Goal: Task Accomplishment & Management: Use online tool/utility

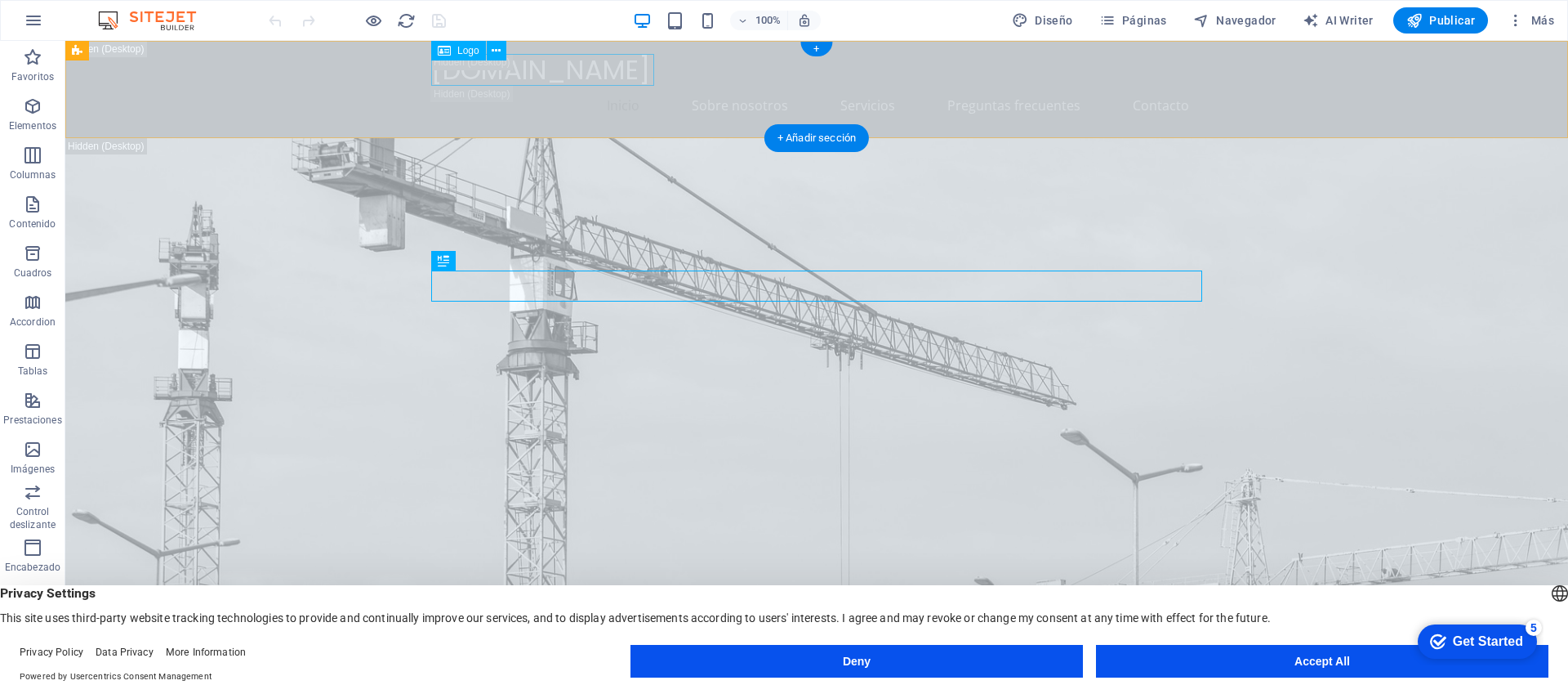
click at [590, 76] on div "[DOMAIN_NAME]" at bounding box center [816, 69] width 771 height 32
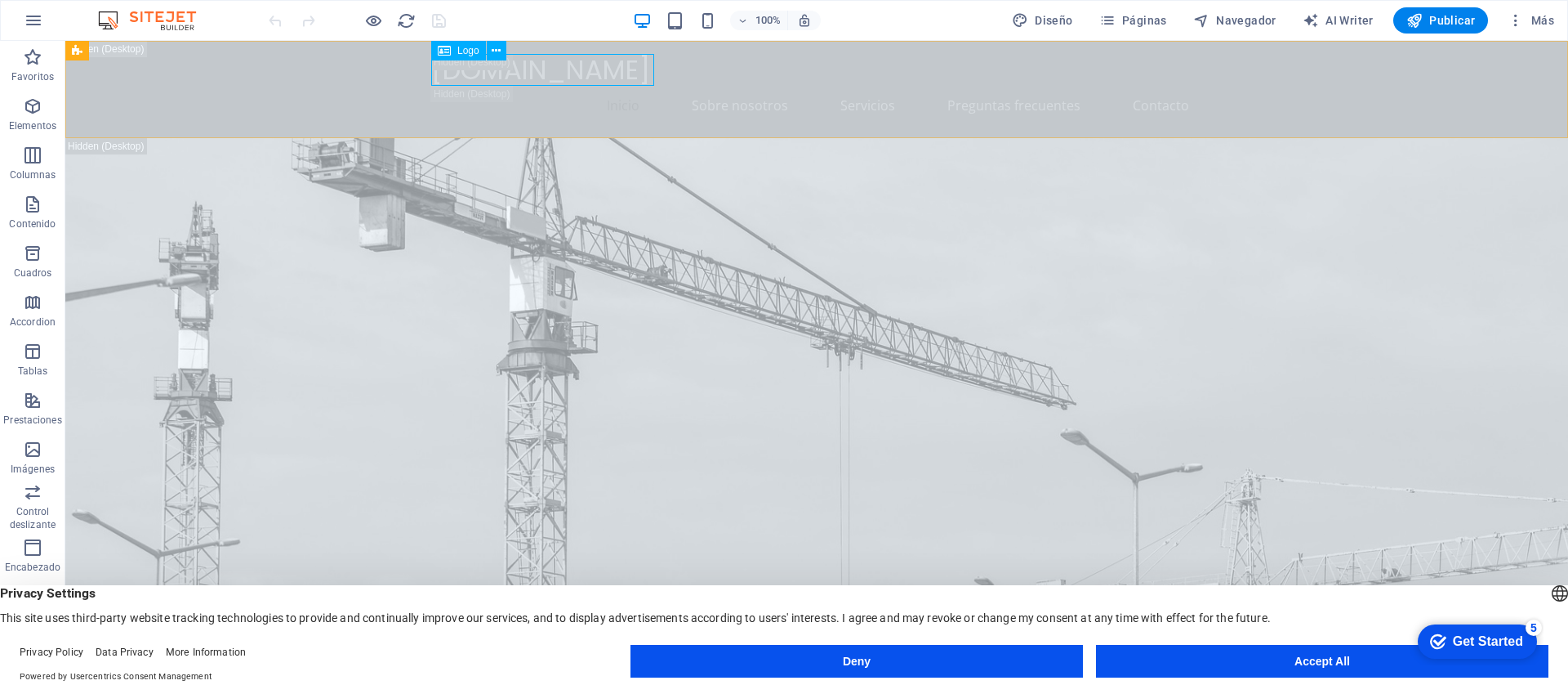
click at [549, 75] on div "[DOMAIN_NAME]" at bounding box center [816, 69] width 771 height 32
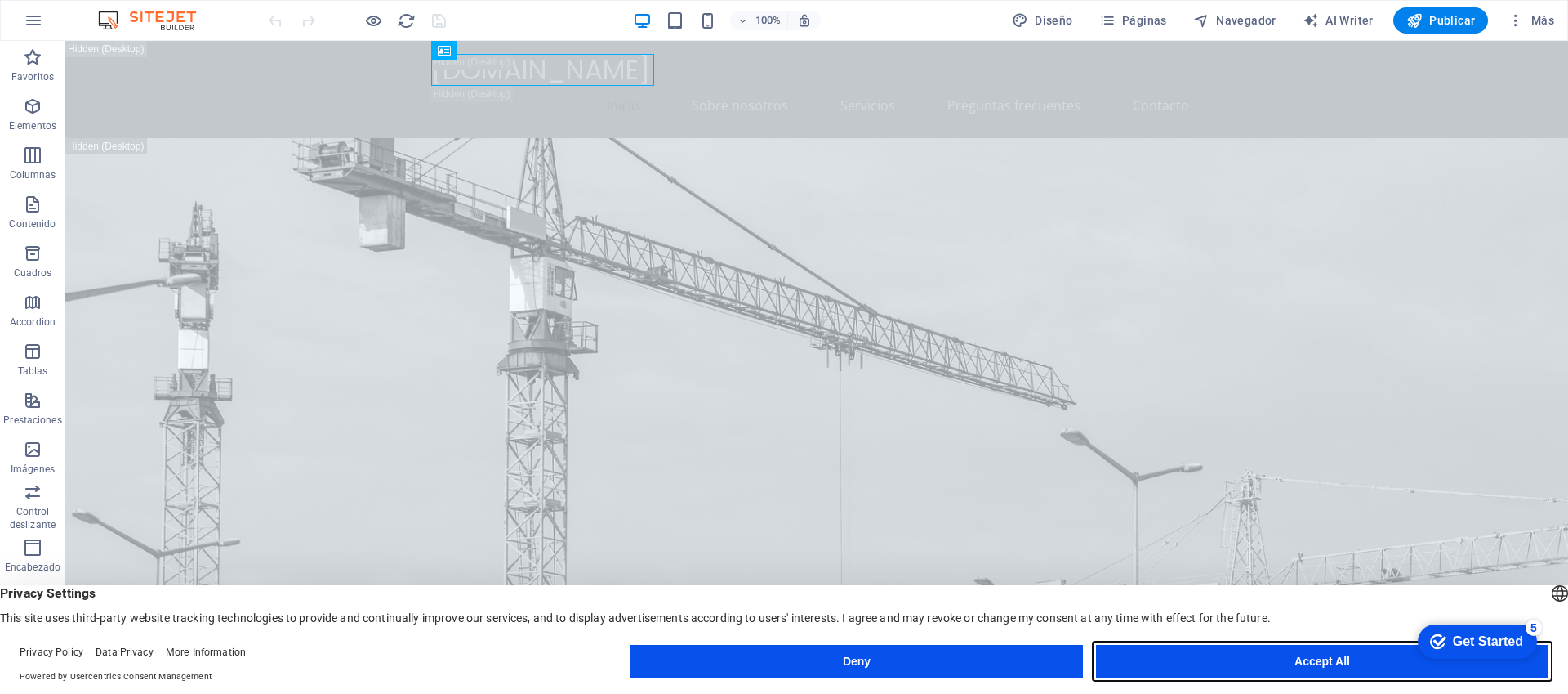
drag, startPoint x: 1310, startPoint y: 666, endPoint x: 1245, endPoint y: 625, distance: 76.9
click at [1310, 666] on button "Accept All" at bounding box center [1322, 661] width 452 height 33
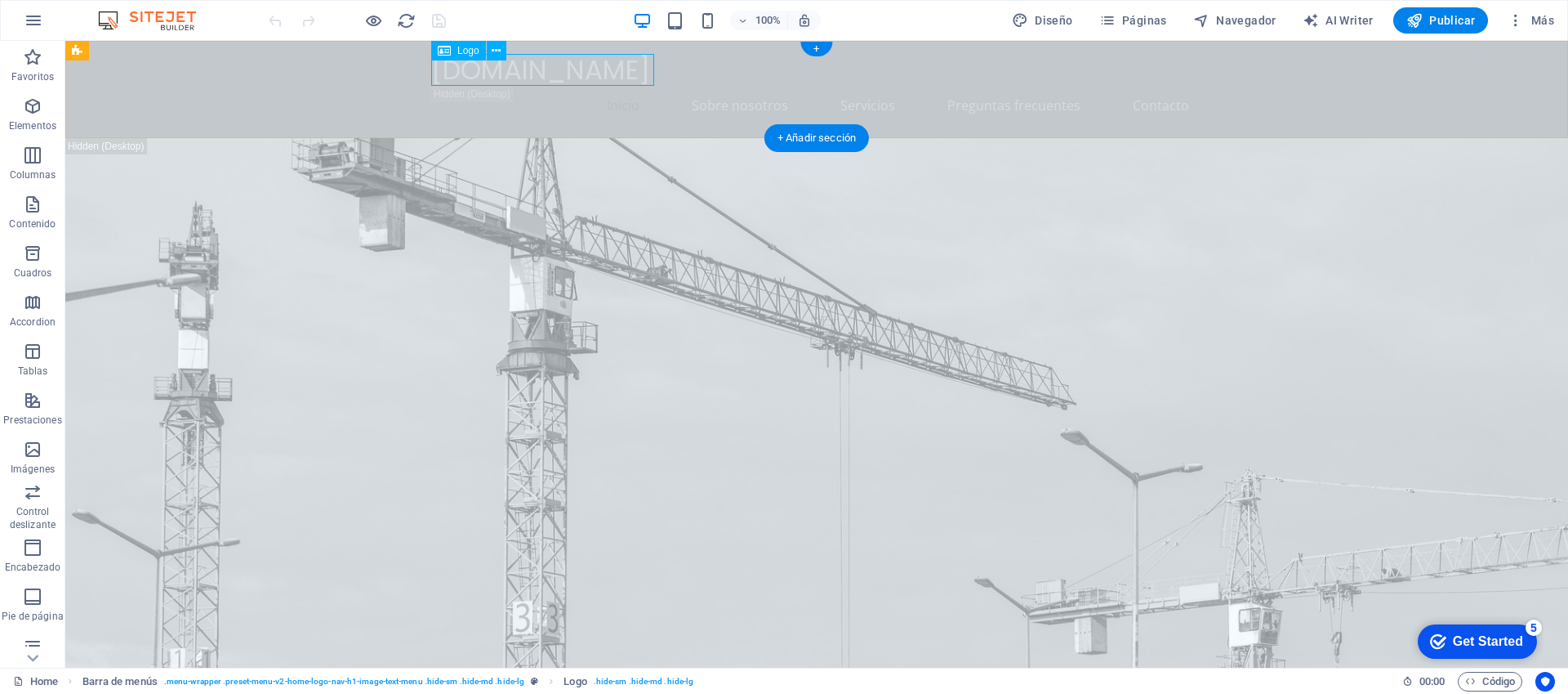
click at [539, 73] on div "[DOMAIN_NAME]" at bounding box center [816, 69] width 771 height 32
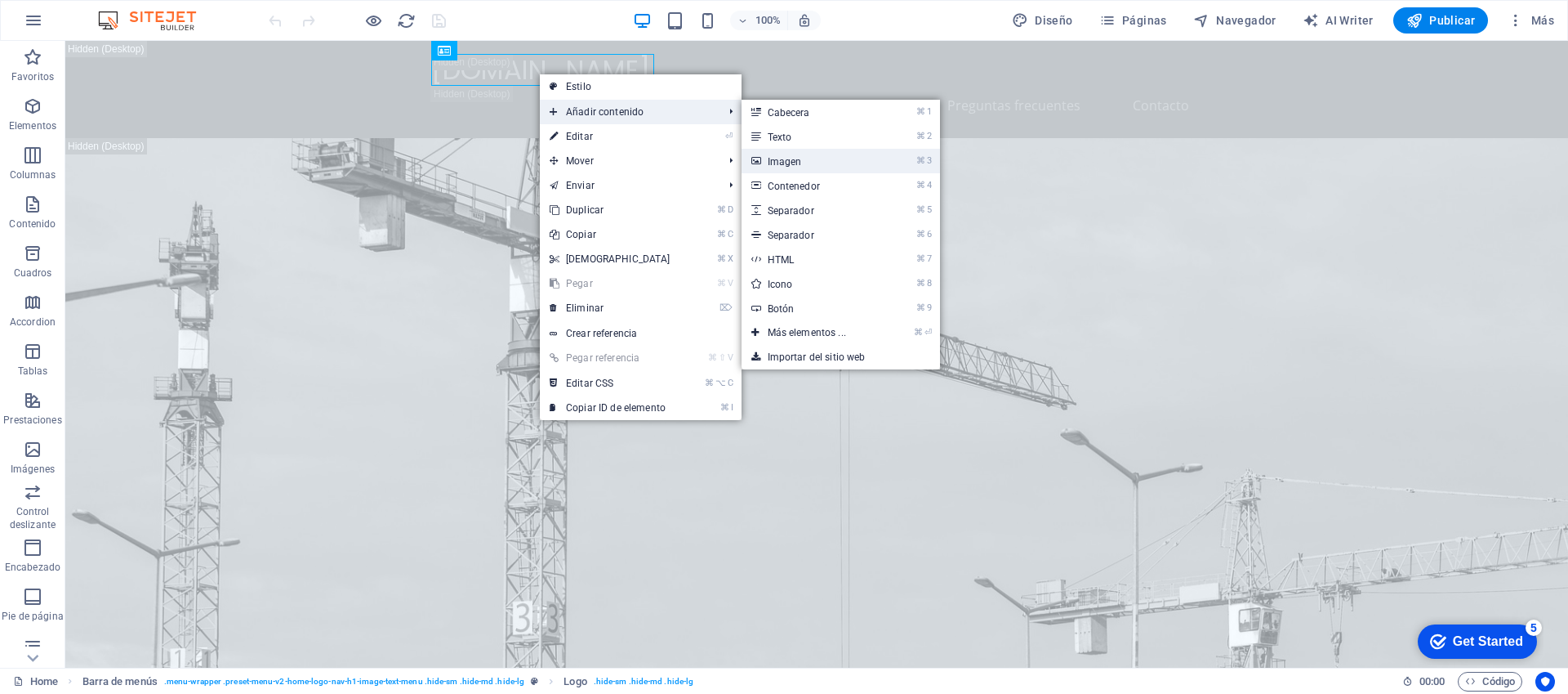
click at [0, 0] on link "⌘ 3 Imagen" at bounding box center [0, 0] width 0 height 0
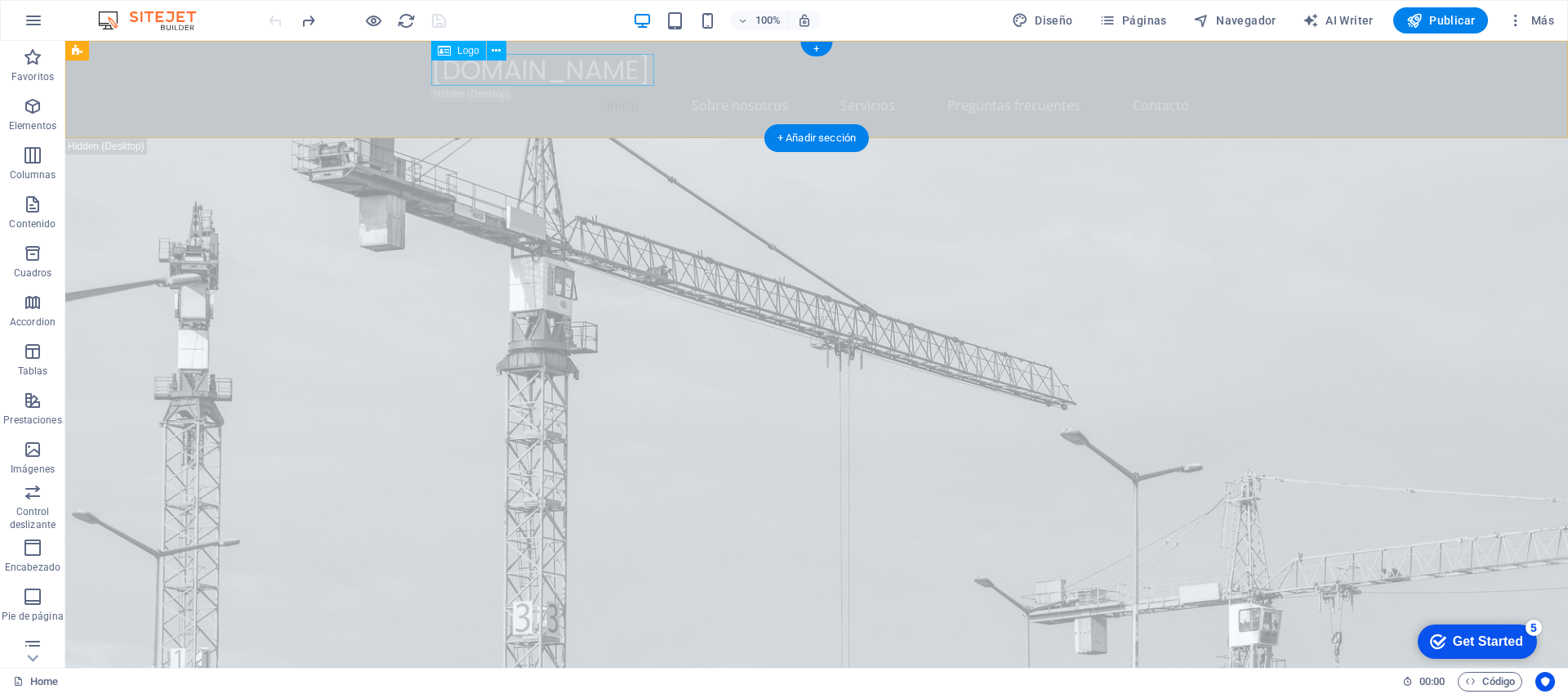
click at [506, 72] on div "[DOMAIN_NAME]" at bounding box center [816, 69] width 771 height 32
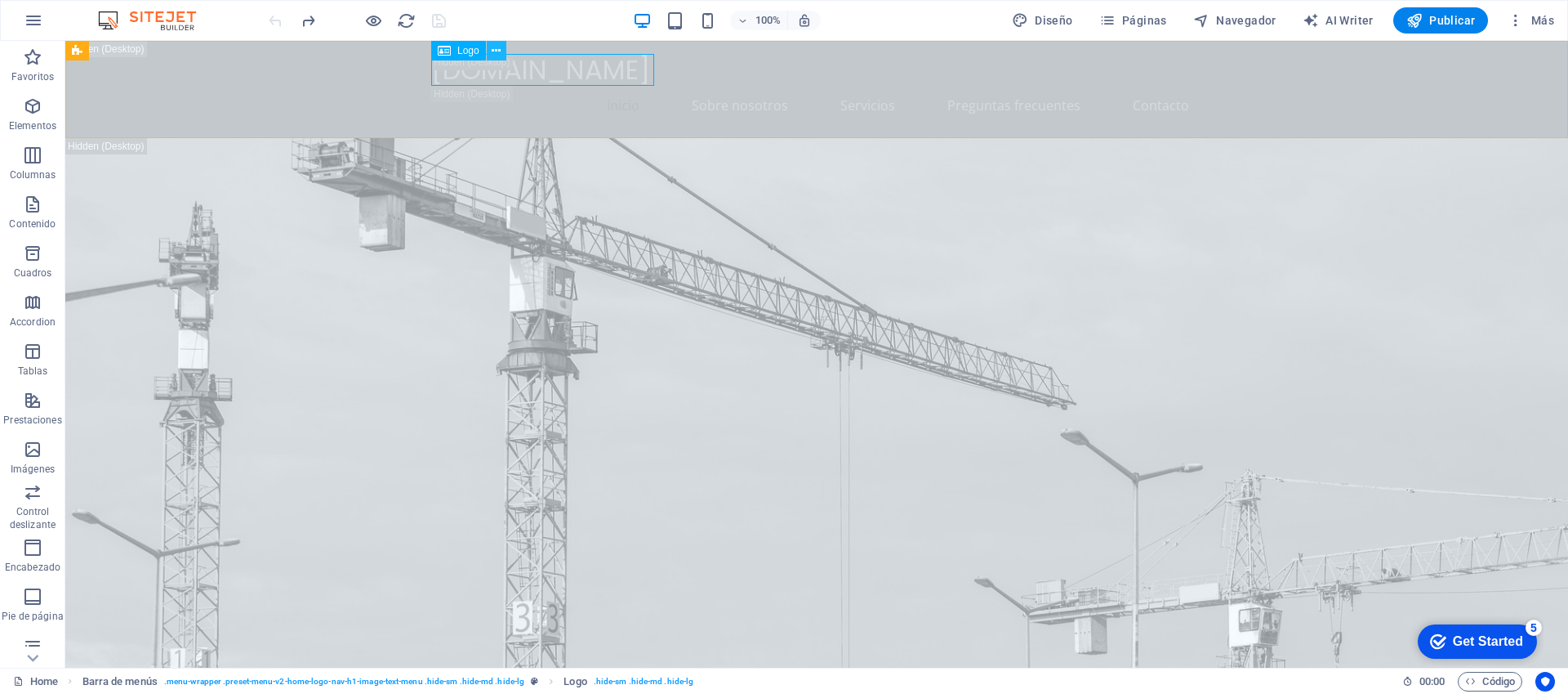
click at [0, 0] on icon at bounding box center [0, 0] width 0 height 0
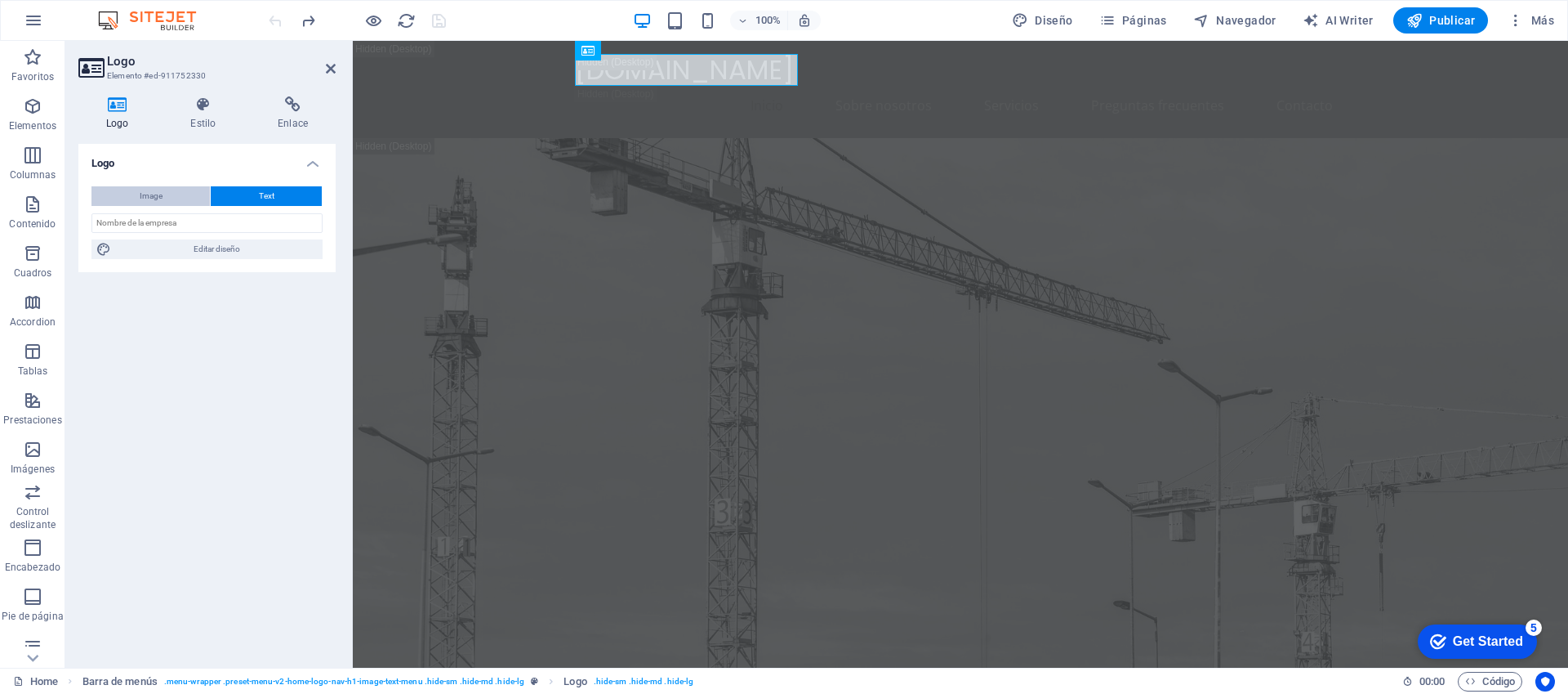
click at [154, 197] on span "Image" at bounding box center [151, 196] width 23 height 19
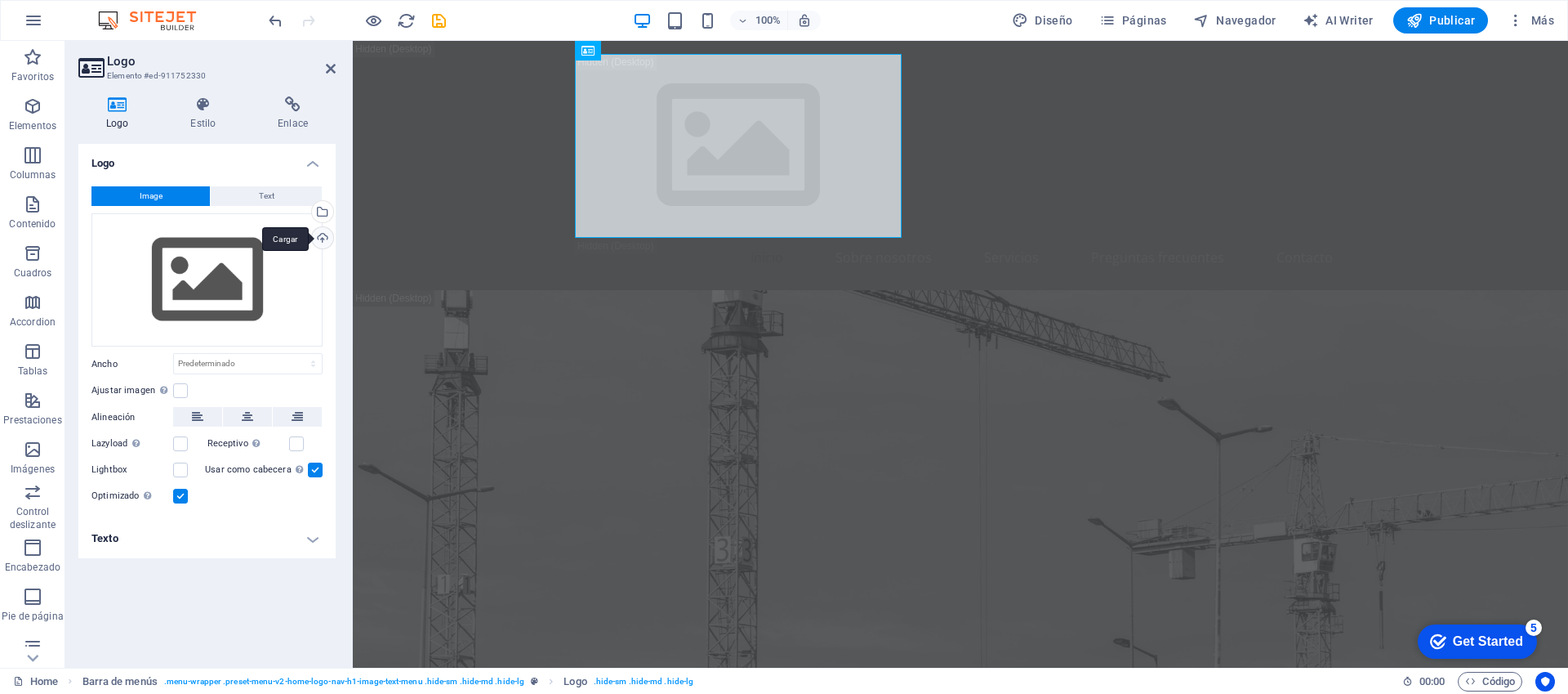
click at [321, 236] on div "Cargar" at bounding box center [320, 239] width 24 height 24
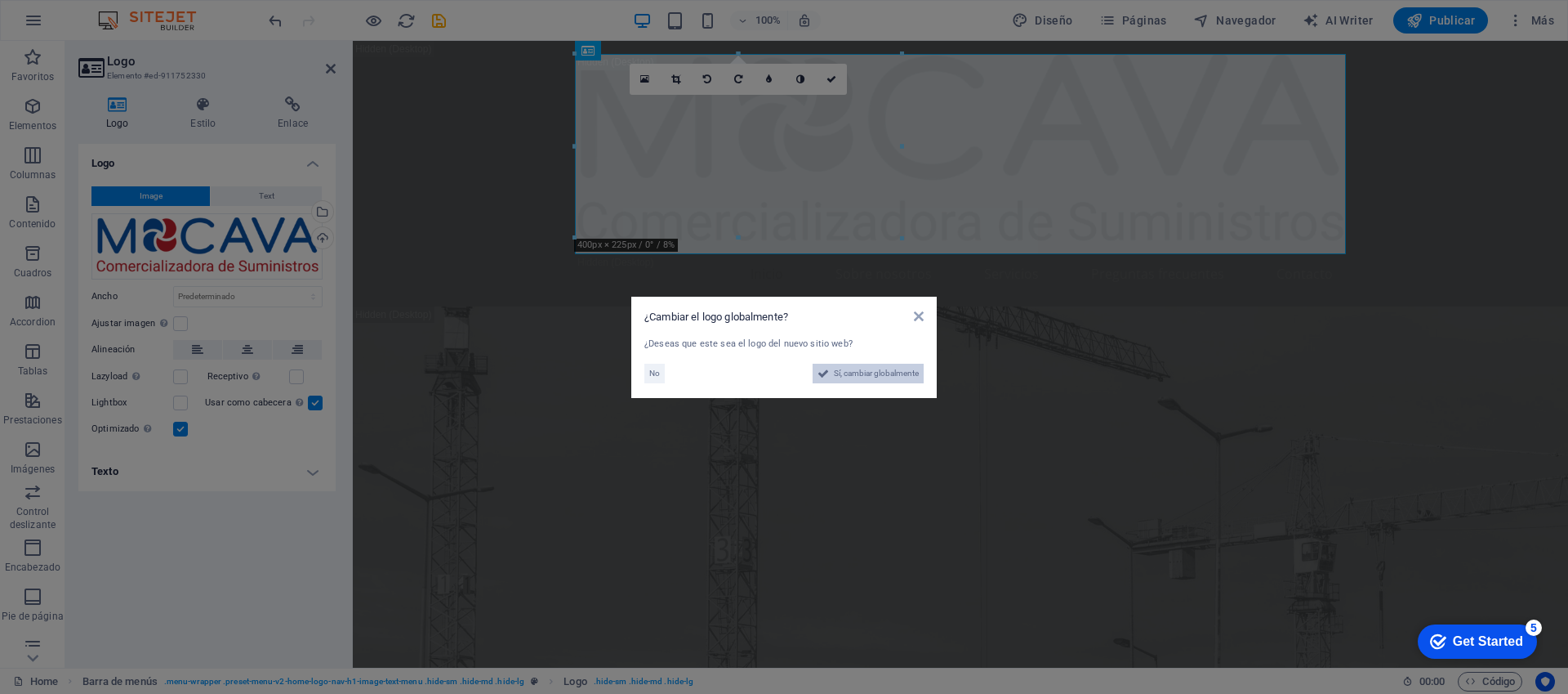
click at [873, 371] on span "Sí, cambiar globalmente" at bounding box center [876, 373] width 85 height 19
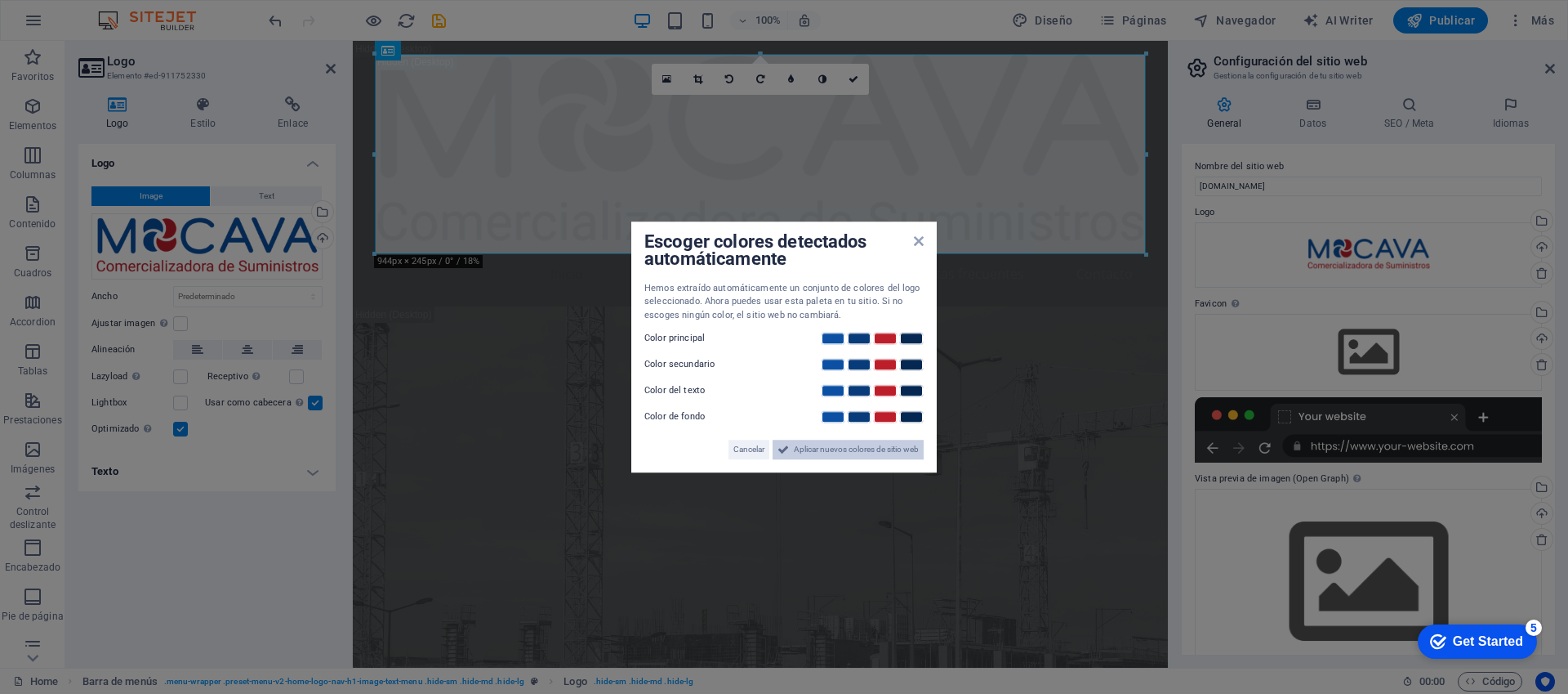
click at [849, 446] on span "Aplicar nuevos colores de sitio web" at bounding box center [856, 450] width 125 height 19
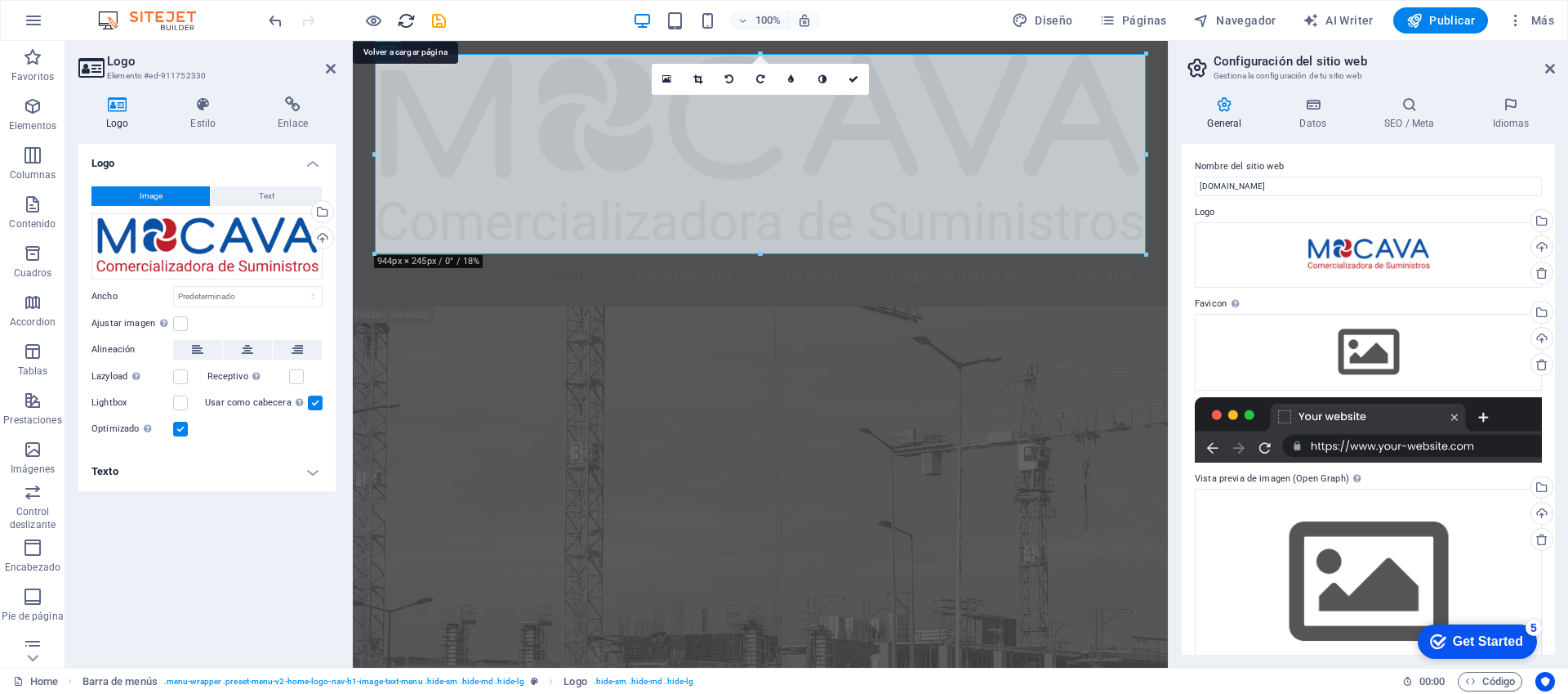
drag, startPoint x: 409, startPoint y: 19, endPoint x: 681, endPoint y: 169, distance: 310.6
click at [0, 0] on icon "reload" at bounding box center [0, 0] width 0 height 0
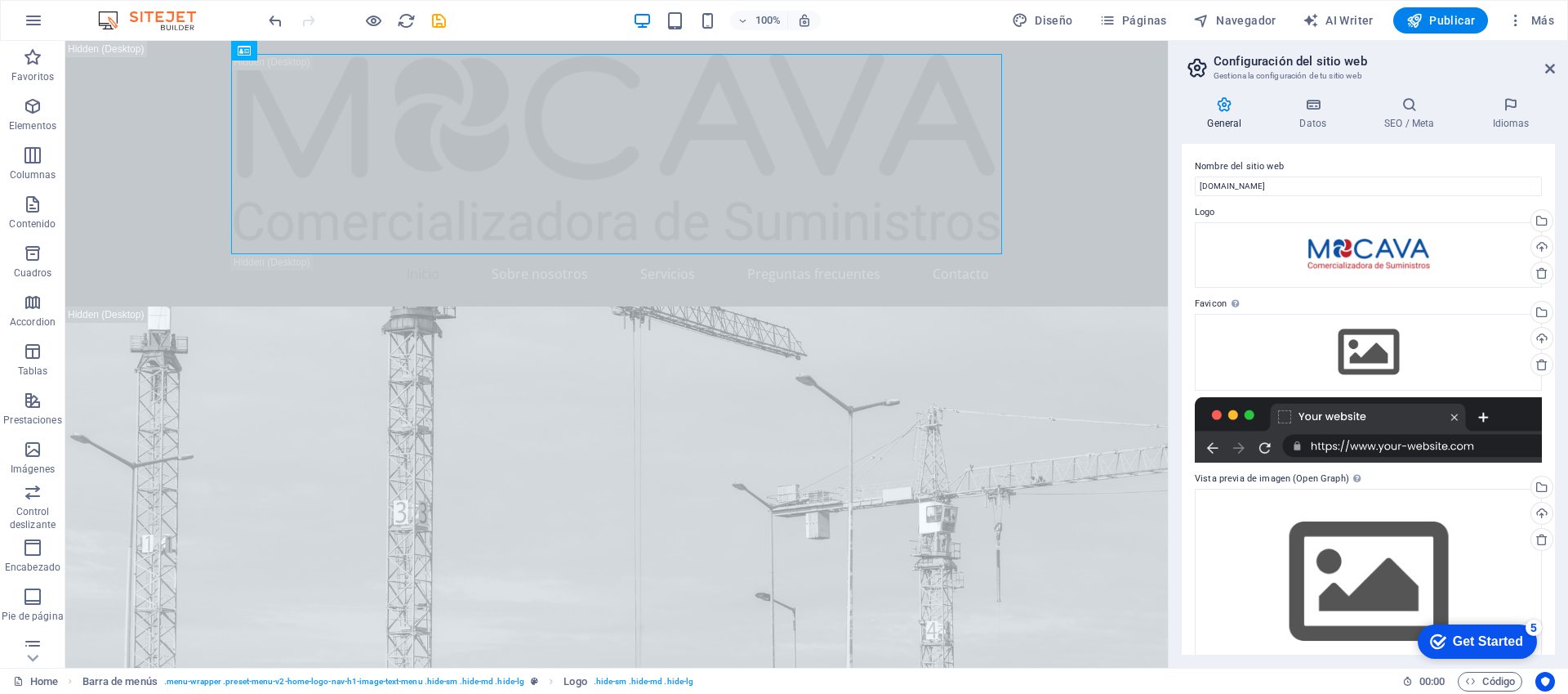
click at [1379, 451] on div at bounding box center [1368, 430] width 347 height 65
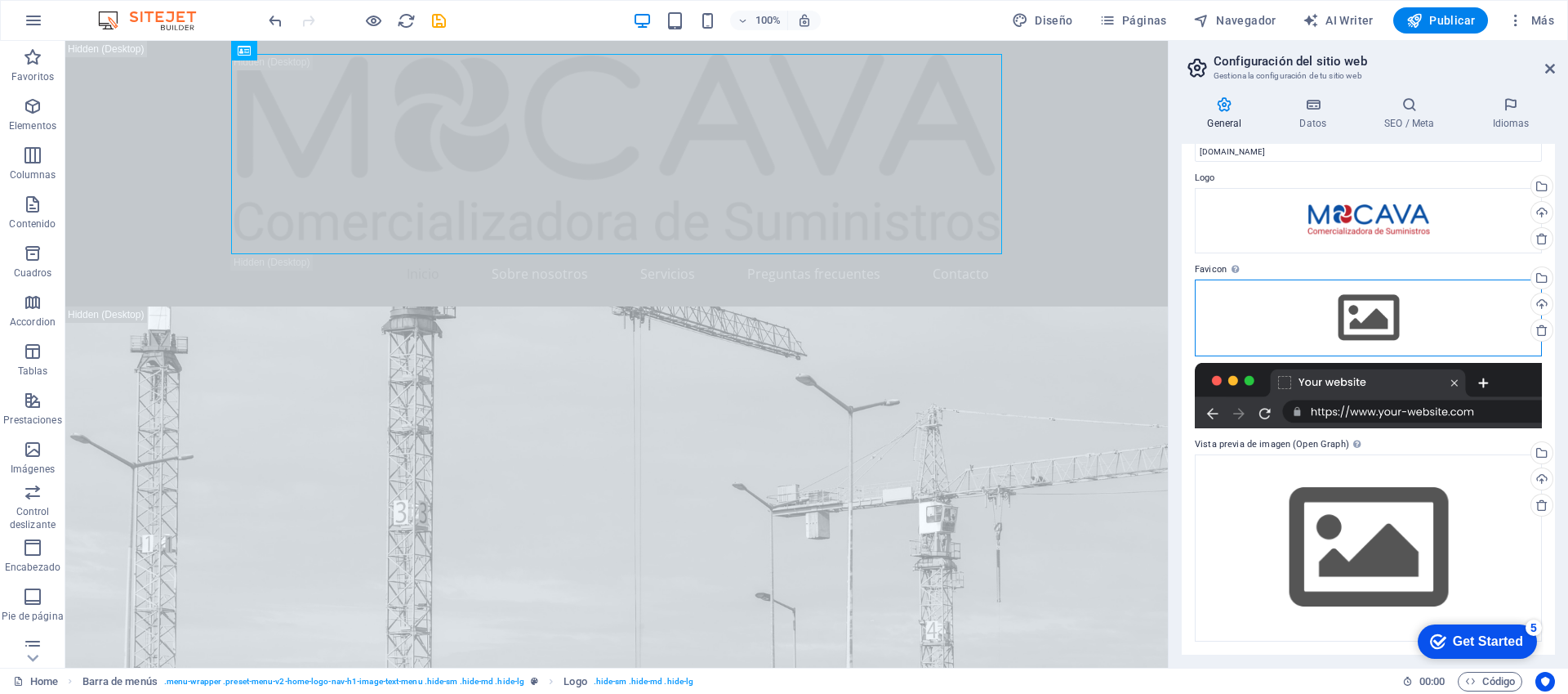
click at [1318, 327] on div "Arrastra archivos aquí, haz clic para escoger archivos o selecciona archivos de…" at bounding box center [1368, 318] width 347 height 77
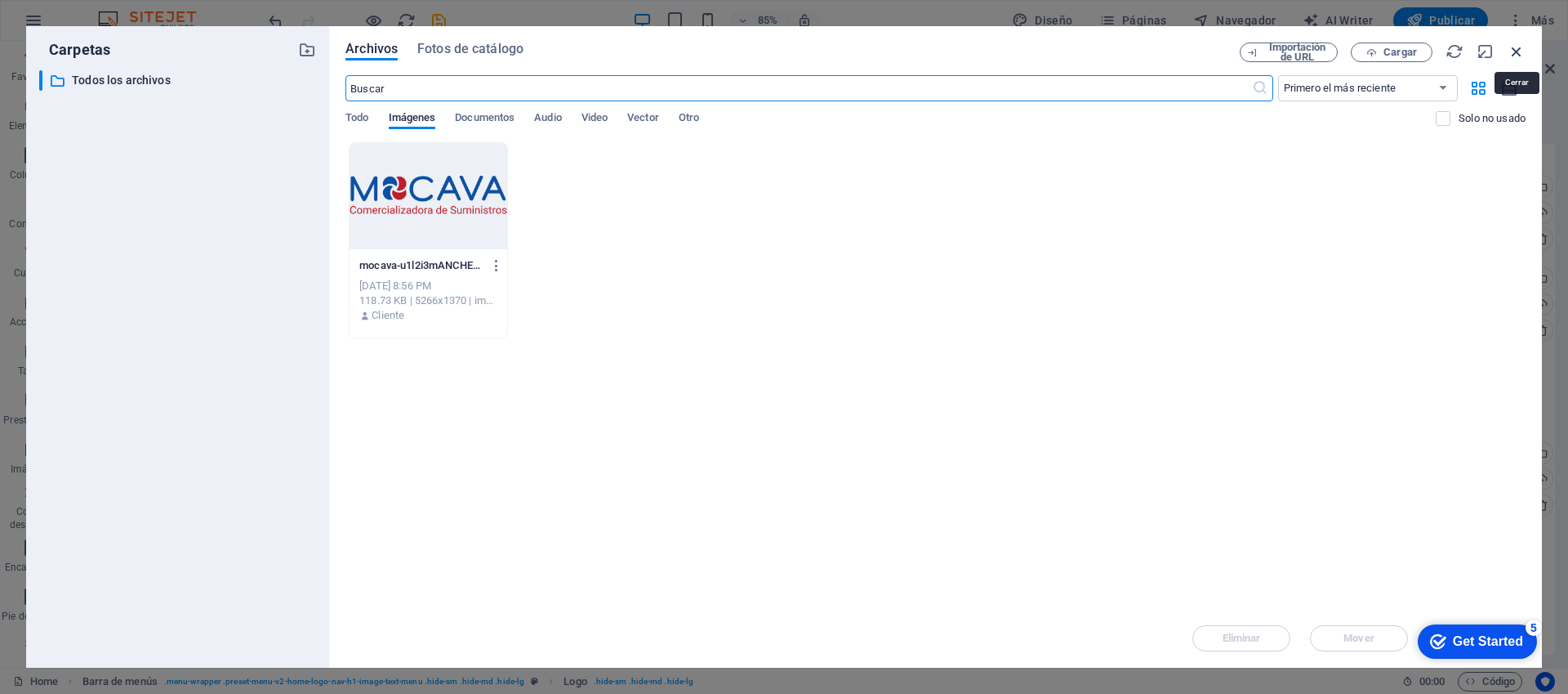
click at [1513, 51] on icon "button" at bounding box center [1516, 51] width 18 height 18
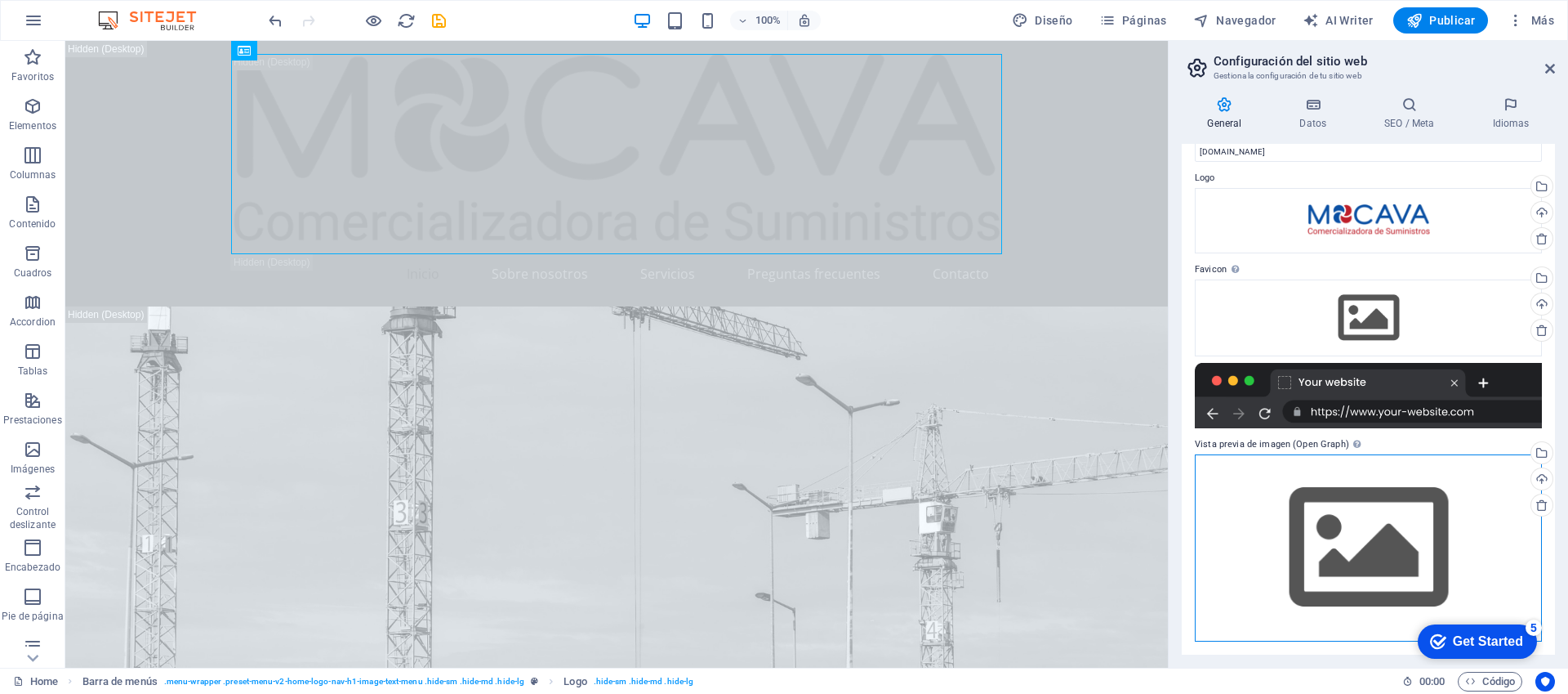
click at [1345, 519] on div "Arrastra archivos aquí, haz clic para escoger archivos o selecciona archivos de…" at bounding box center [1368, 548] width 347 height 187
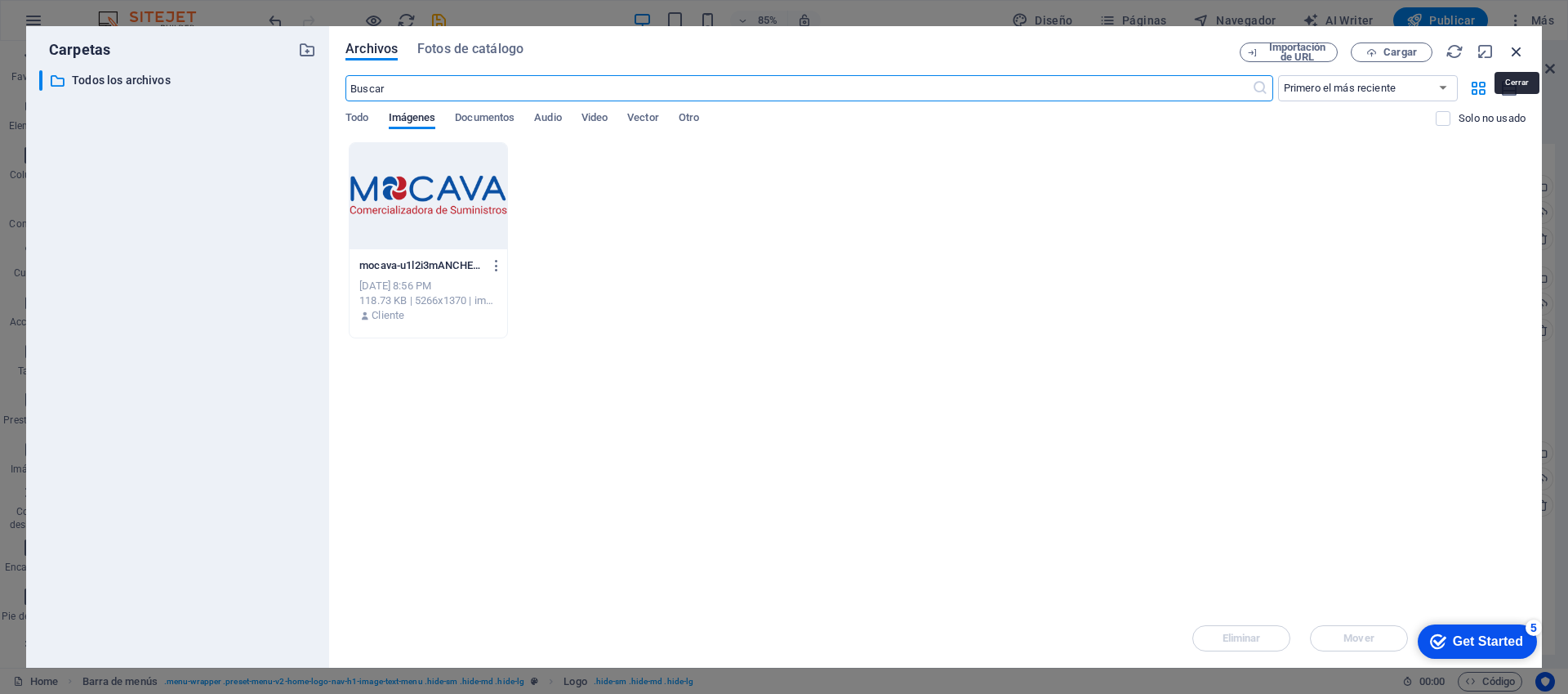
click at [1518, 49] on icon "button" at bounding box center [1516, 51] width 18 height 18
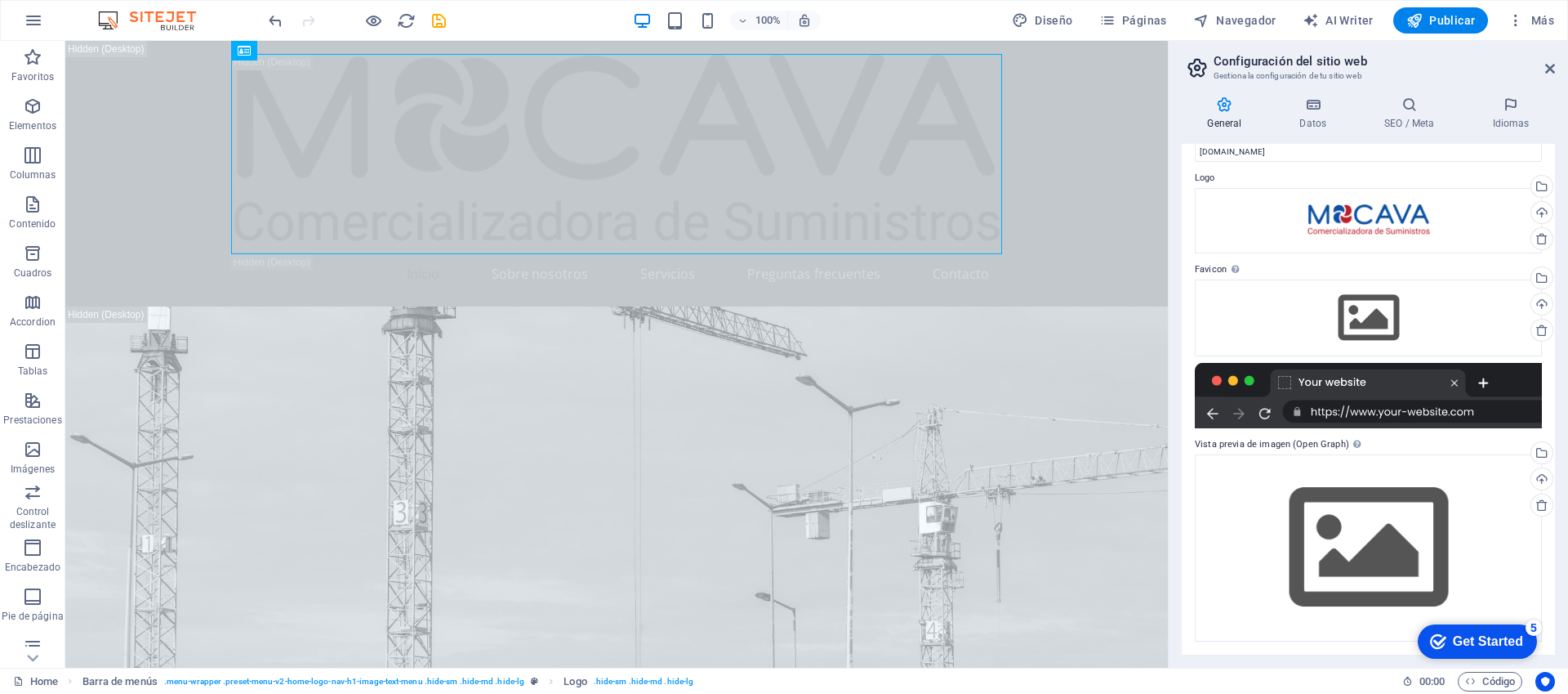
scroll to position [0, 0]
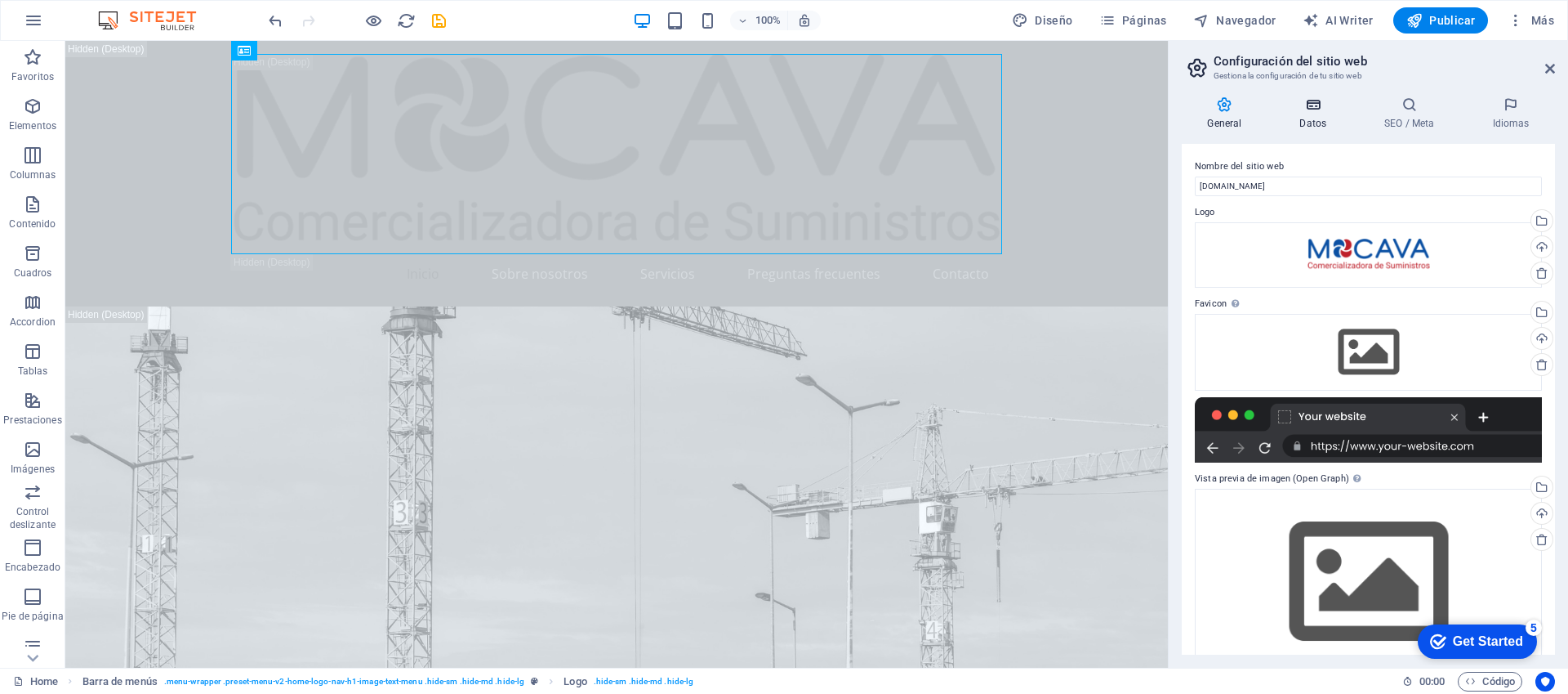
click at [1310, 106] on icon at bounding box center [1313, 104] width 79 height 16
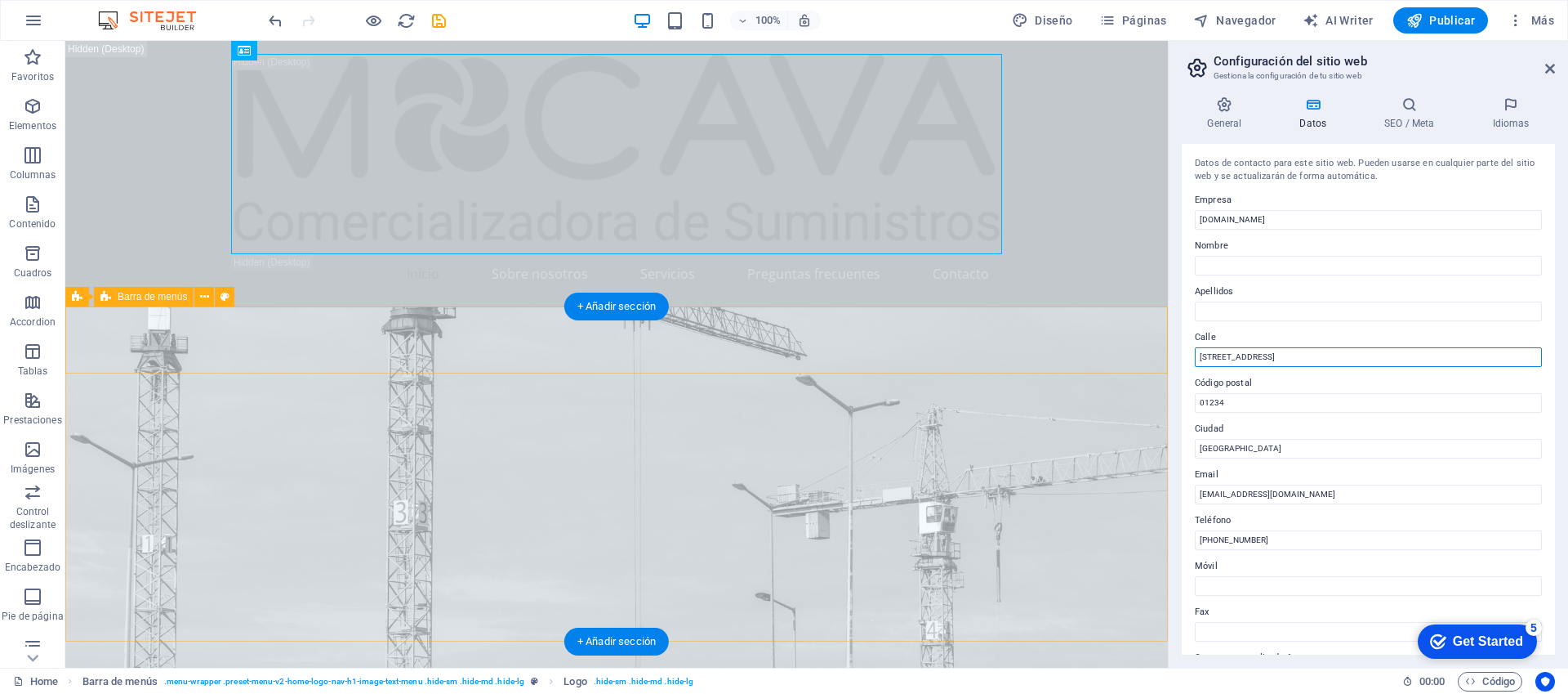
drag, startPoint x: 1355, startPoint y: 398, endPoint x: 1155, endPoint y: 343, distance: 207.4
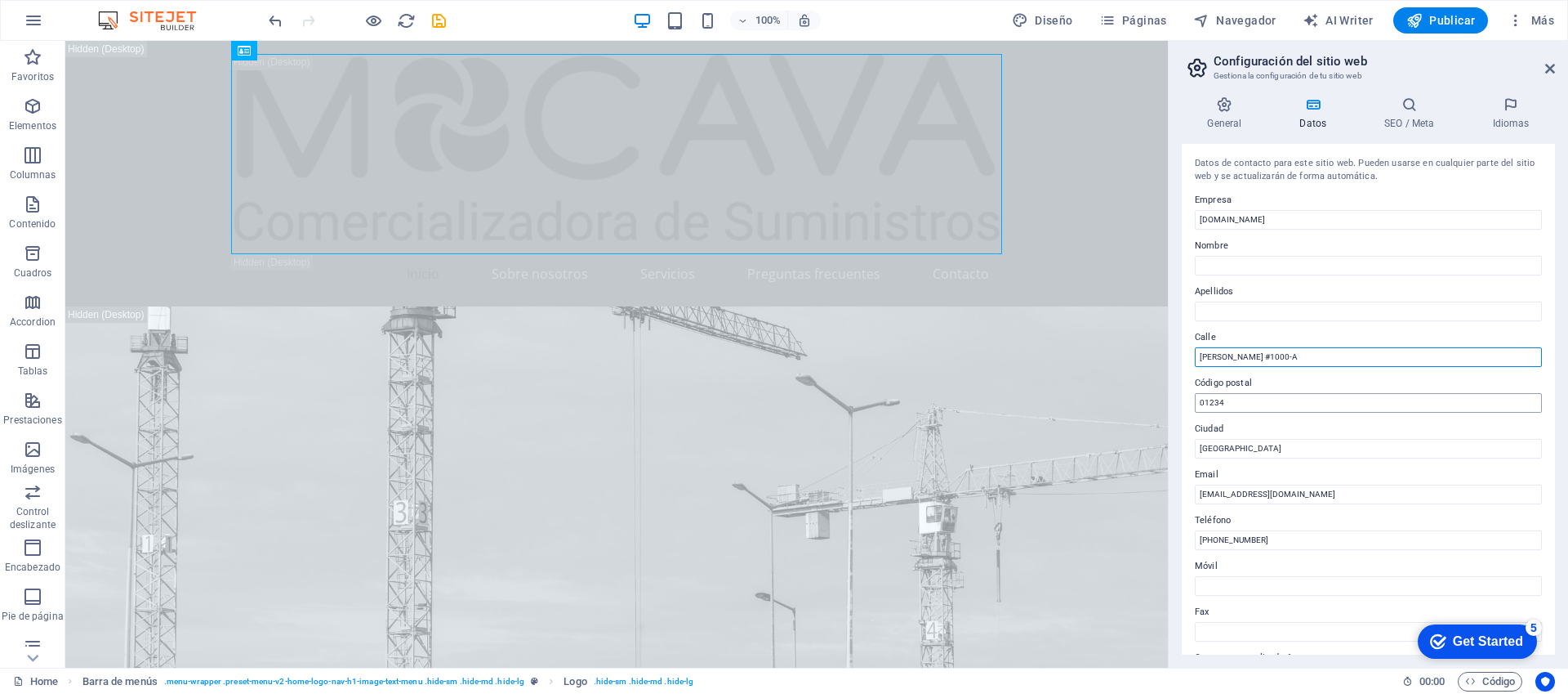
type input "[PERSON_NAME] #1000-A"
drag, startPoint x: 1301, startPoint y: 444, endPoint x: 1160, endPoint y: 404, distance: 146.6
type input "66052"
click at [1290, 449] on input "Ciudad de México" at bounding box center [1368, 449] width 347 height 19
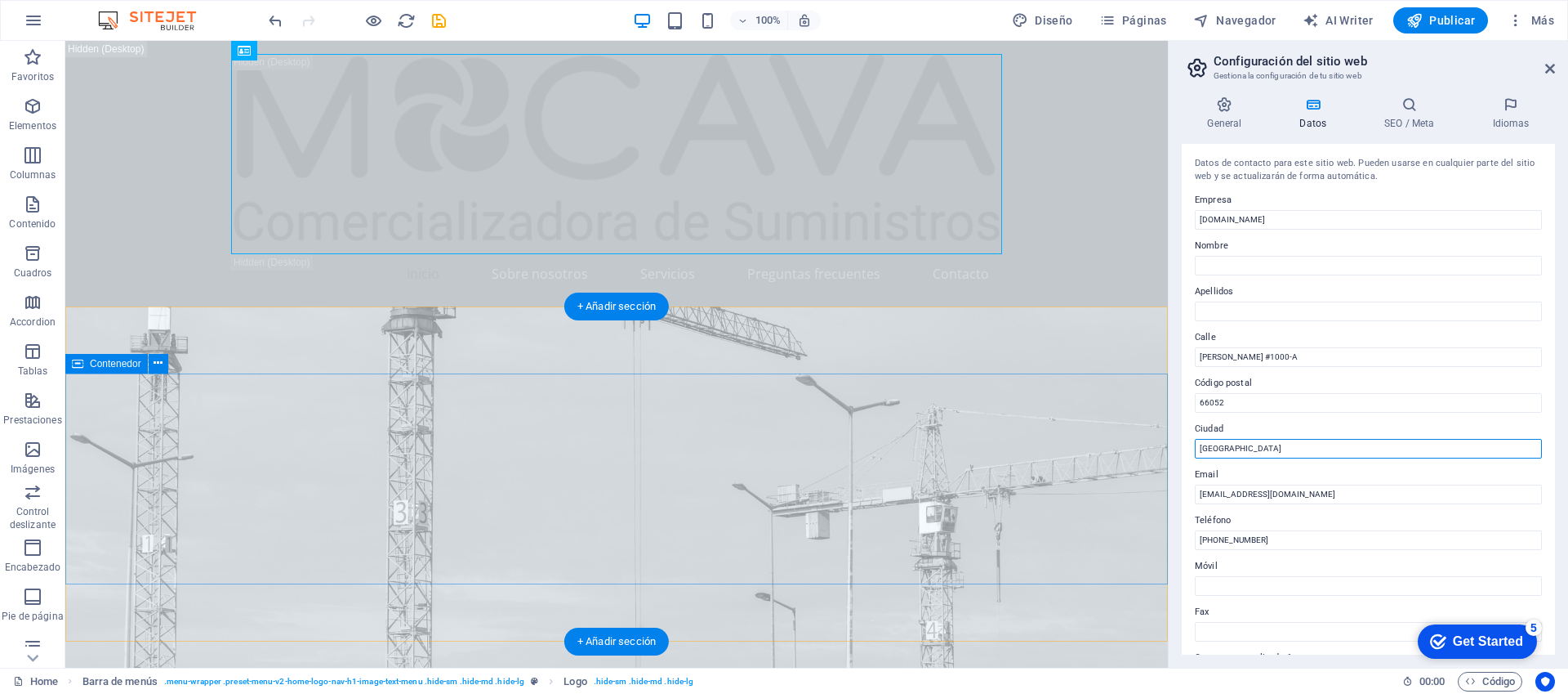
drag, startPoint x: 1270, startPoint y: 482, endPoint x: 1121, endPoint y: 433, distance: 156.9
type input "General [PERSON_NAME]"
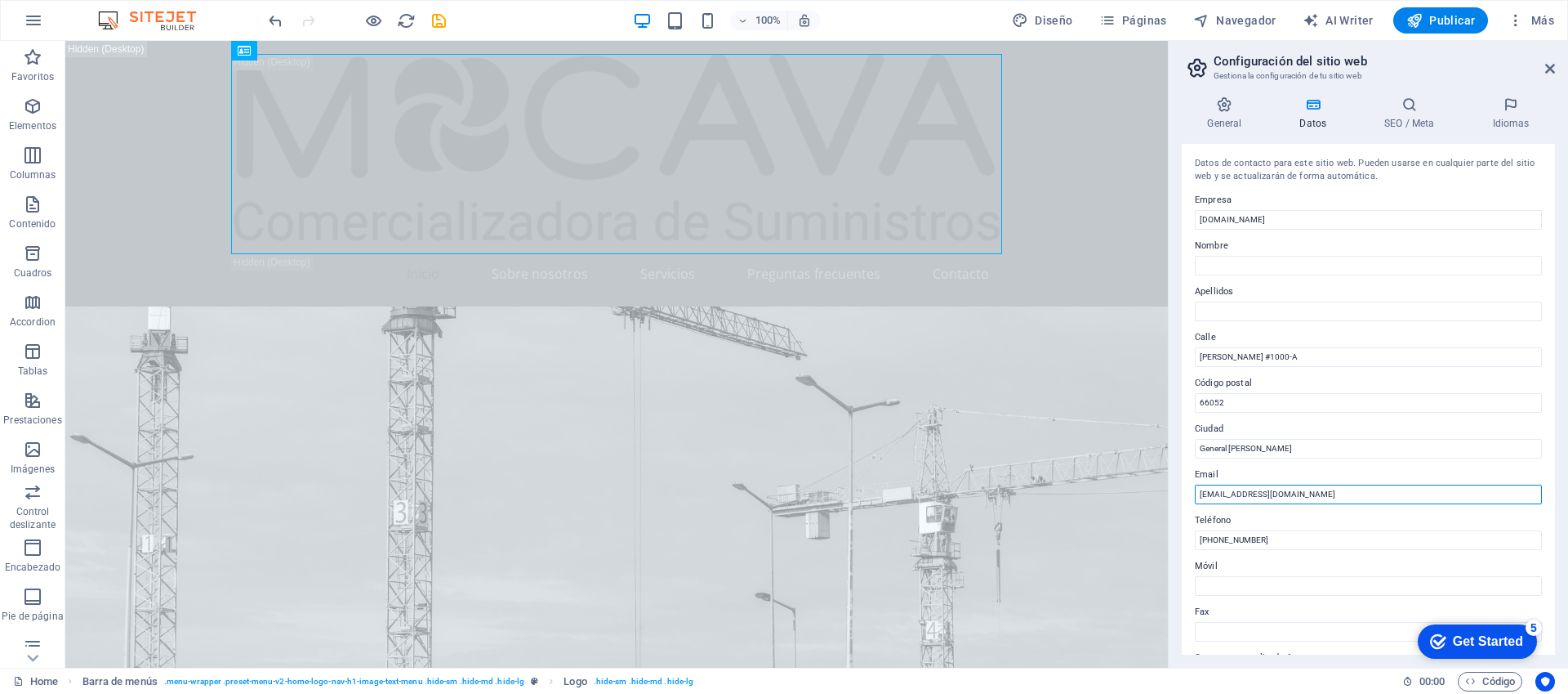
drag, startPoint x: 1280, startPoint y: 535, endPoint x: 1161, endPoint y: 492, distance: 126.5
type input "[EMAIL_ADDRESS][DOMAIN_NAME]"
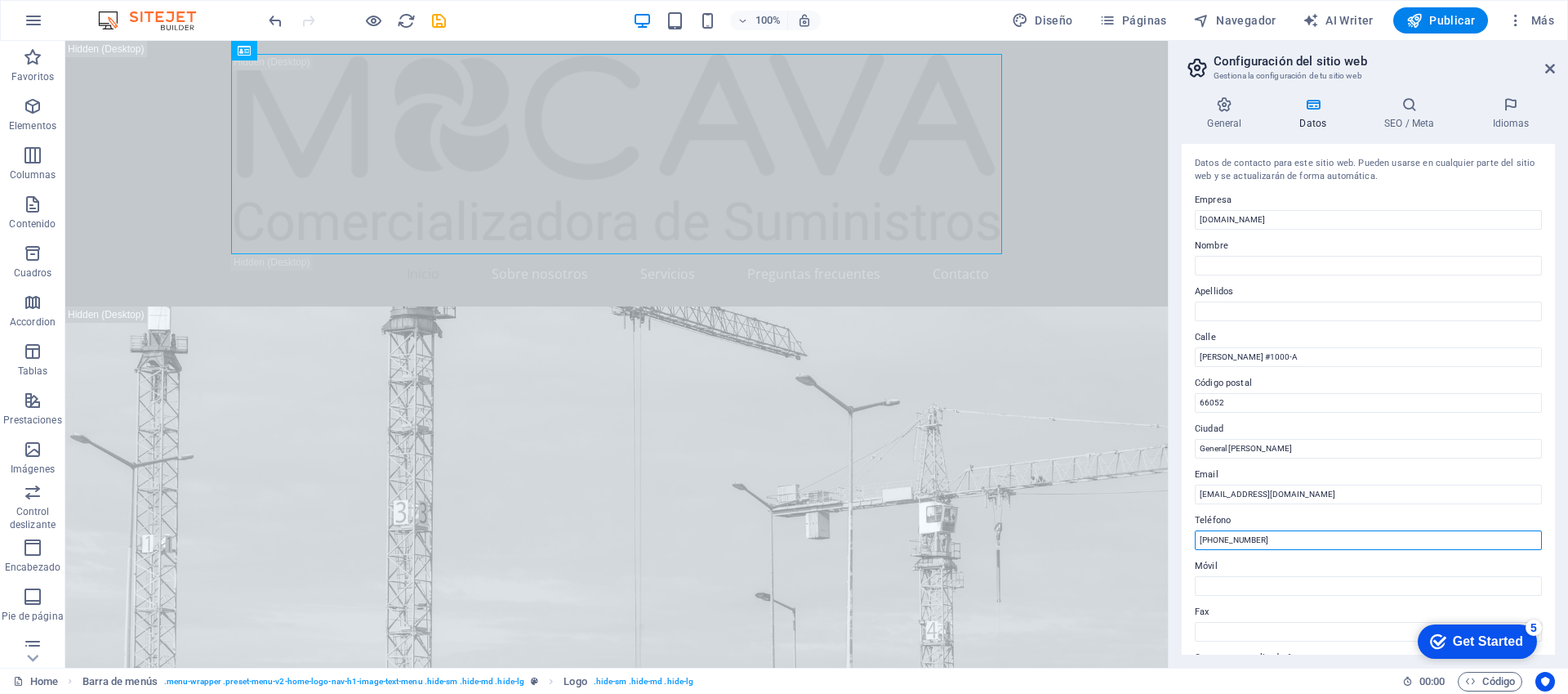
drag, startPoint x: 1278, startPoint y: 540, endPoint x: 1218, endPoint y: 539, distance: 60.0
click at [1218, 539] on input "+52 55 1234 5678" at bounding box center [1368, 540] width 347 height 19
type input "[PHONE_NUMBER]"
click at [1244, 588] on input "Móvil" at bounding box center [1368, 586] width 347 height 19
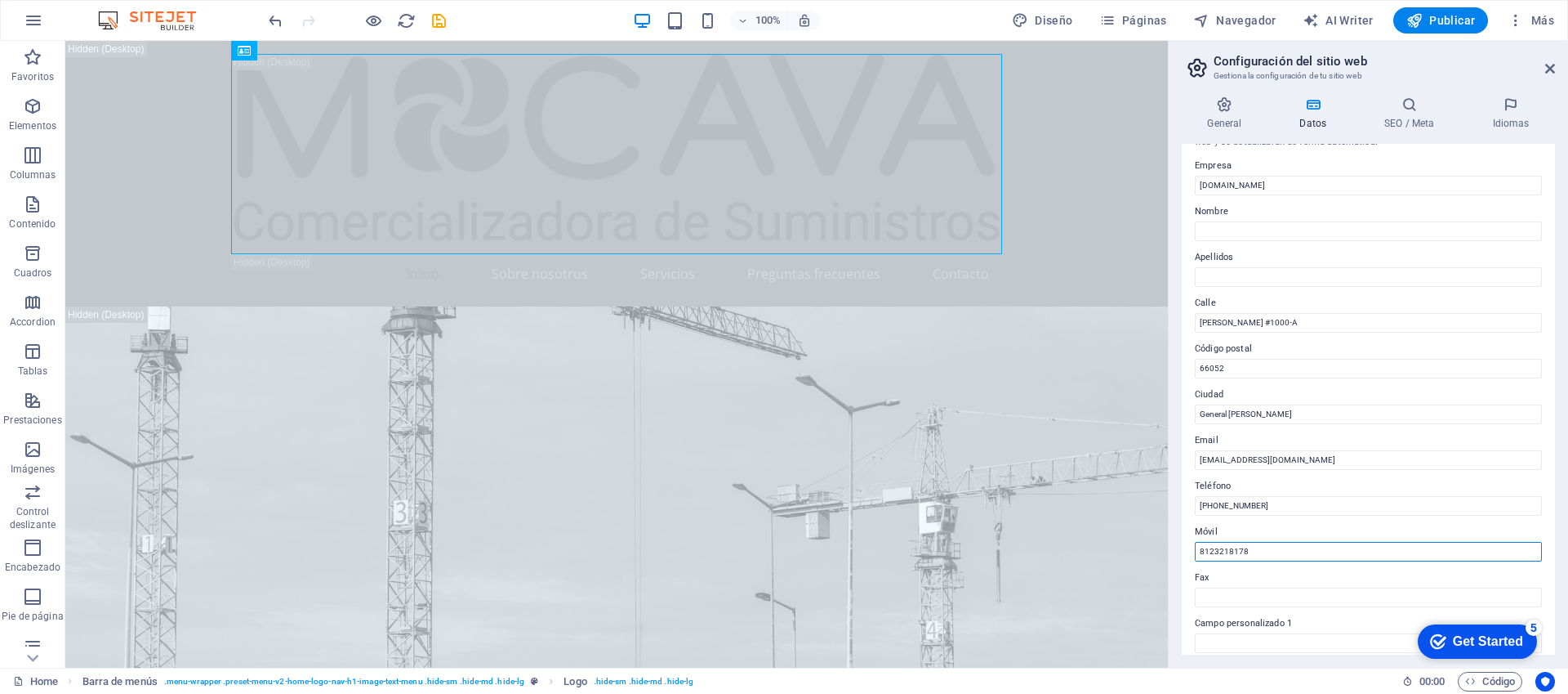
scroll to position [36, 0]
type input "8123218178"
click at [1483, 648] on div "Get Started" at bounding box center [1487, 641] width 70 height 14
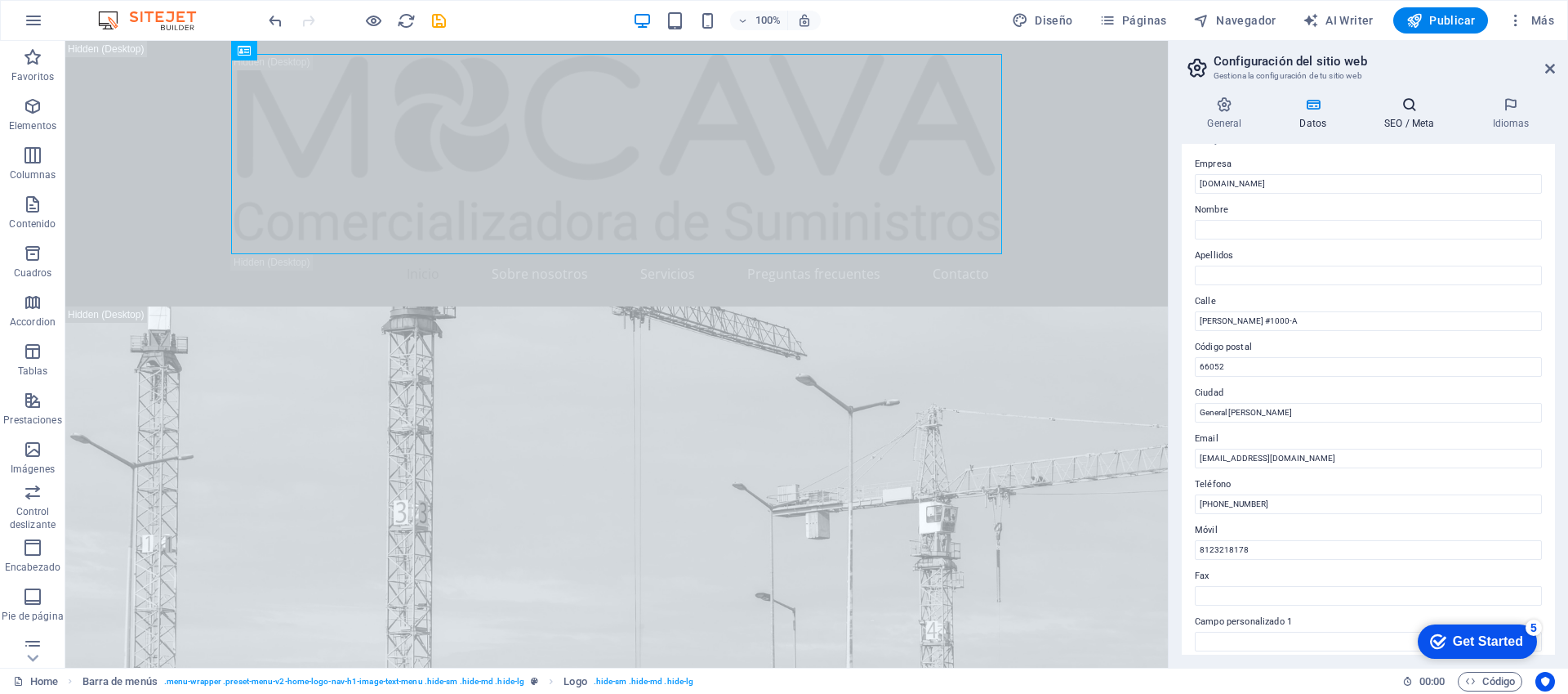
click at [1414, 106] on icon at bounding box center [1409, 104] width 101 height 16
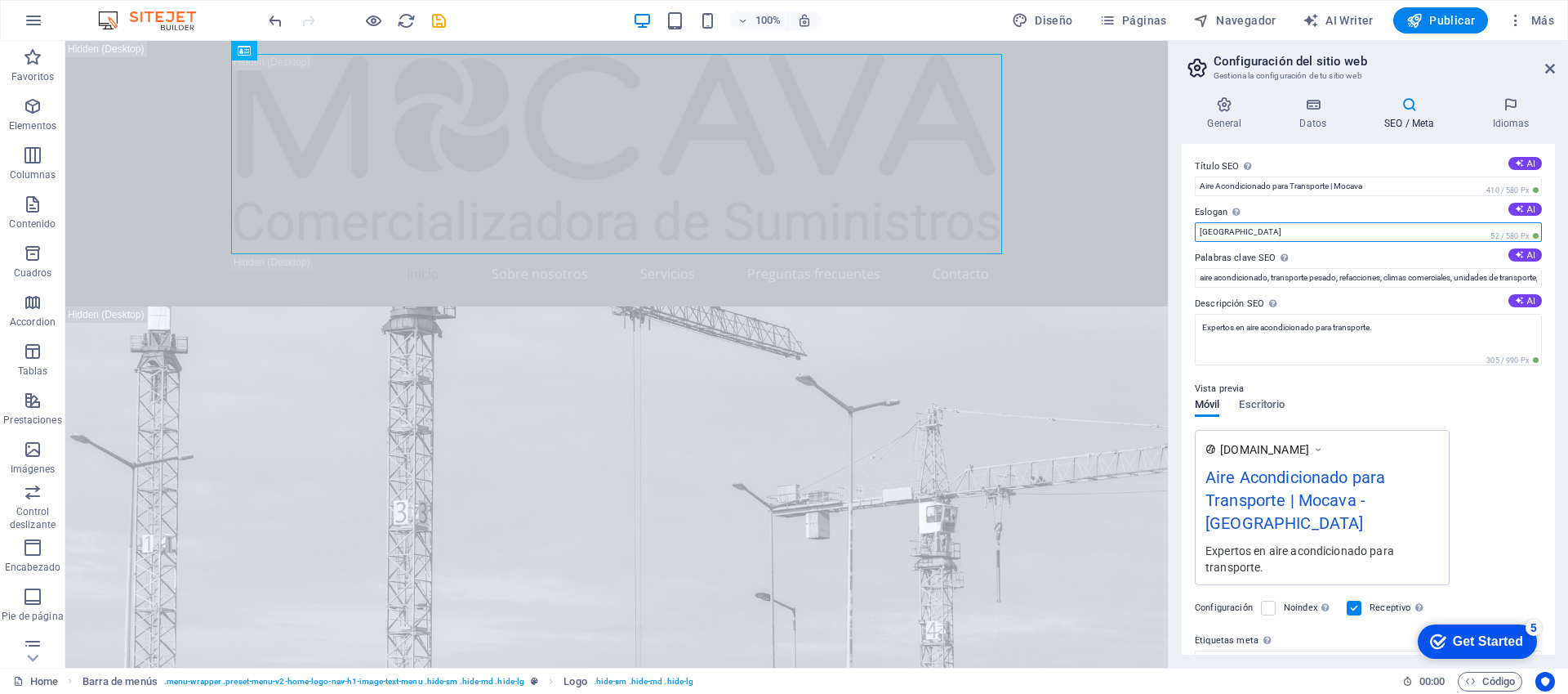
drag, startPoint x: 1229, startPoint y: 230, endPoint x: 1176, endPoint y: 229, distance: 53.0
click at [1176, 229] on div "General Datos SEO / Meta Idiomas Nombre del sitio web mocava.com.mx Logo Arrast…" at bounding box center [1368, 375] width 399 height 584
paste input "Soluciones integrales que mantienen tu negocio en movimiento"
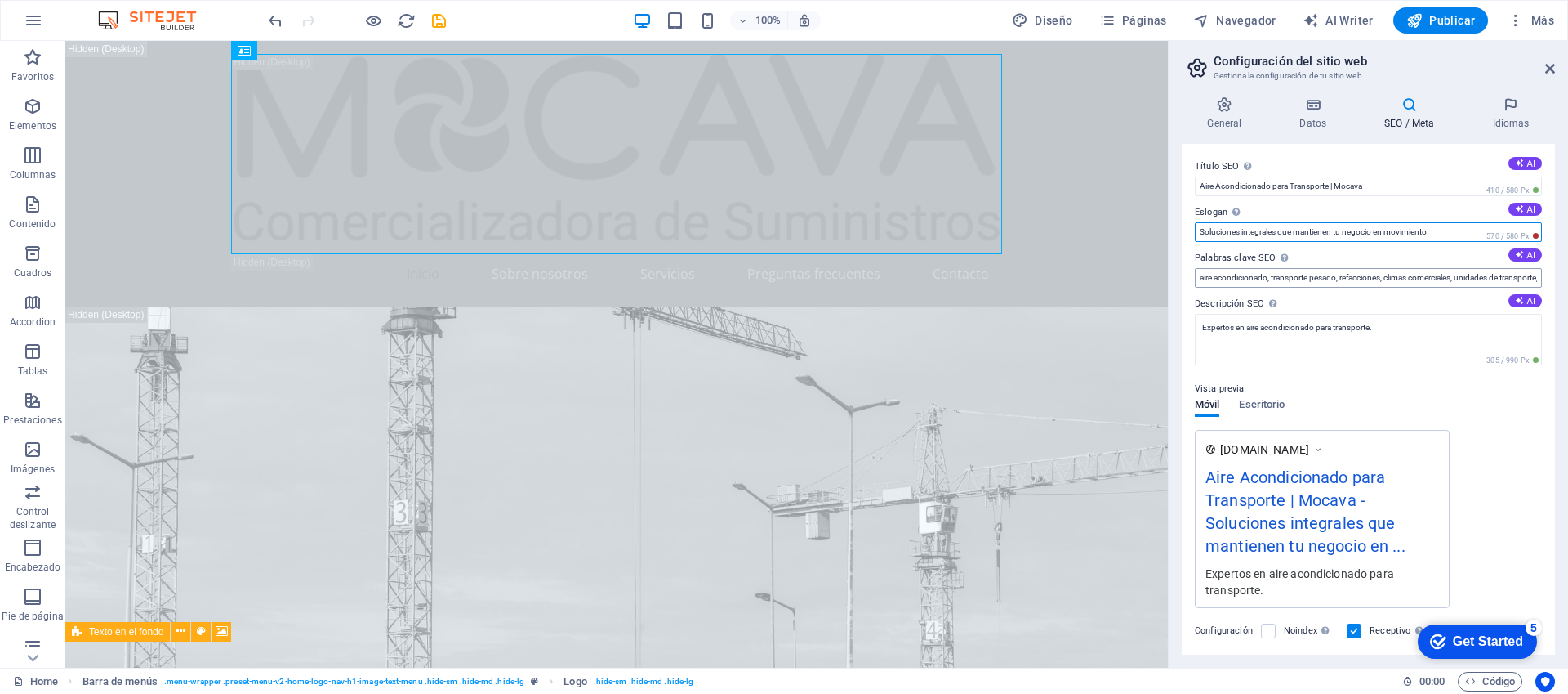
type input "Soluciones integrales que mantienen tu negocio en movimiento"
drag, startPoint x: 1336, startPoint y: 273, endPoint x: 1567, endPoint y: 278, distance: 231.1
click at [1567, 278] on div "General Datos SEO / Meta Idiomas Nombre del sitio web mocava.com.mx Logo Arrast…" at bounding box center [1368, 375] width 399 height 584
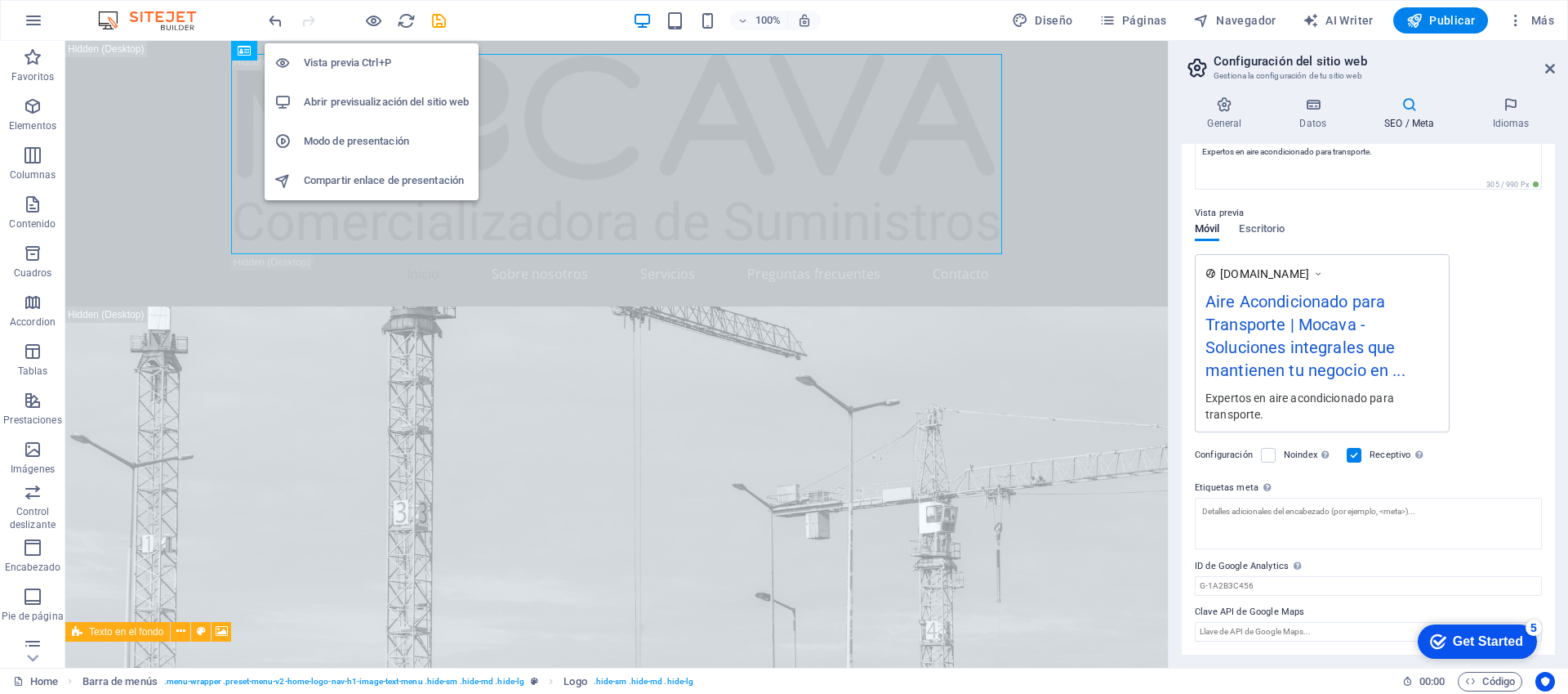
scroll to position [0, 0]
click at [348, 63] on h6 "Vista previa Ctrl+P" at bounding box center [387, 63] width 165 height 19
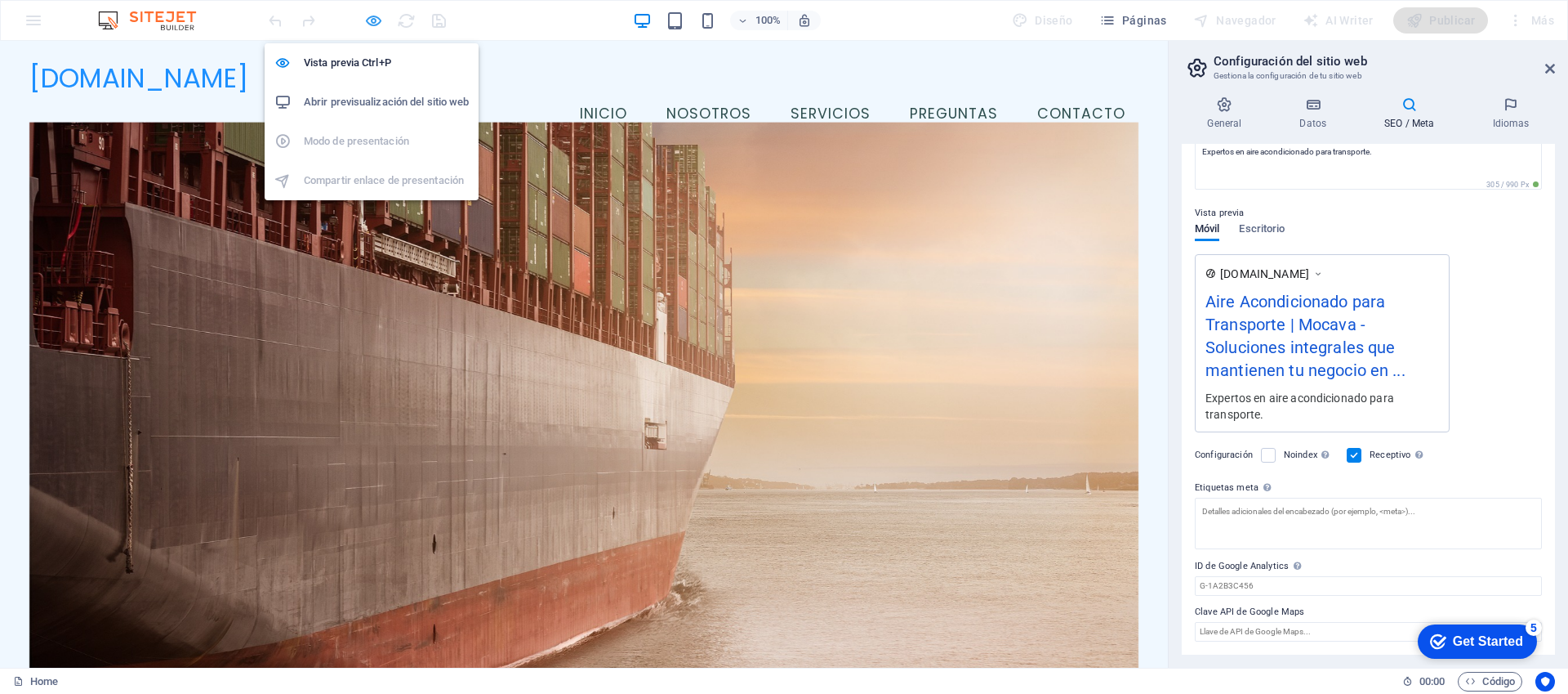
click at [374, 23] on icon "button" at bounding box center [374, 21] width 19 height 19
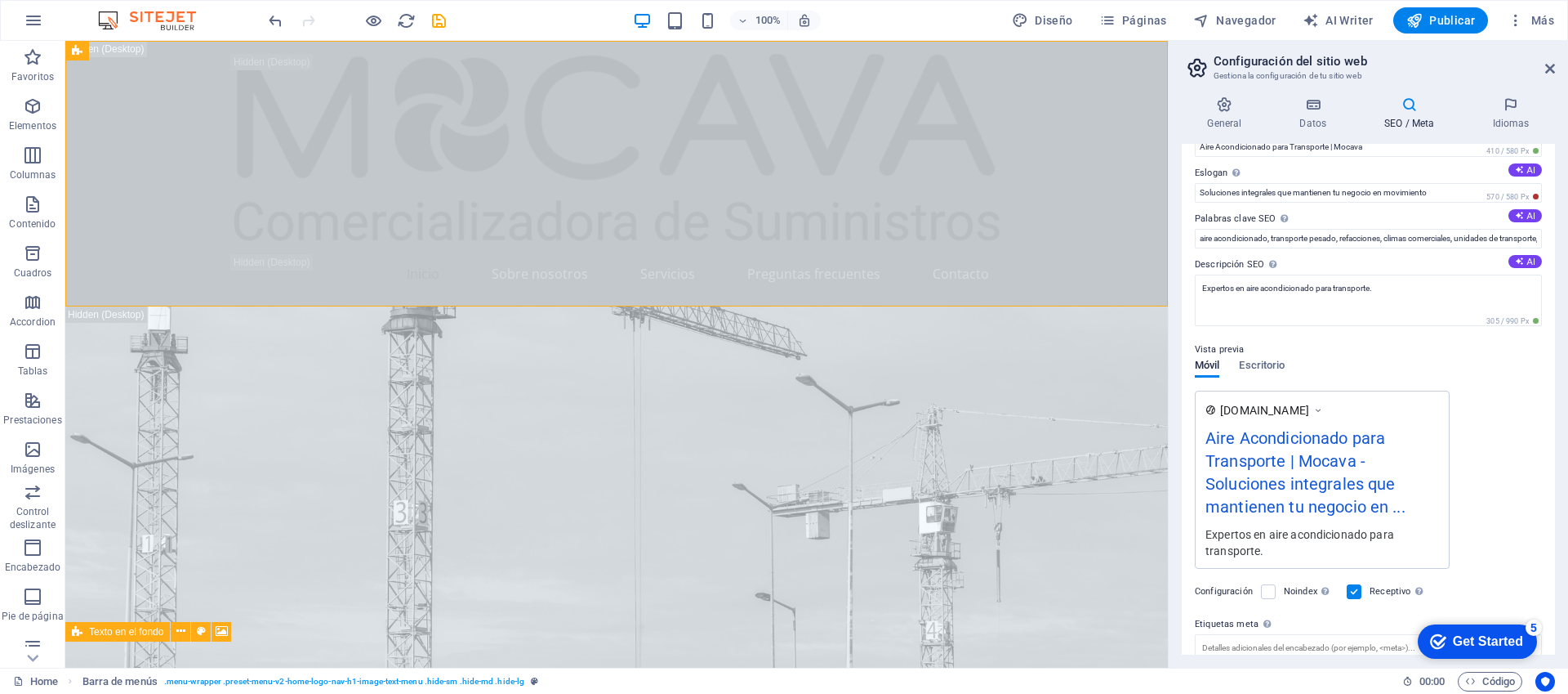
scroll to position [176, 0]
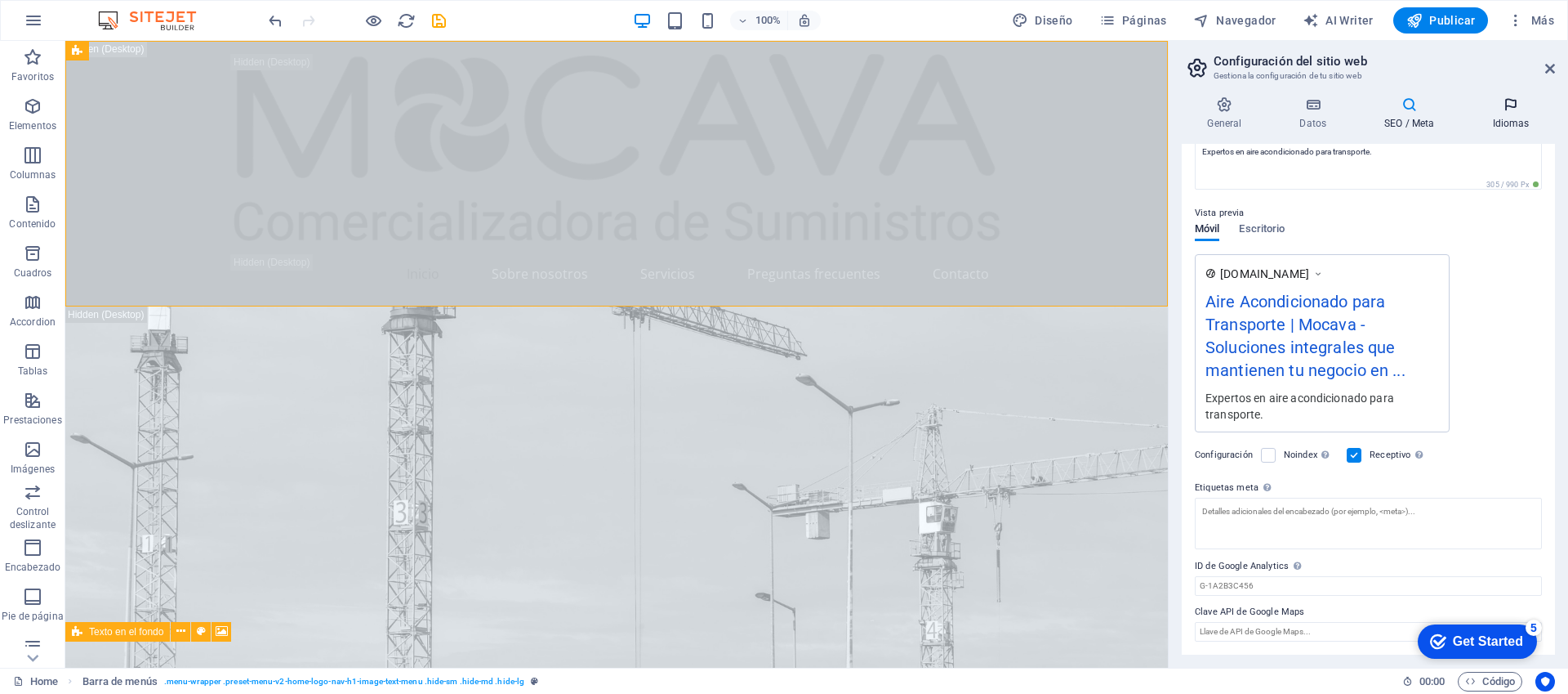
click at [1507, 111] on icon at bounding box center [1511, 104] width 89 height 16
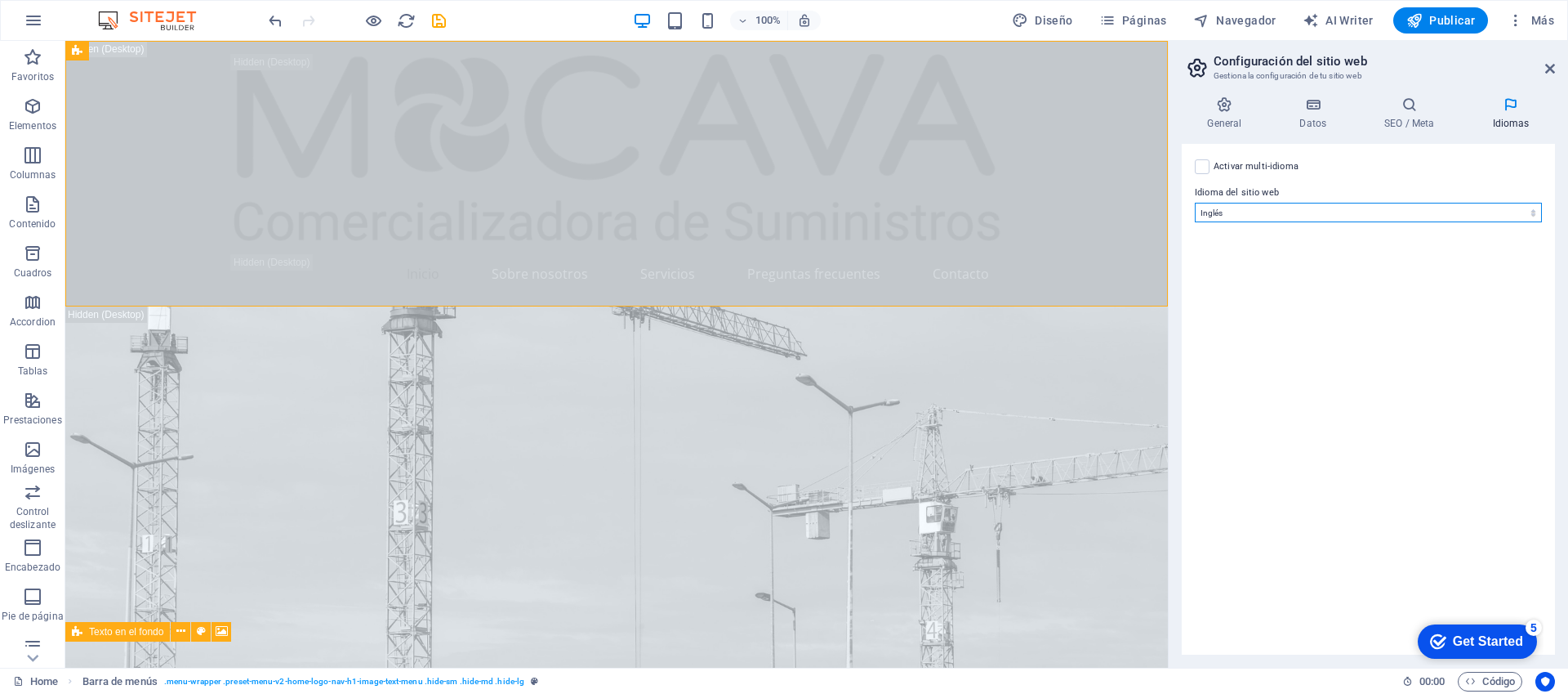
click at [1236, 217] on select "Abkhazian Afar Afrikaans Akan Albanés Alemán Amharic Árabe Aragonese Armenian A…" at bounding box center [1368, 213] width 347 height 19
select select "44"
click at [1195, 203] on select "Abkhazian Afar Afrikaans Akan Albanés Alemán Amharic Árabe Aragonese Armenian A…" at bounding box center [1368, 213] width 347 height 19
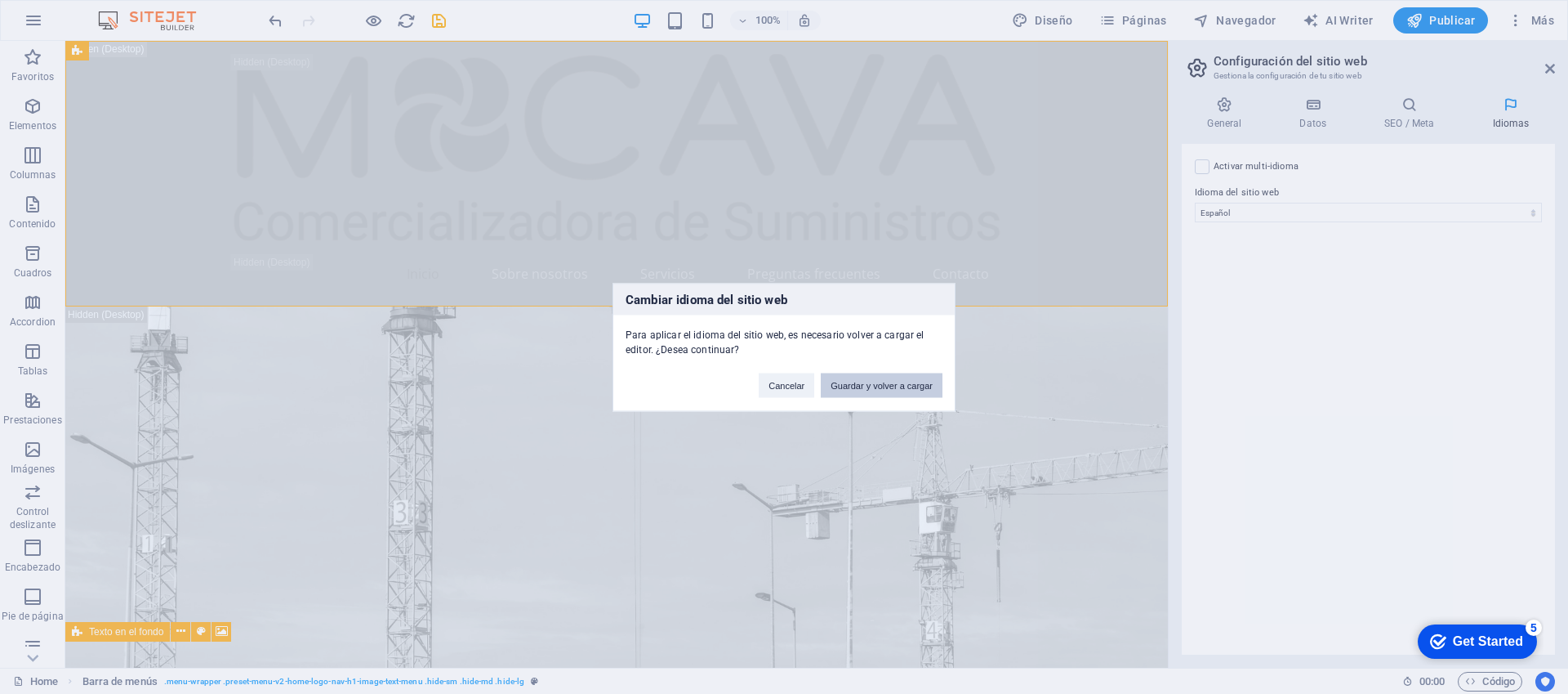
click at [898, 388] on button "Guardar y volver a cargar" at bounding box center [881, 384] width 122 height 24
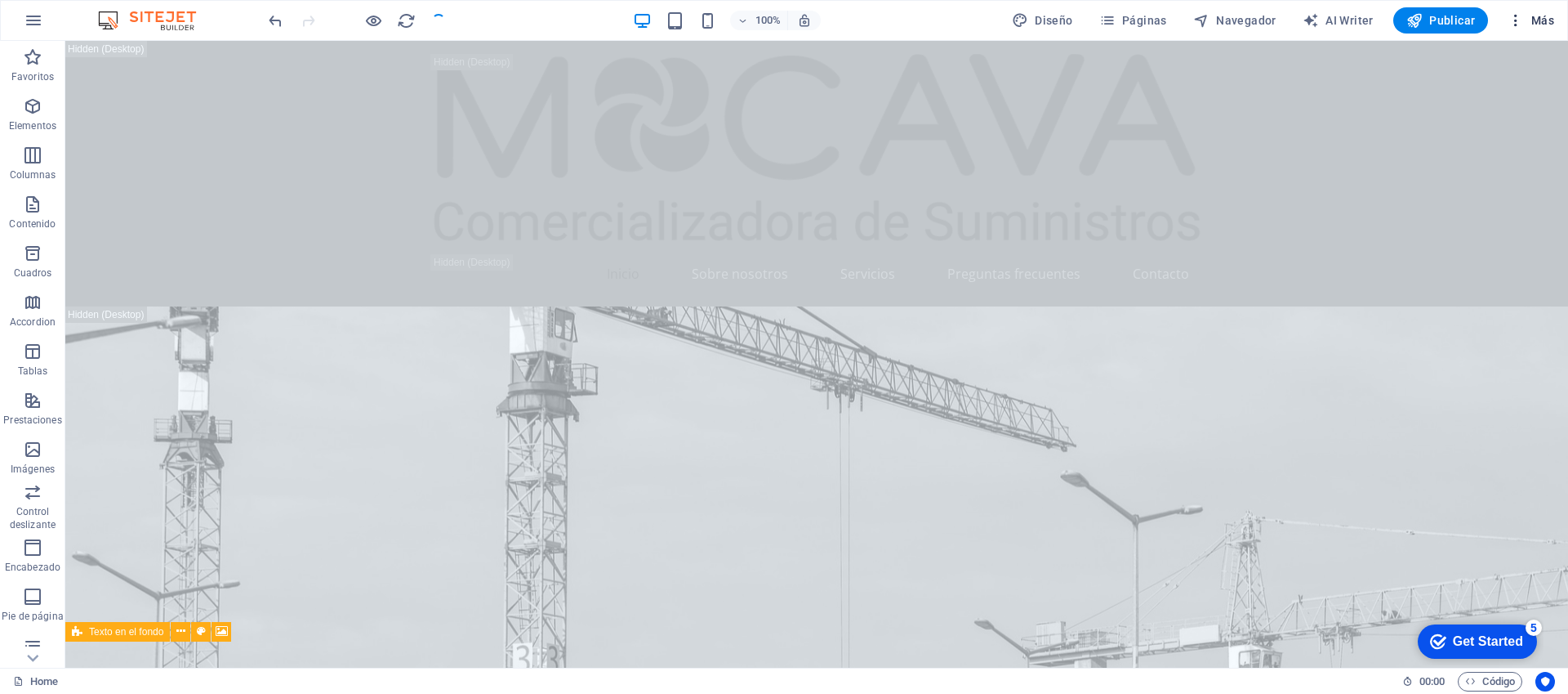
click at [0, 0] on span "Más" at bounding box center [0, 0] width 0 height 0
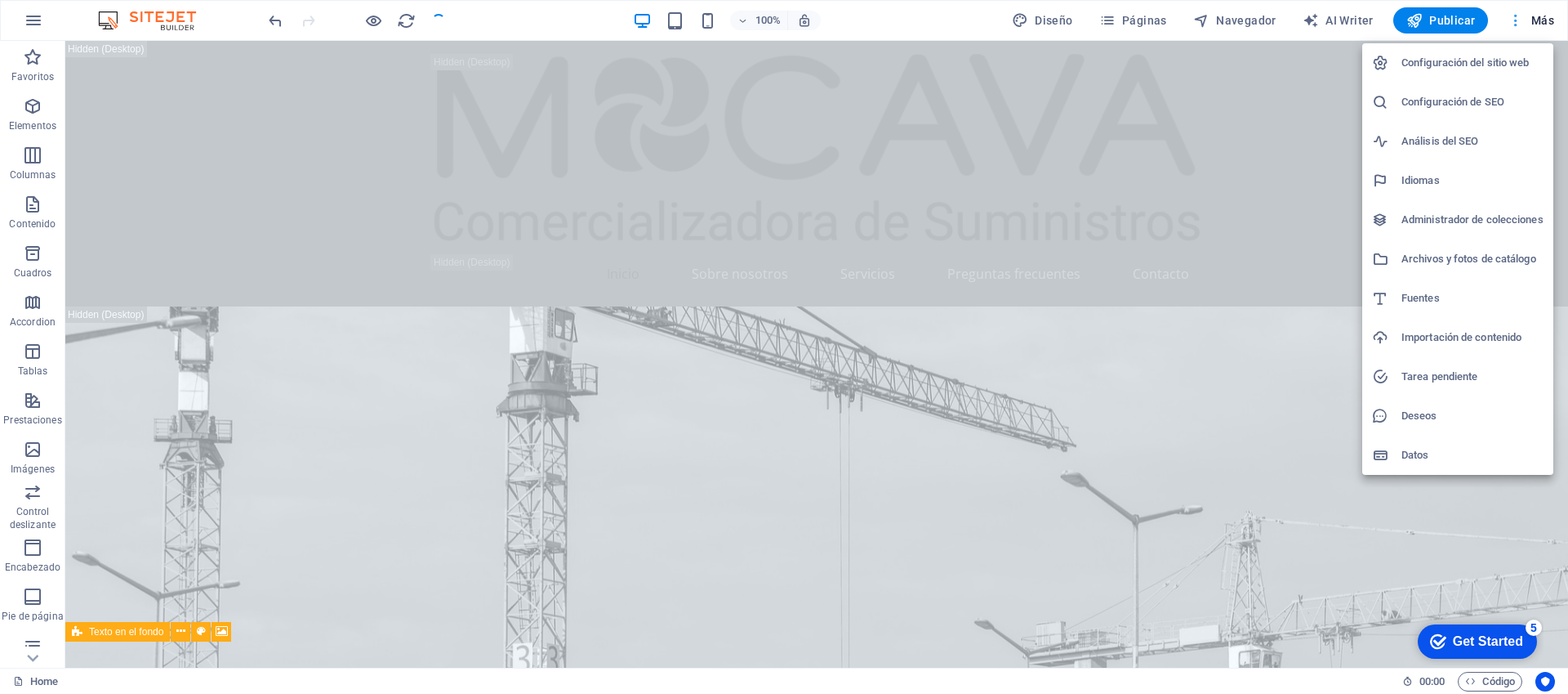
click at [1537, 21] on div at bounding box center [784, 347] width 1568 height 694
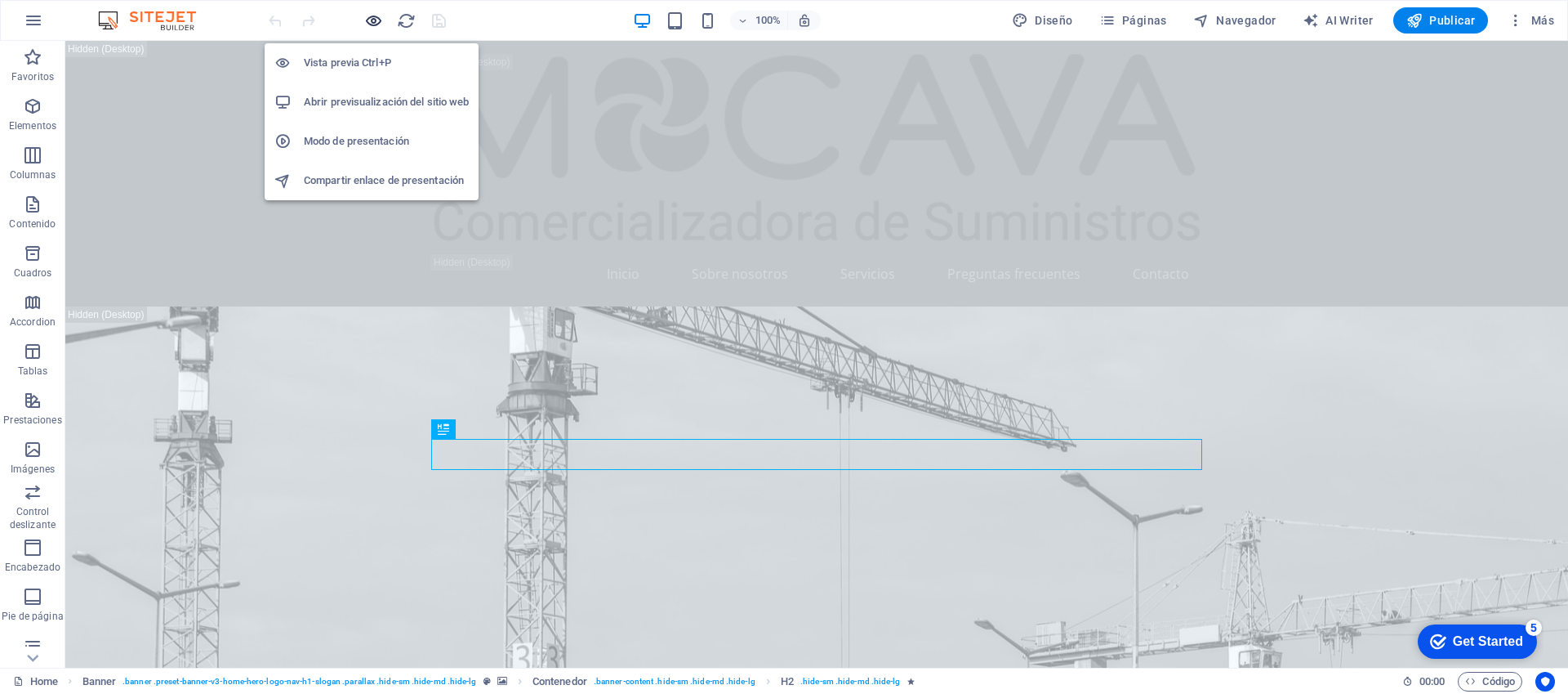
click at [0, 0] on icon "button" at bounding box center [0, 0] width 0 height 0
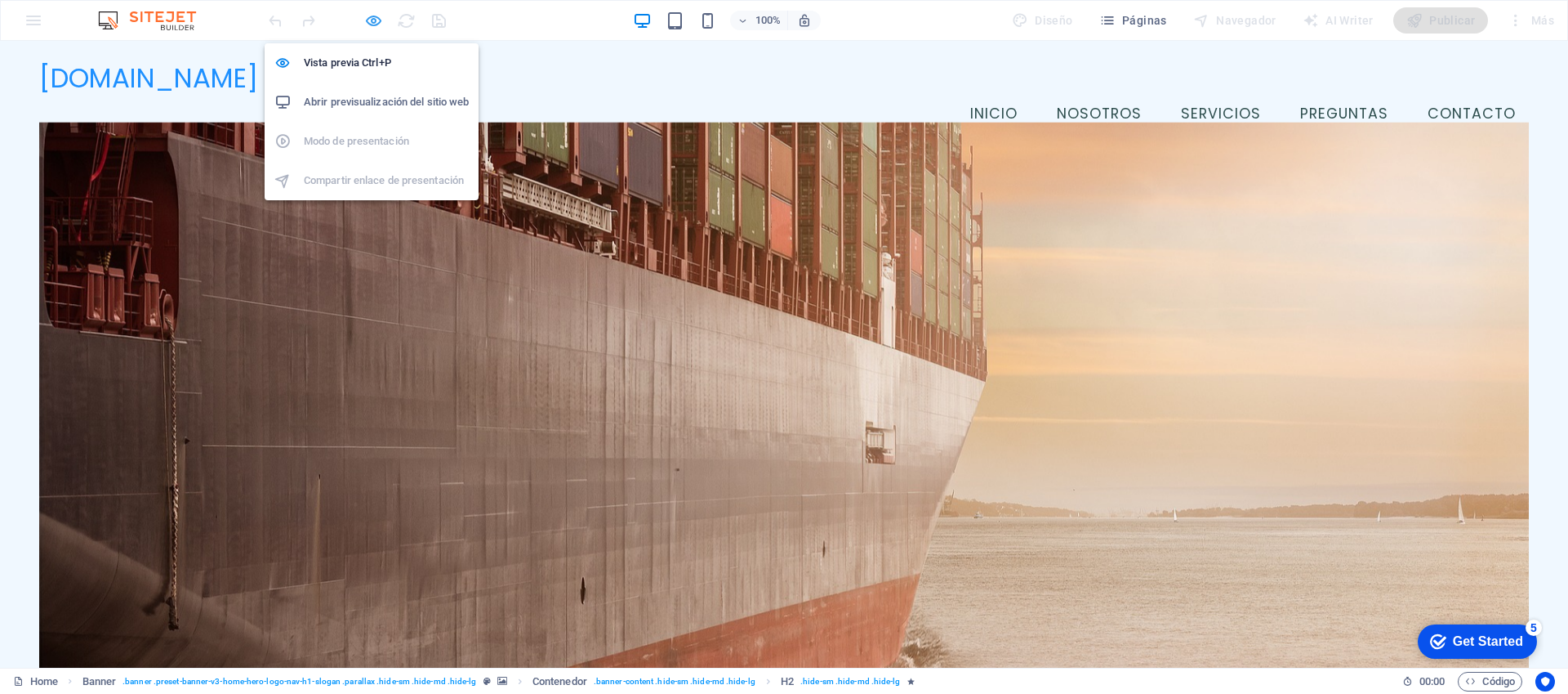
click at [0, 0] on icon "button" at bounding box center [0, 0] width 0 height 0
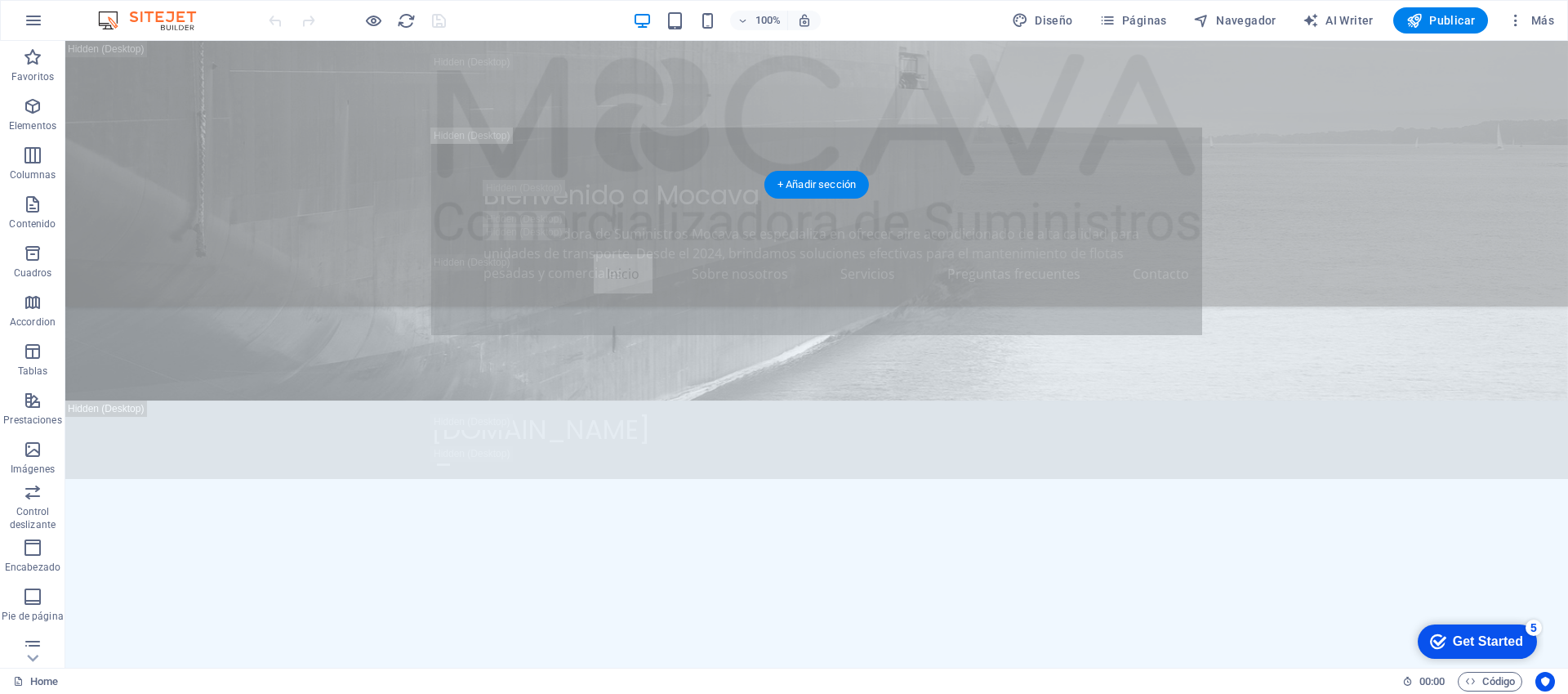
scroll to position [1194, 0]
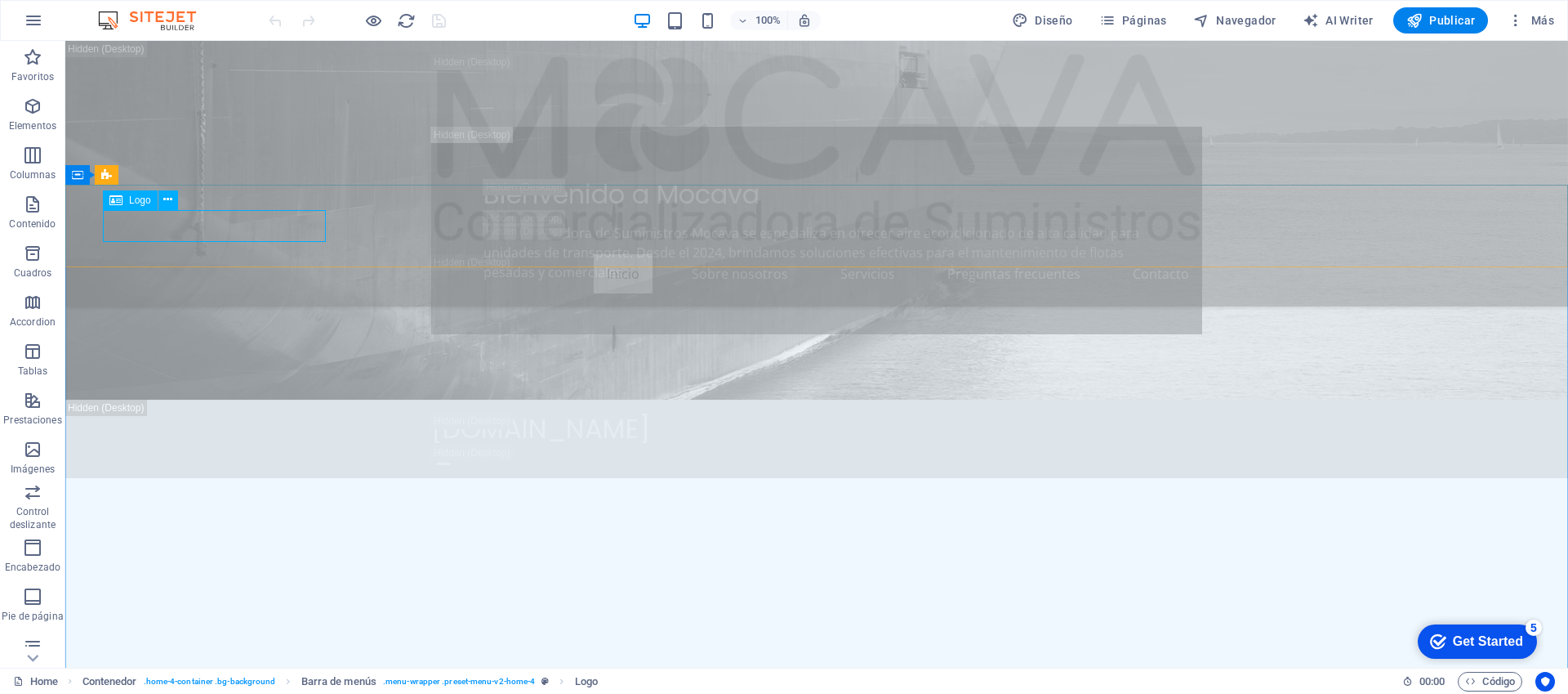
click at [133, 199] on span "Logo" at bounding box center [139, 200] width 22 height 10
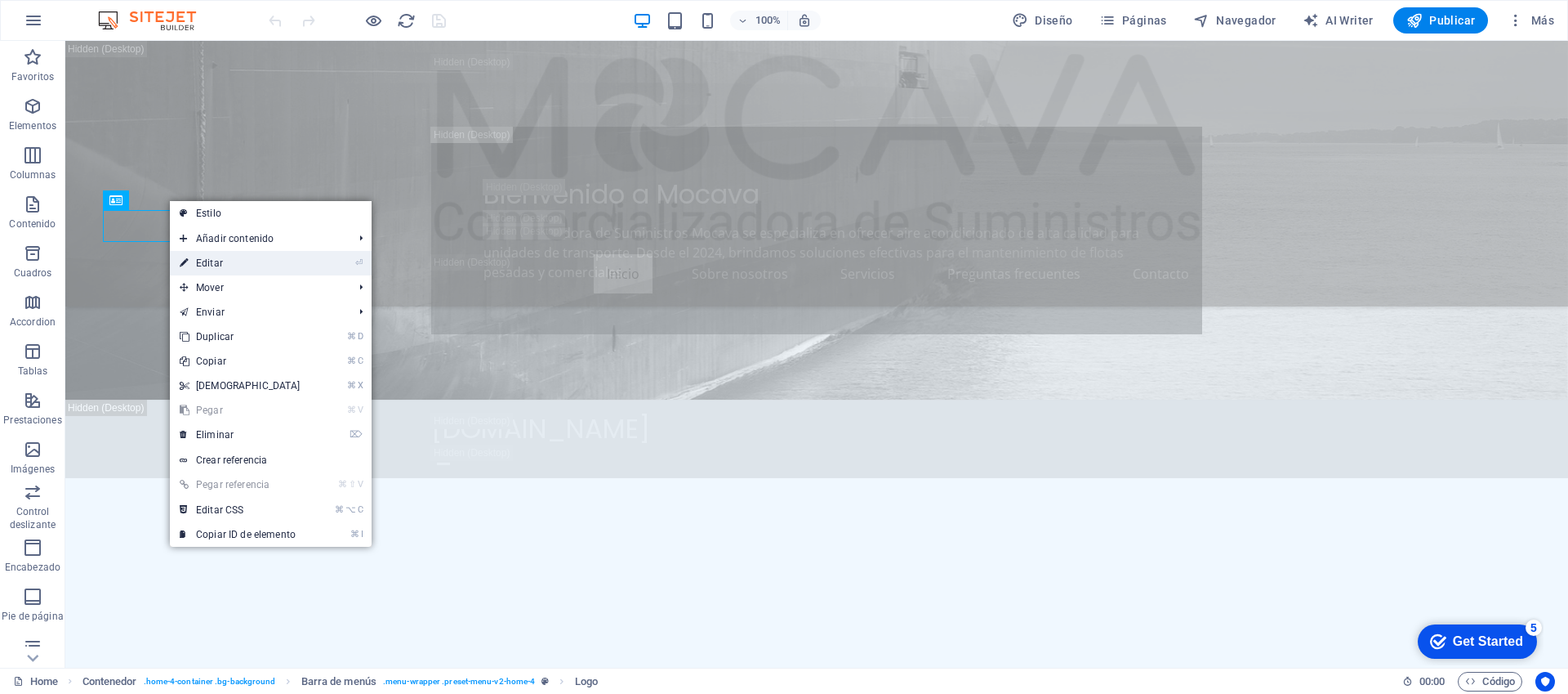
select select "px"
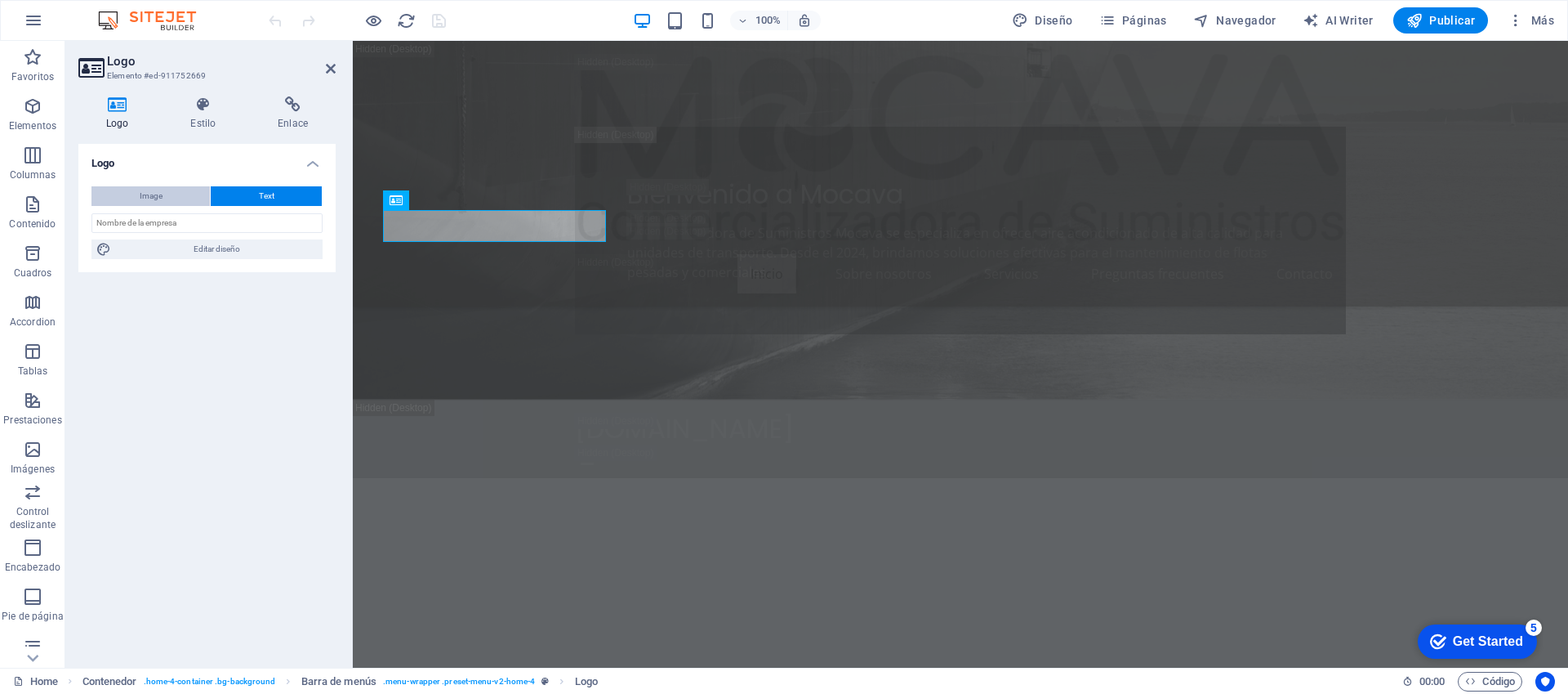
click at [169, 200] on button "Image" at bounding box center [150, 196] width 118 height 19
select select "DISABLED_OPTION_VALUE"
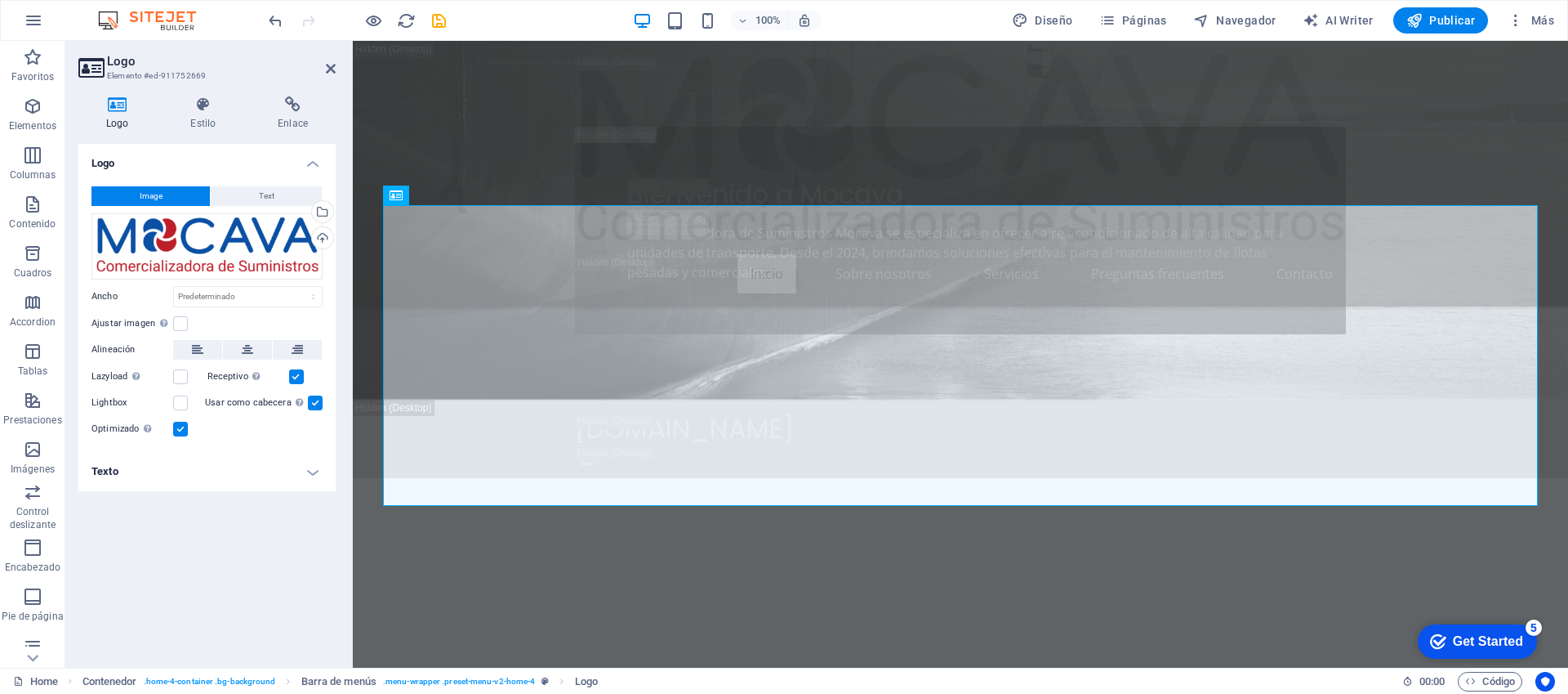
click at [312, 162] on h4 "Logo" at bounding box center [207, 158] width 257 height 30
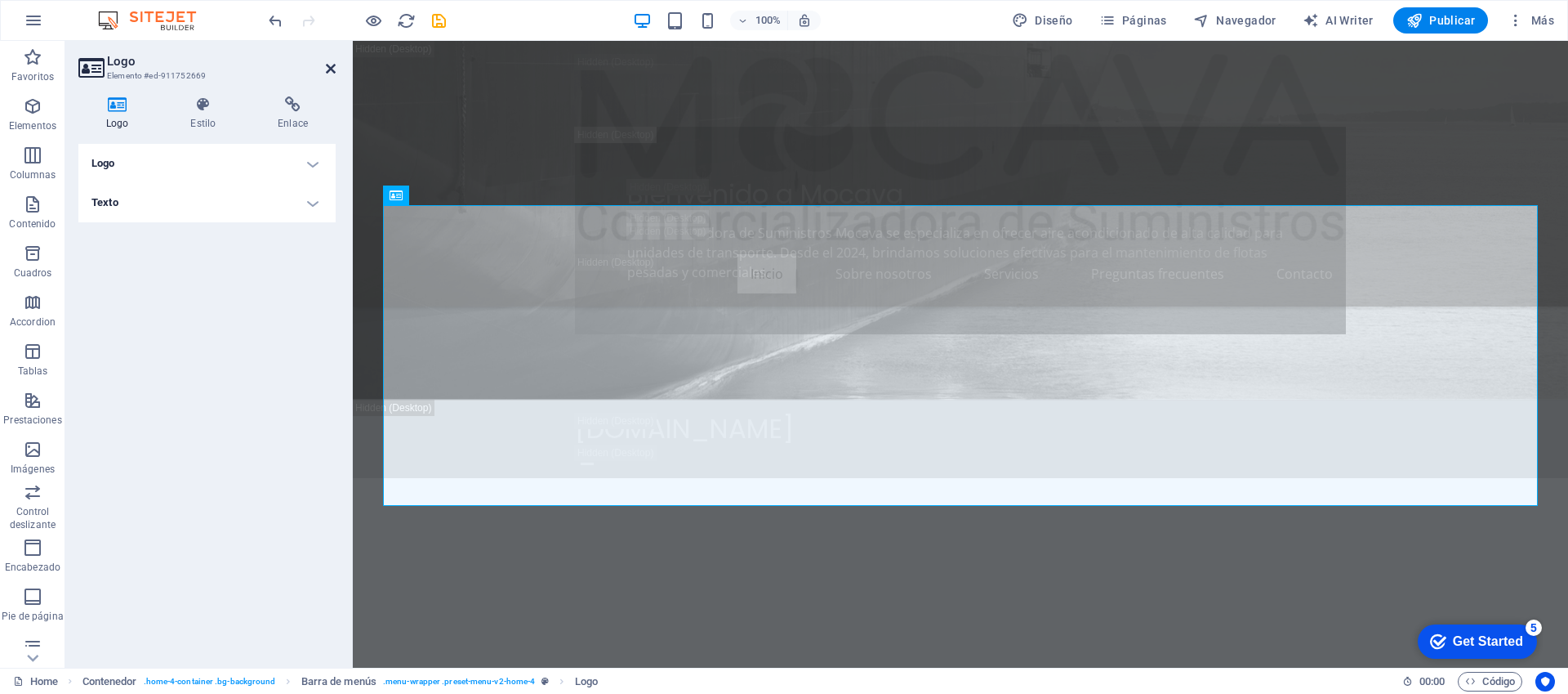
click at [332, 66] on icon at bounding box center [331, 69] width 10 height 13
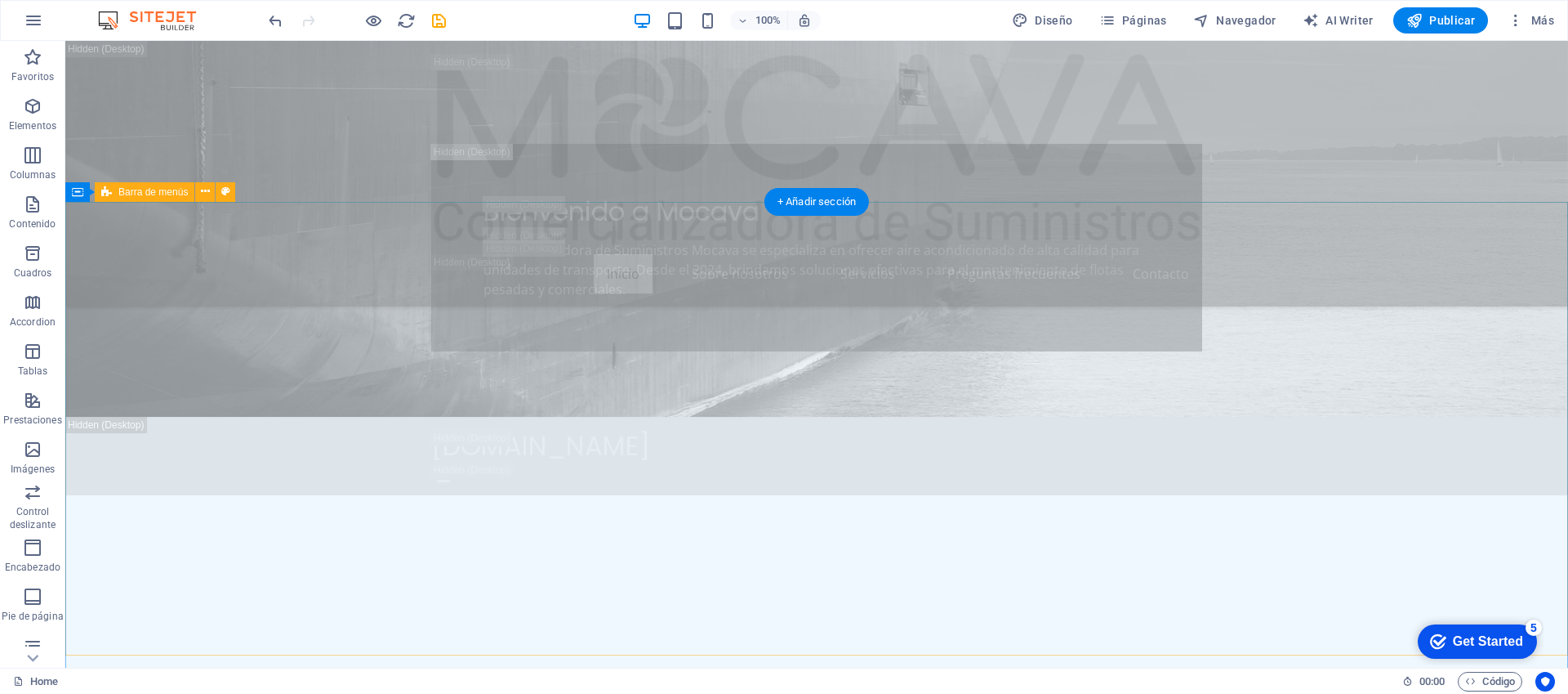
scroll to position [1178, 0]
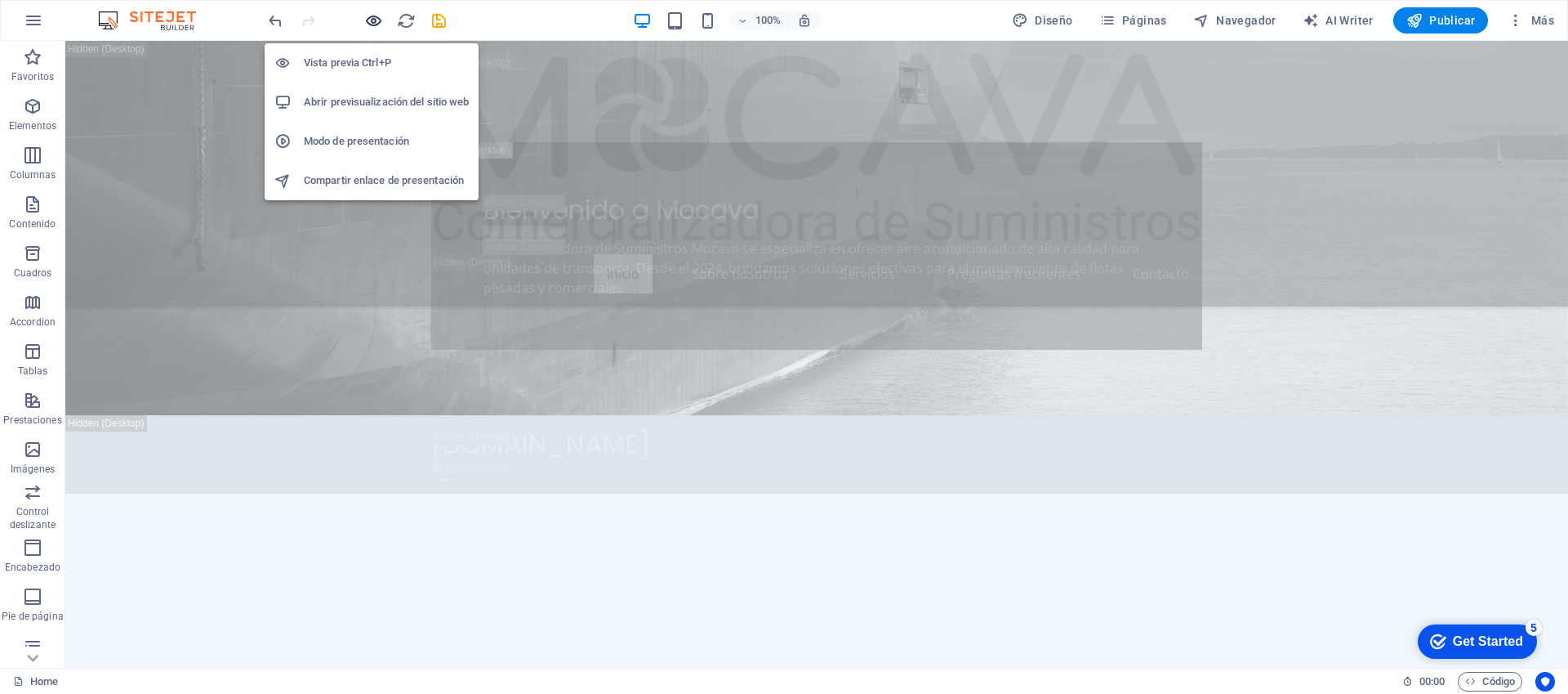
click at [0, 0] on icon "button" at bounding box center [0, 0] width 0 height 0
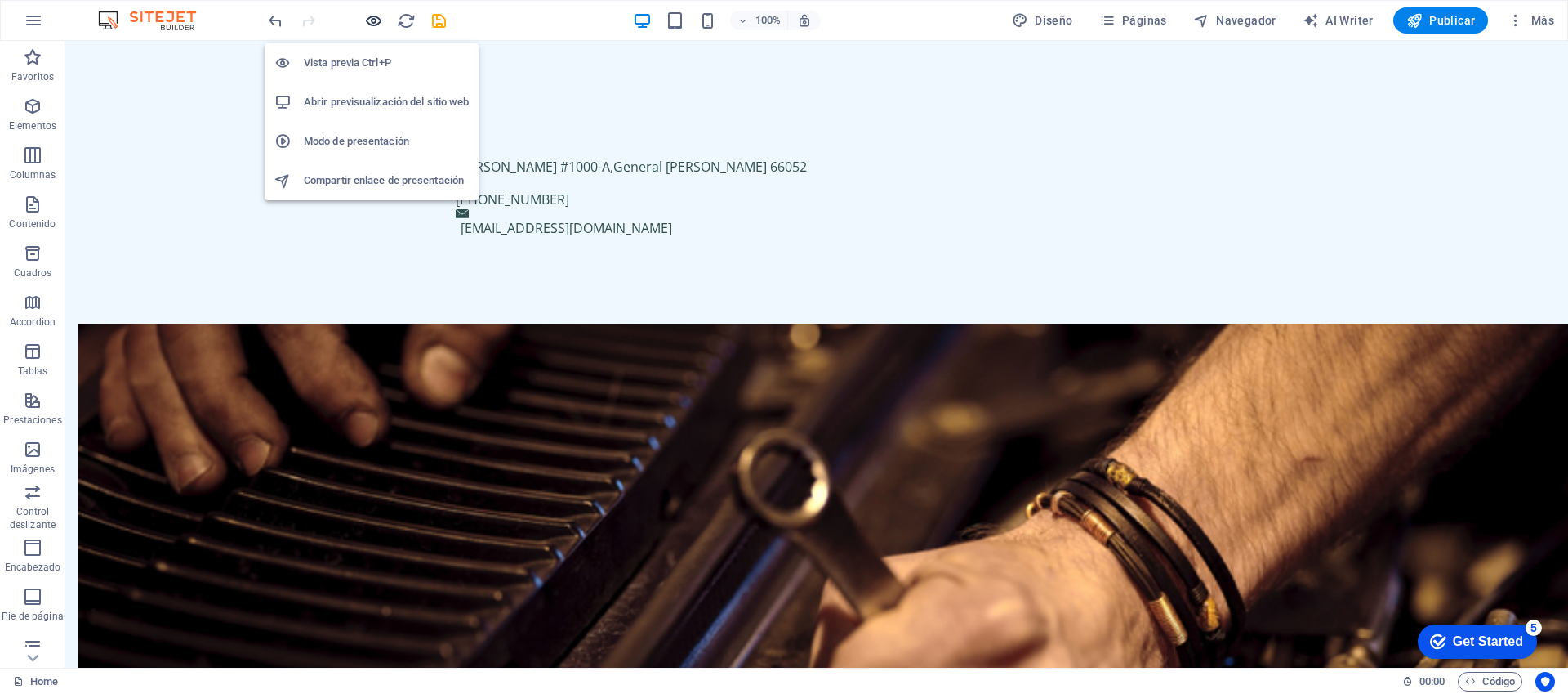
scroll to position [0, 0]
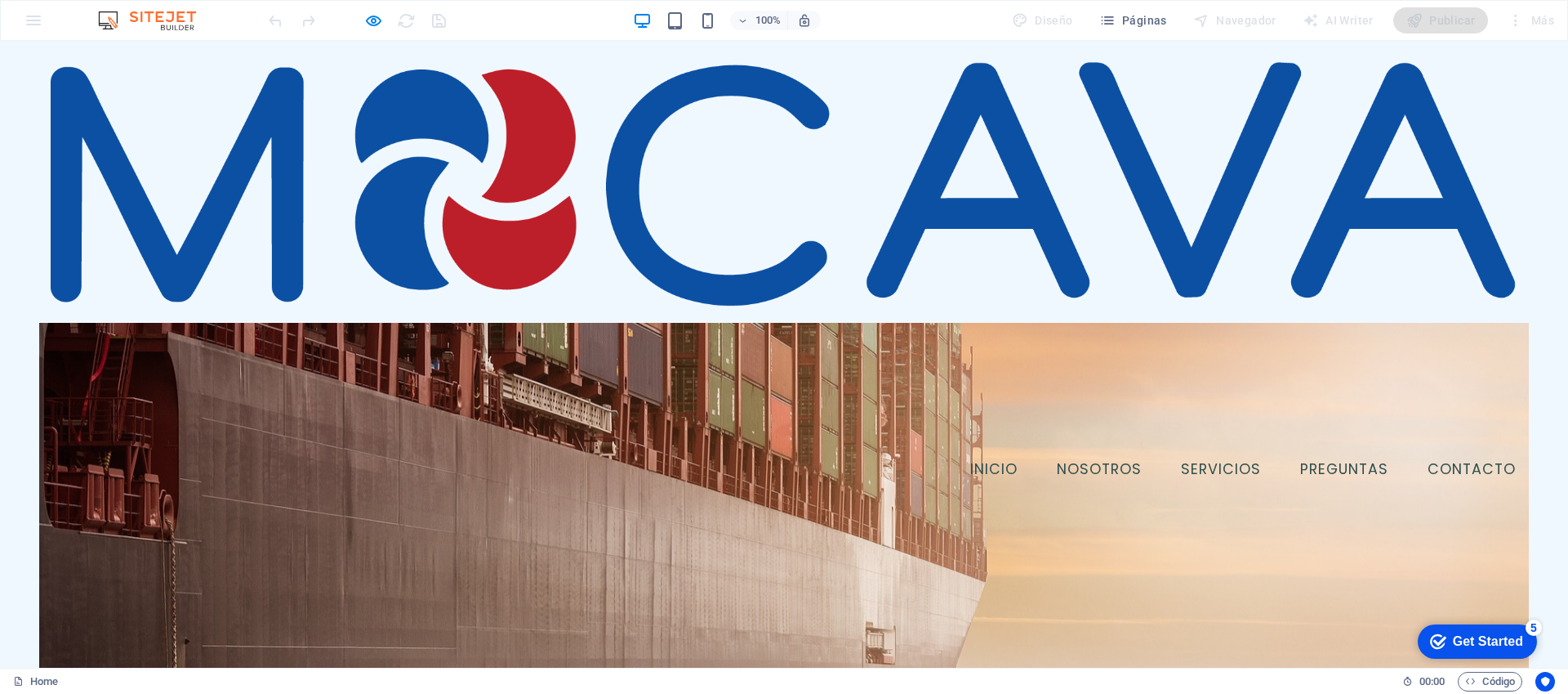
click at [784, 194] on img at bounding box center [784, 256] width 1490 height 388
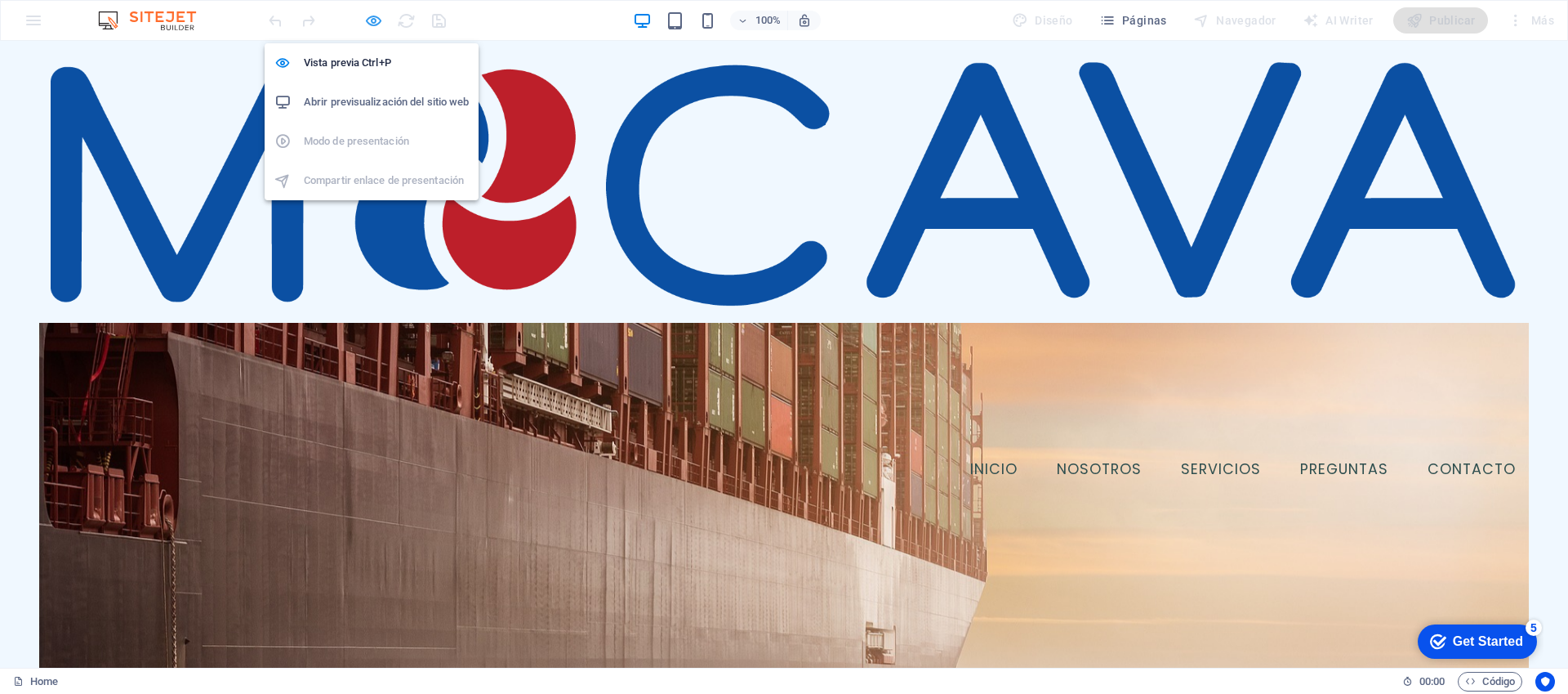
click at [0, 0] on icon "button" at bounding box center [0, 0] width 0 height 0
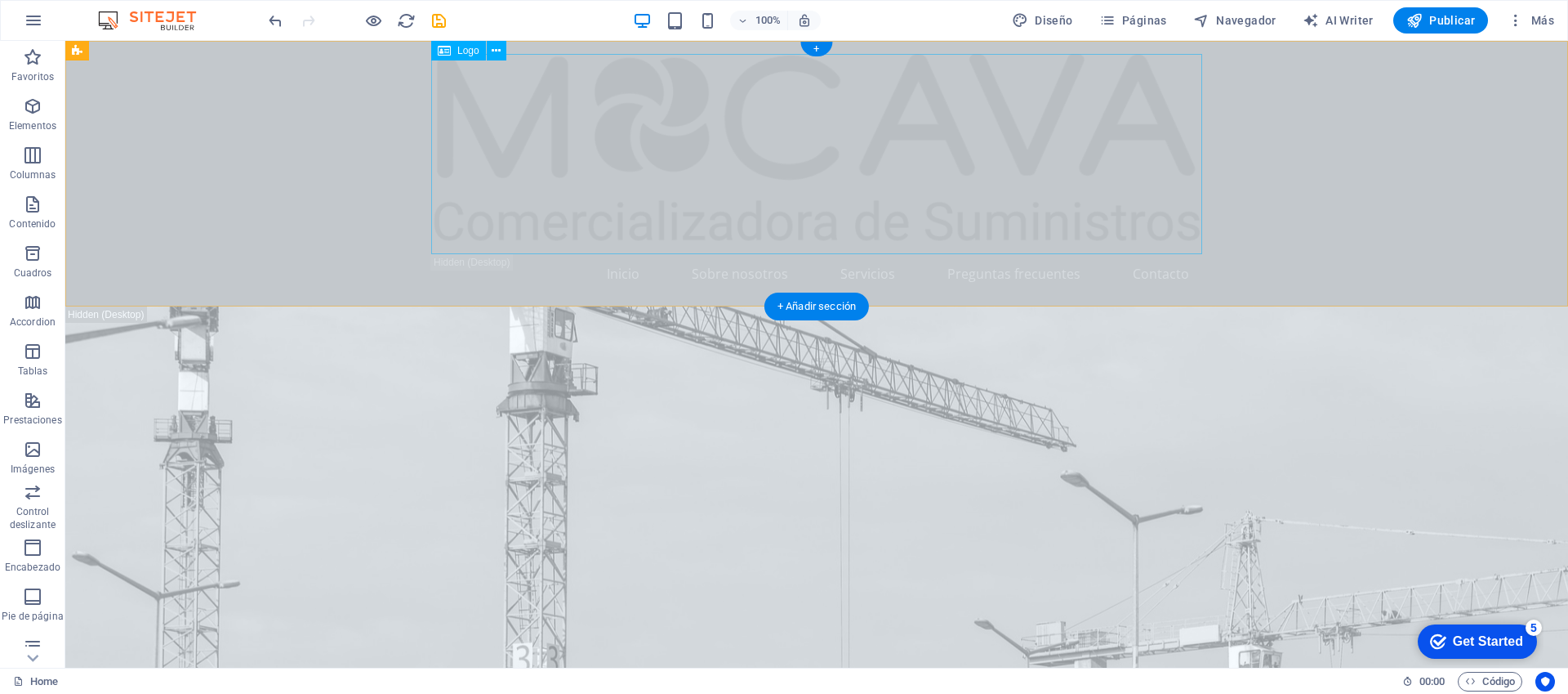
click at [558, 122] on div at bounding box center [816, 154] width 771 height 200
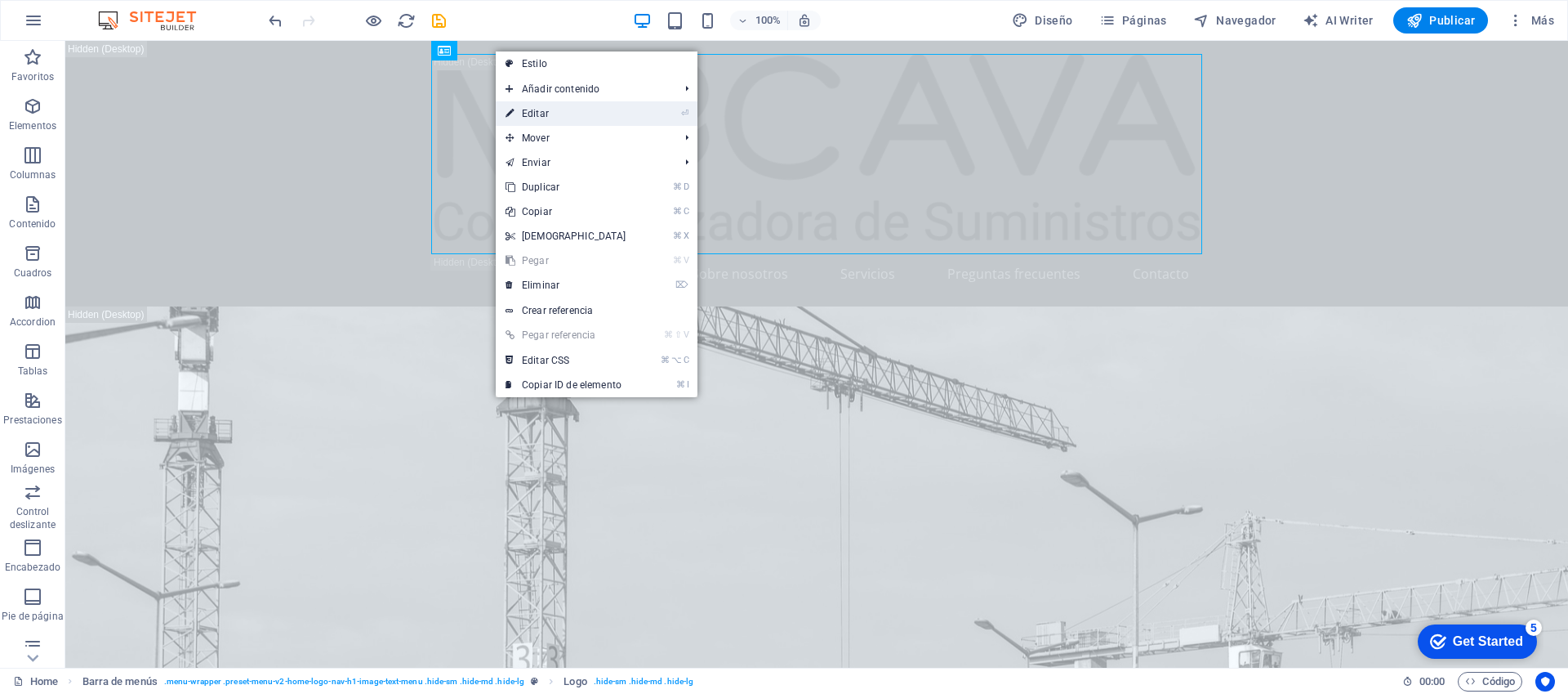
click at [544, 105] on link "⏎ Editar" at bounding box center [566, 113] width 140 height 24
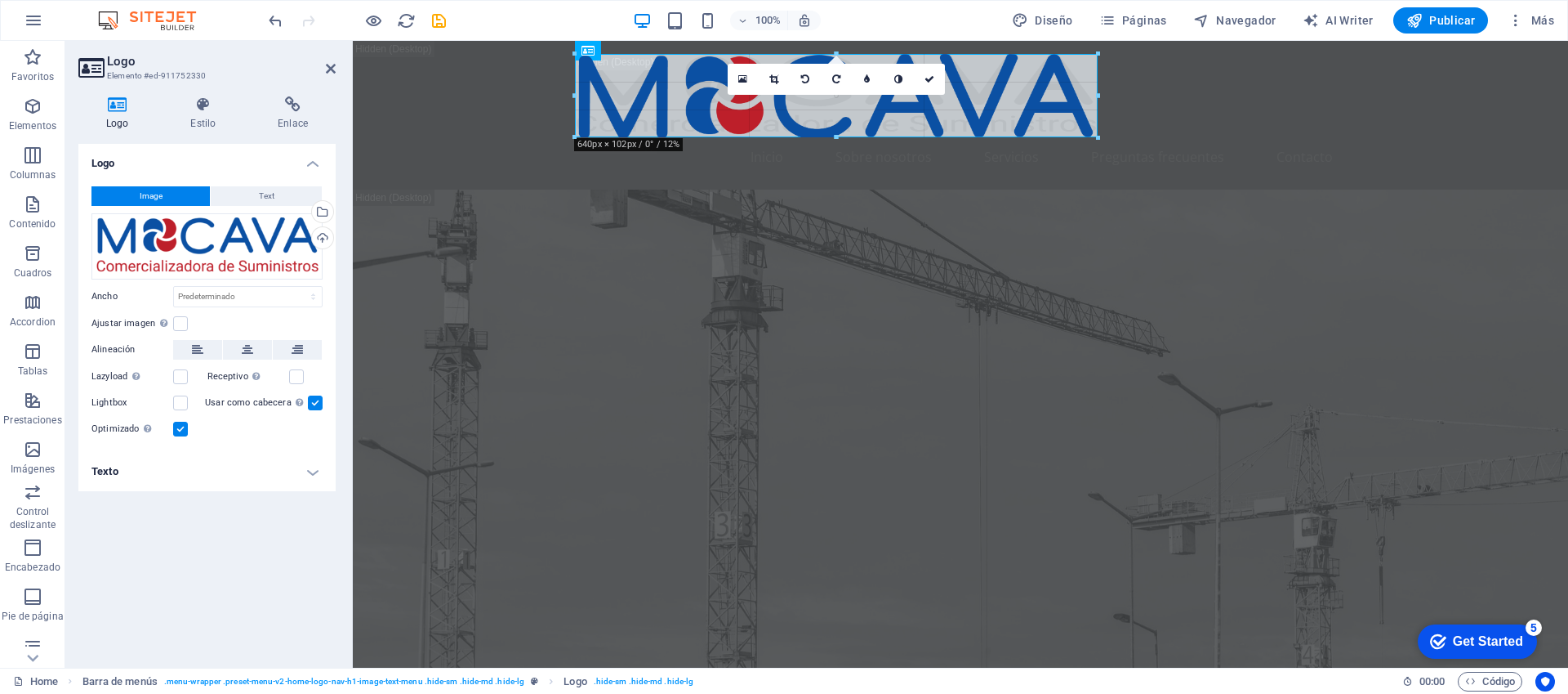
drag, startPoint x: 1344, startPoint y: 56, endPoint x: 778, endPoint y: 172, distance: 577.8
type input "640"
select select "px"
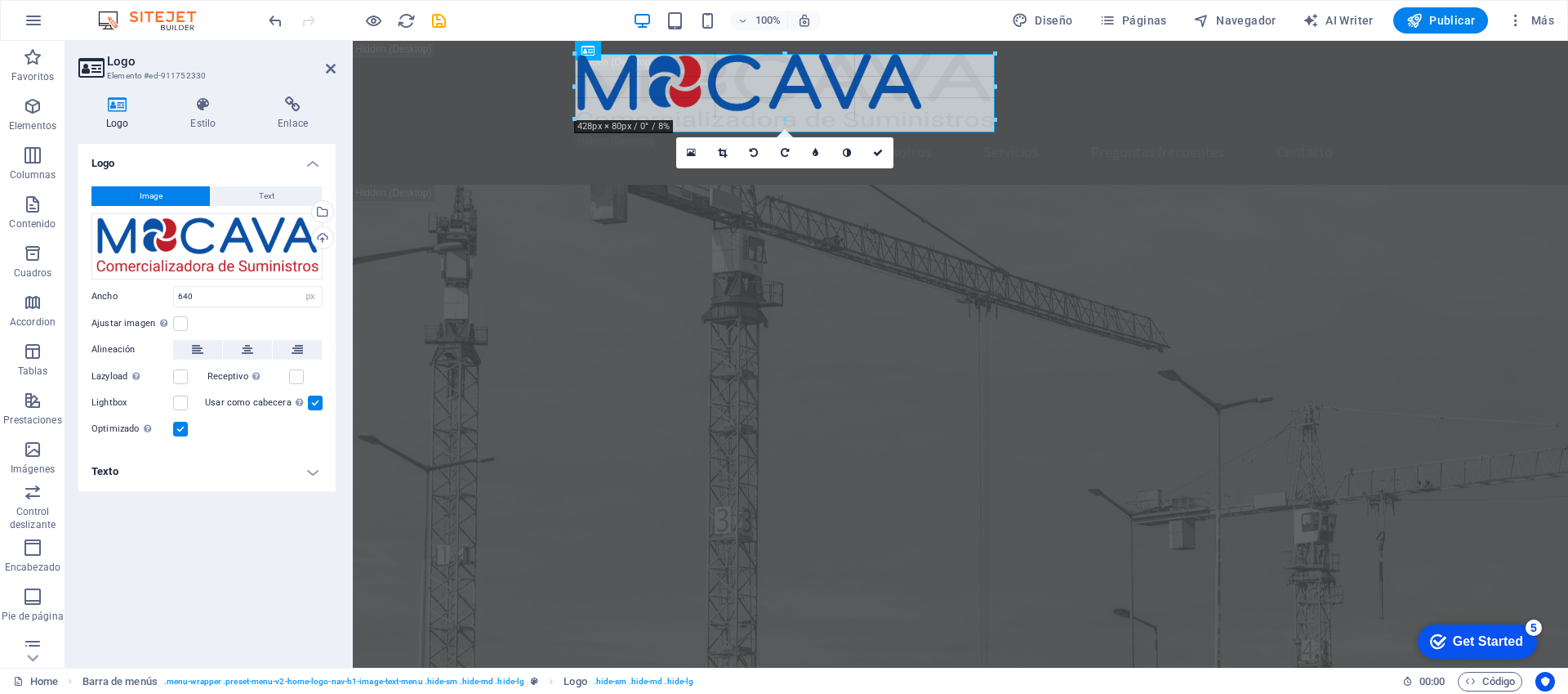
drag, startPoint x: 1096, startPoint y: 190, endPoint x: 675, endPoint y: 132, distance: 425.0
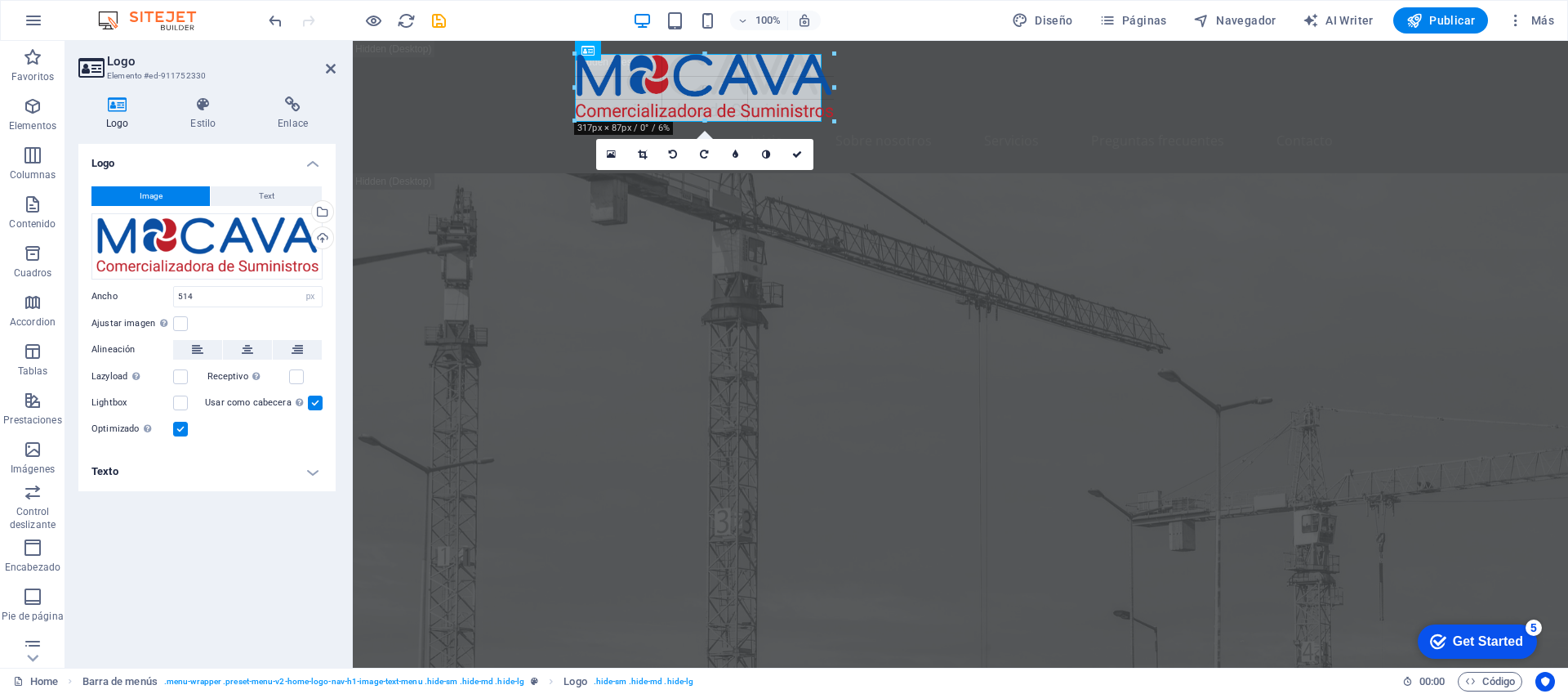
drag, startPoint x: 993, startPoint y: 162, endPoint x: 818, endPoint y: 107, distance: 183.4
type input "300"
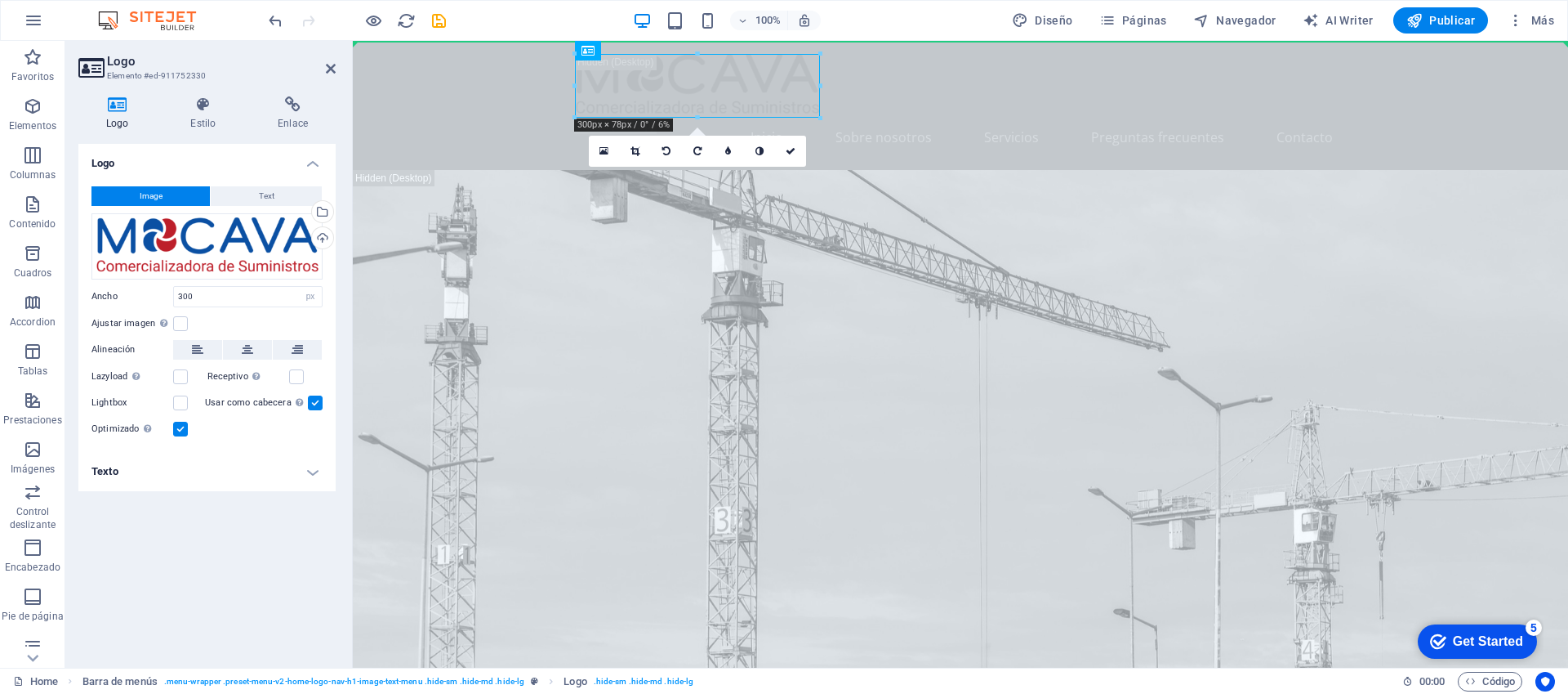
drag, startPoint x: 672, startPoint y: 76, endPoint x: 468, endPoint y: 96, distance: 205.0
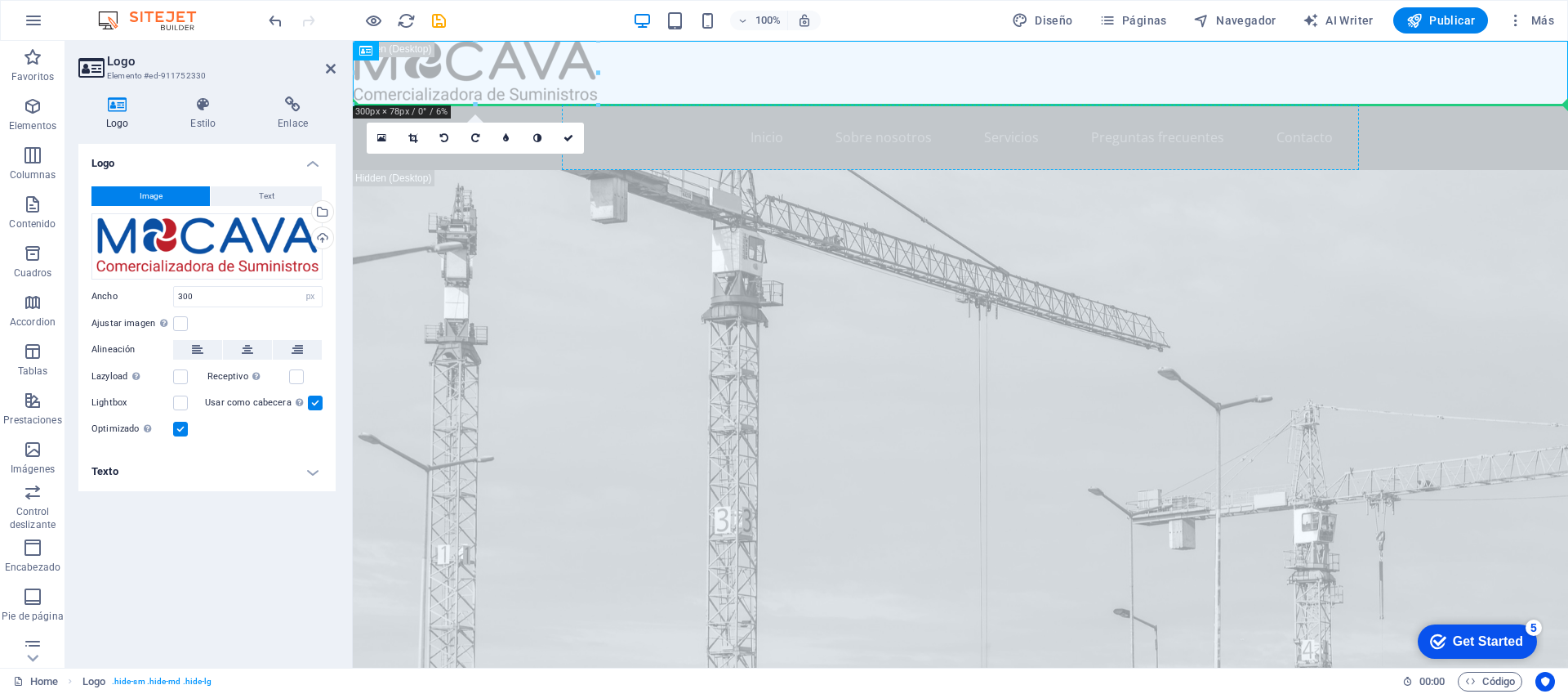
drag, startPoint x: 485, startPoint y: 69, endPoint x: 581, endPoint y: 136, distance: 117.1
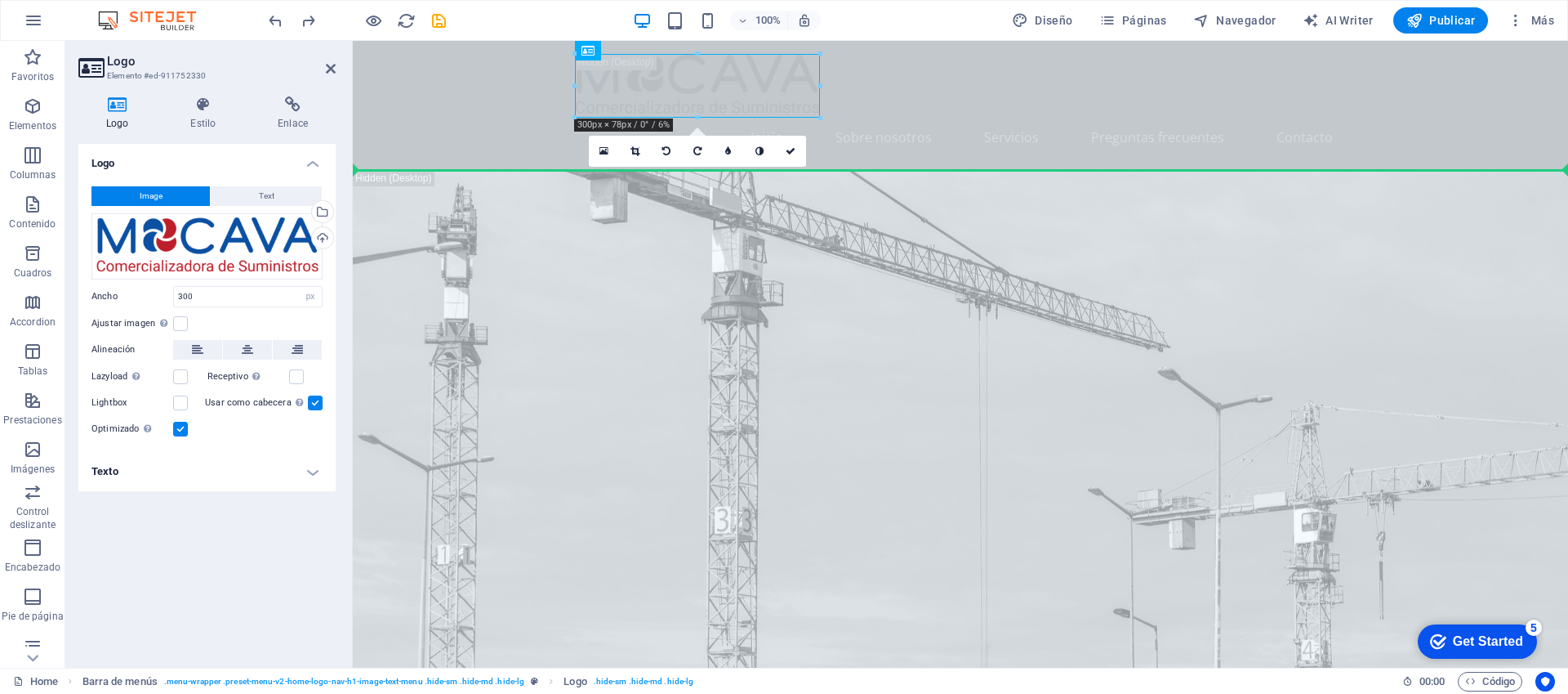
drag, startPoint x: 655, startPoint y: 77, endPoint x: 570, endPoint y: 122, distance: 96.2
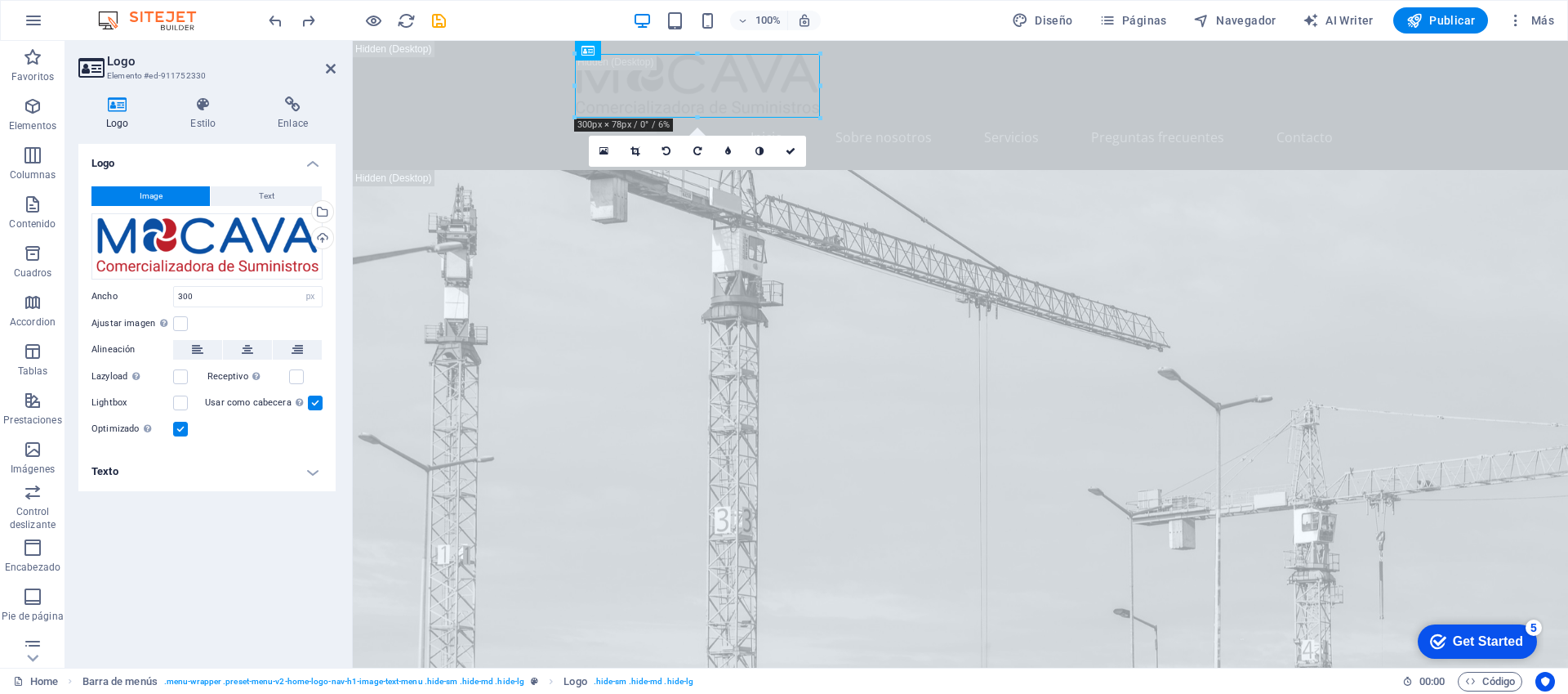
click at [642, 54] on div at bounding box center [697, 54] width 245 height 6
click at [326, 67] on icon at bounding box center [331, 69] width 10 height 13
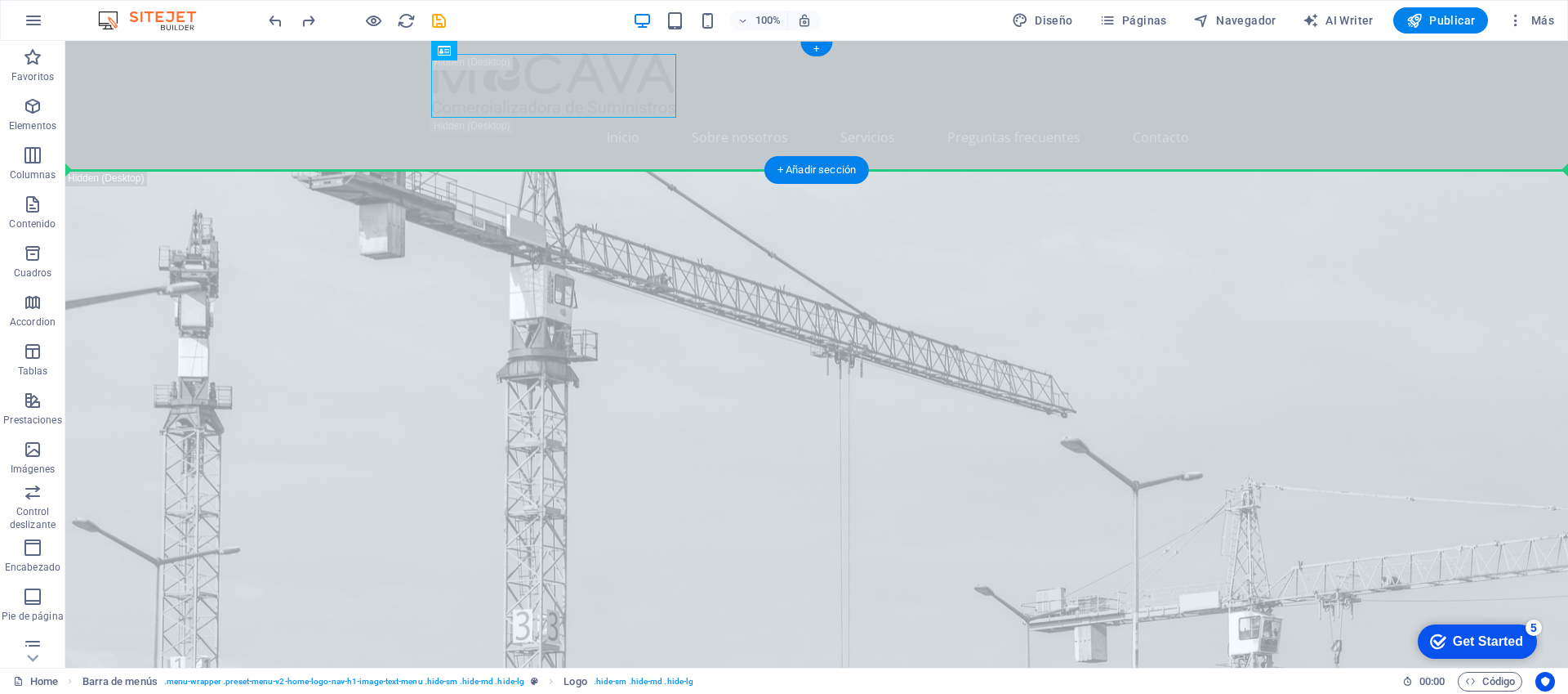
drag, startPoint x: 655, startPoint y: 56, endPoint x: 276, endPoint y: 127, distance: 385.6
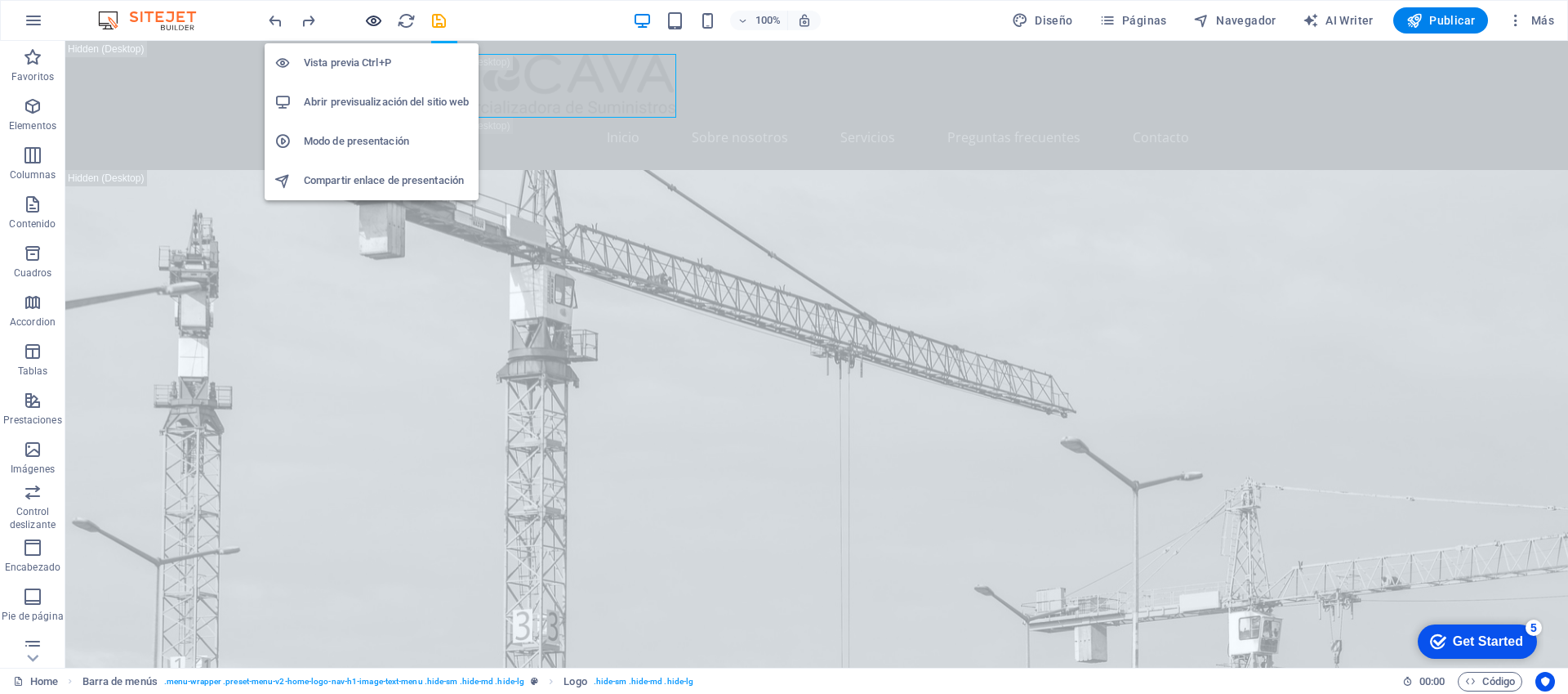
click at [0, 0] on icon "button" at bounding box center [0, 0] width 0 height 0
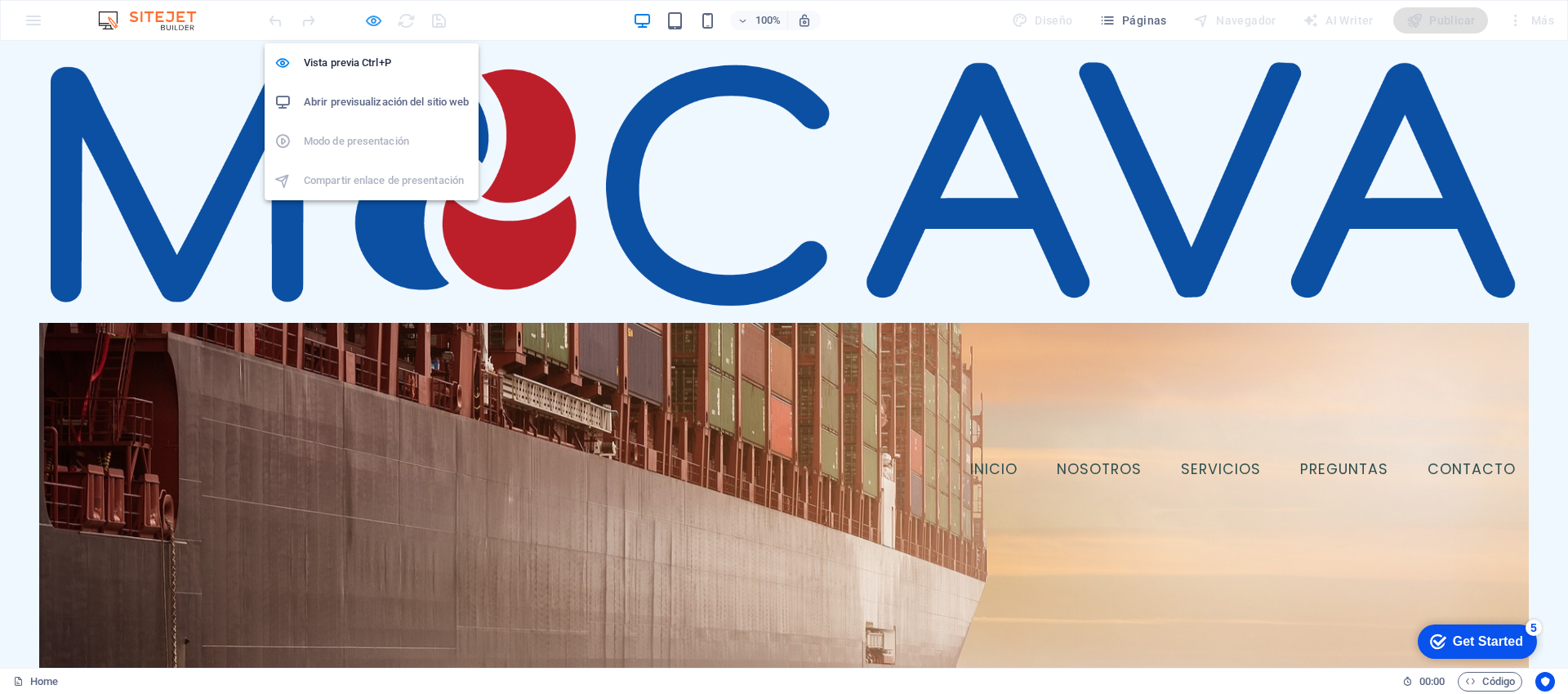
click at [0, 0] on icon "button" at bounding box center [0, 0] width 0 height 0
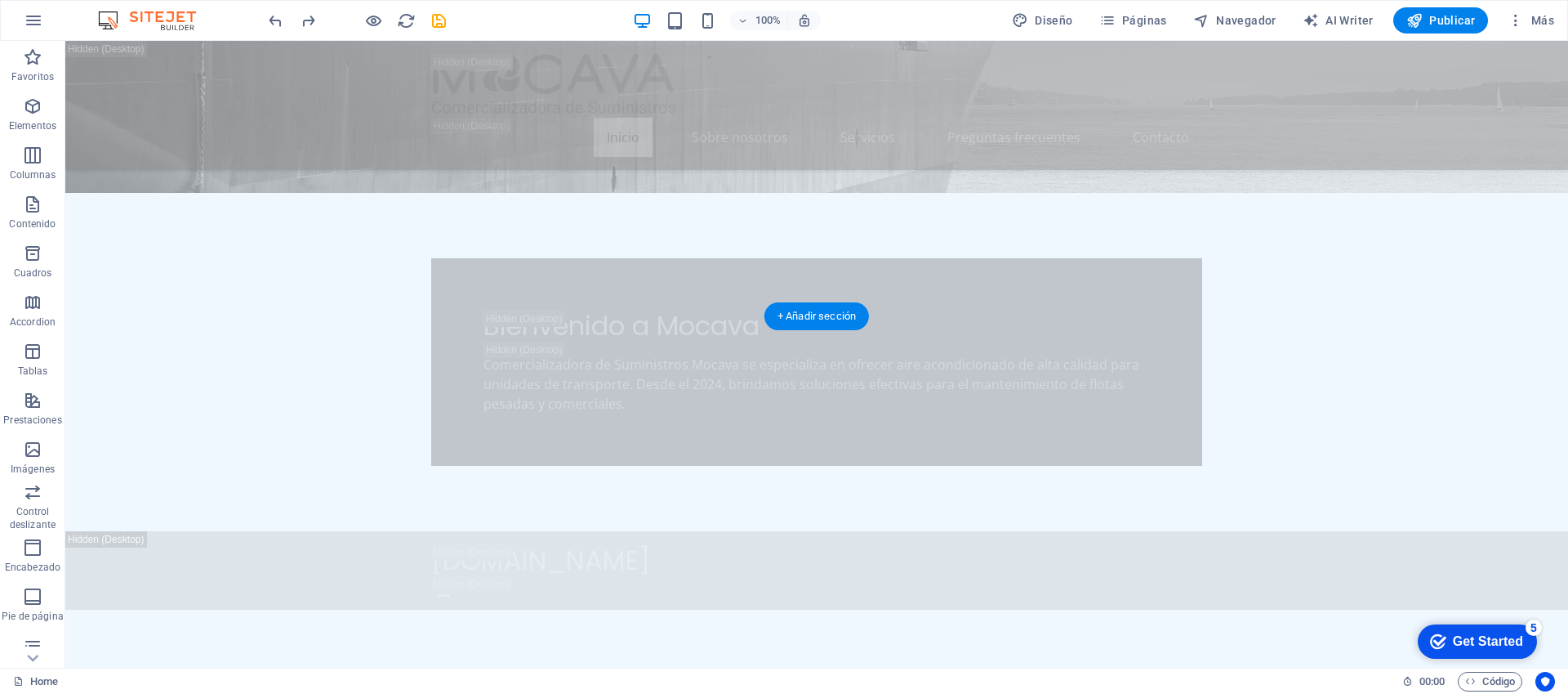
scroll to position [1207, 0]
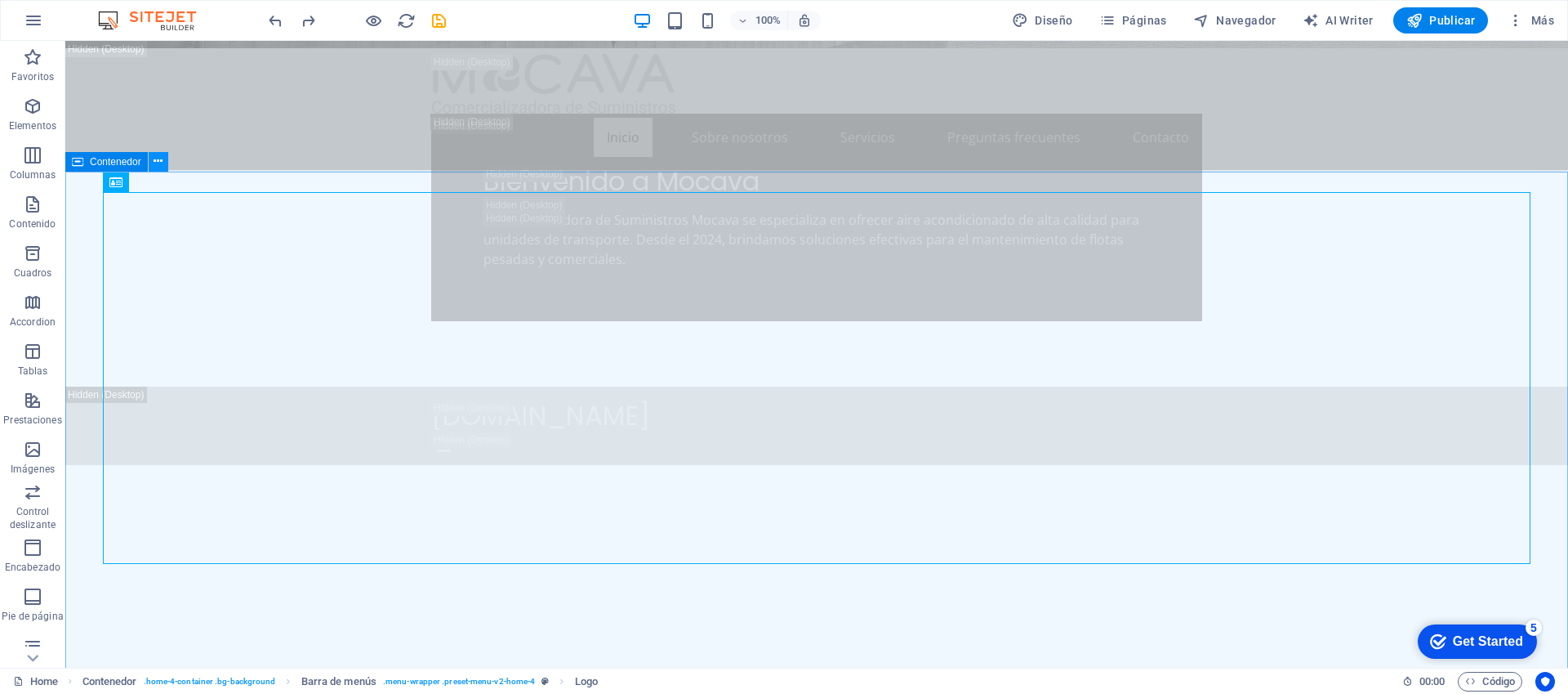
click at [0, 0] on icon at bounding box center [0, 0] width 0 height 0
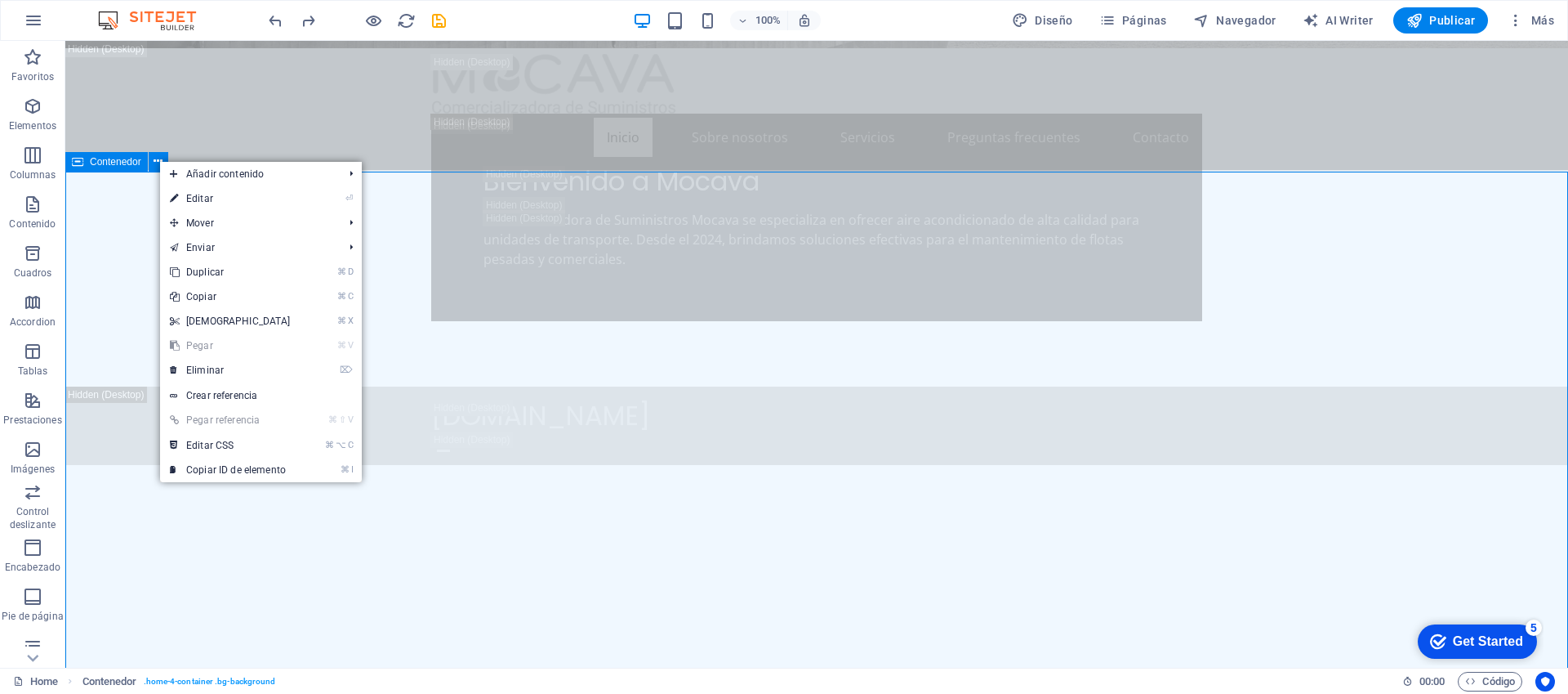
click at [100, 163] on span "Contenedor" at bounding box center [114, 162] width 51 height 10
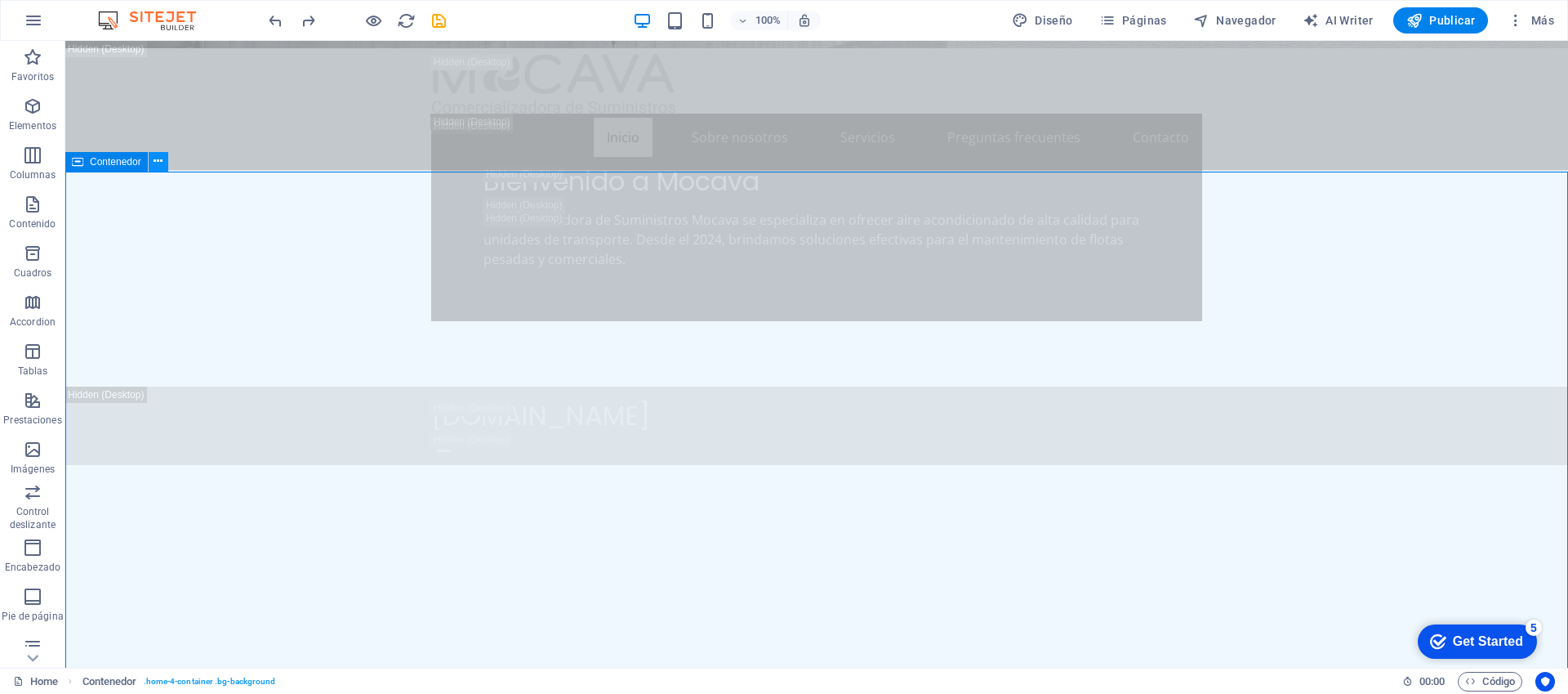
click at [0, 0] on icon at bounding box center [0, 0] width 0 height 0
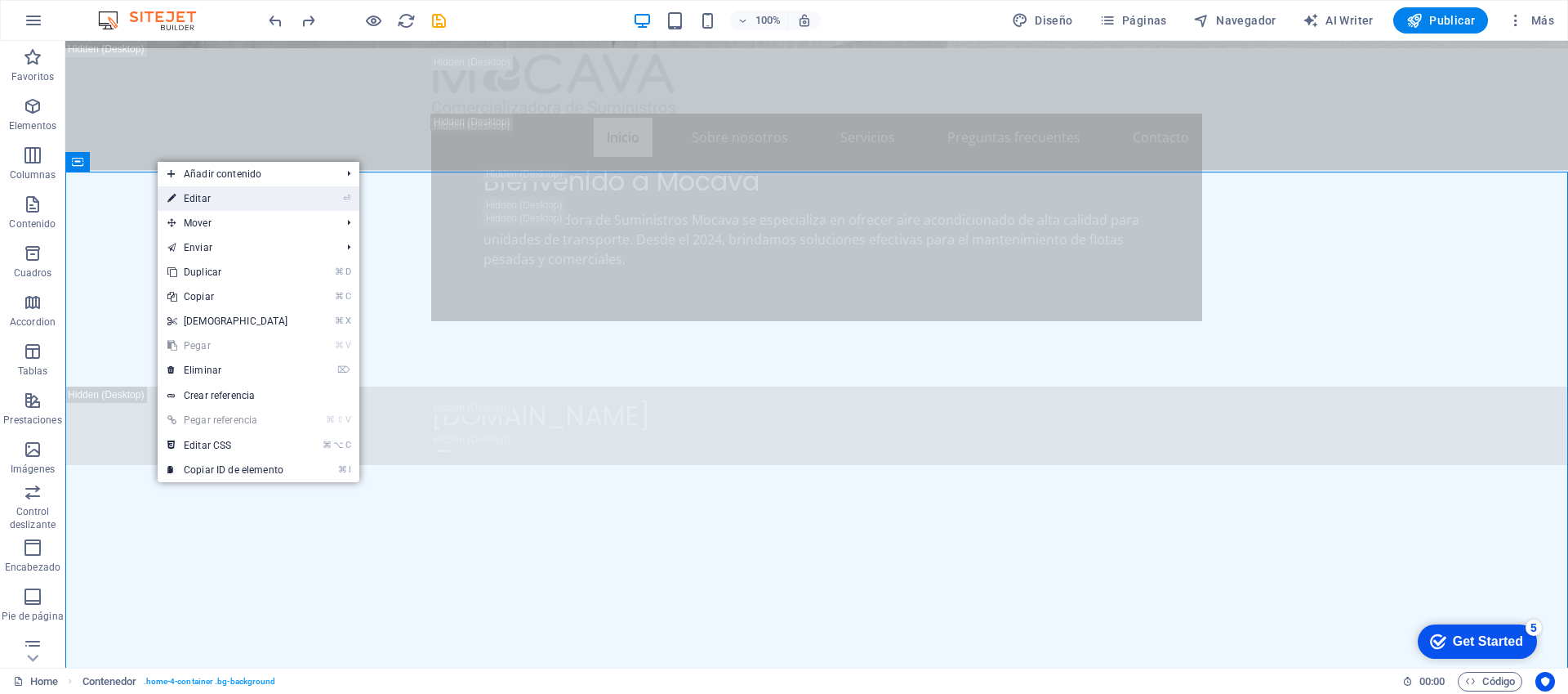
click at [197, 193] on link "⏎ Editar" at bounding box center [228, 198] width 140 height 24
select select "header"
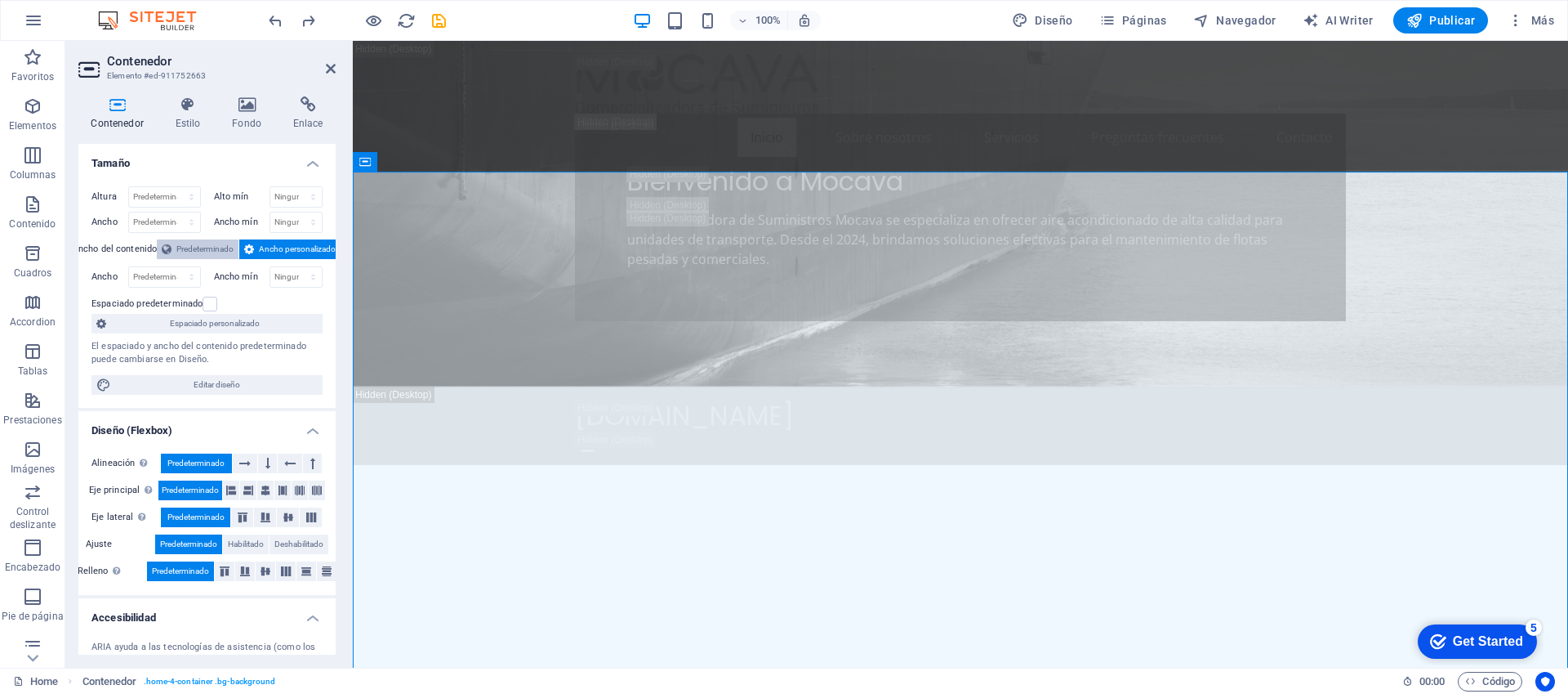
click at [186, 247] on span "Predeterminado" at bounding box center [204, 249] width 57 height 19
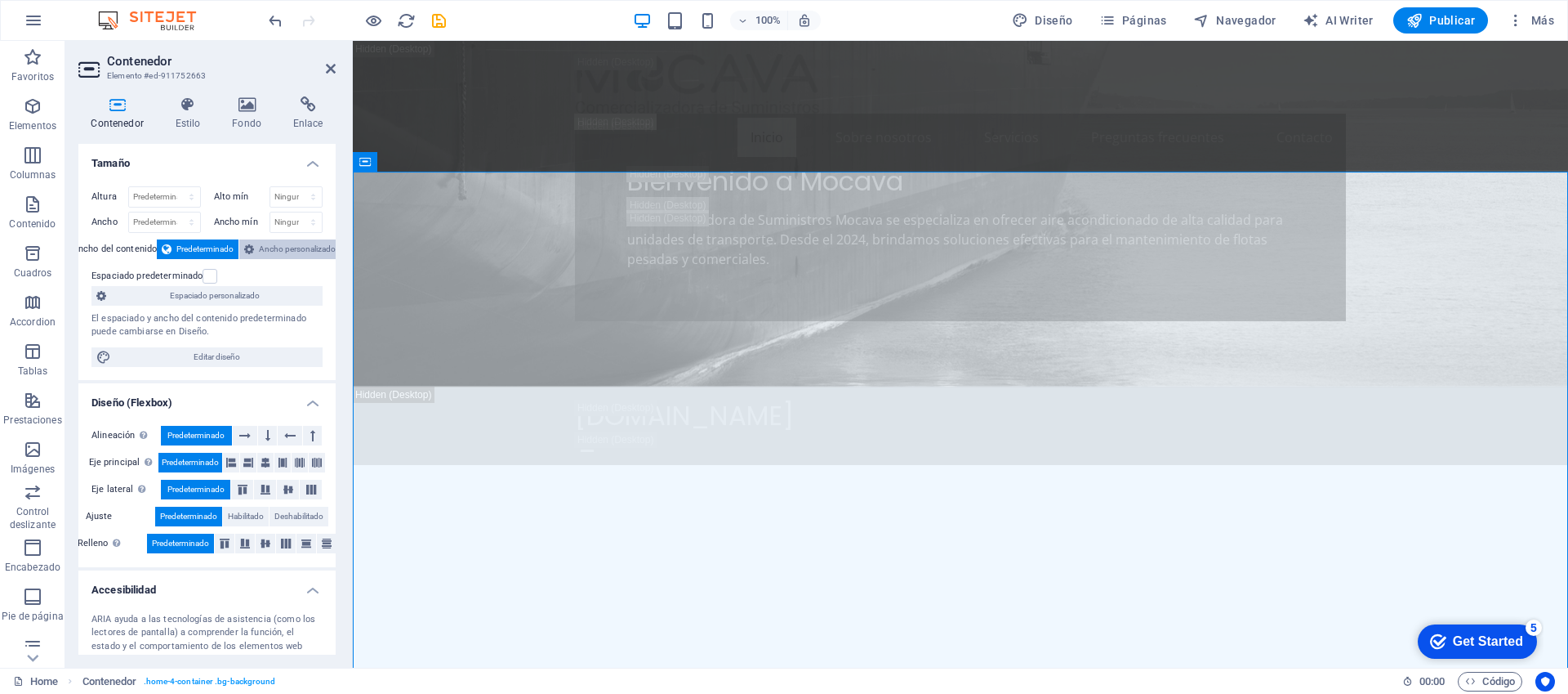
click at [262, 247] on span "Ancho personalizado" at bounding box center [297, 249] width 77 height 19
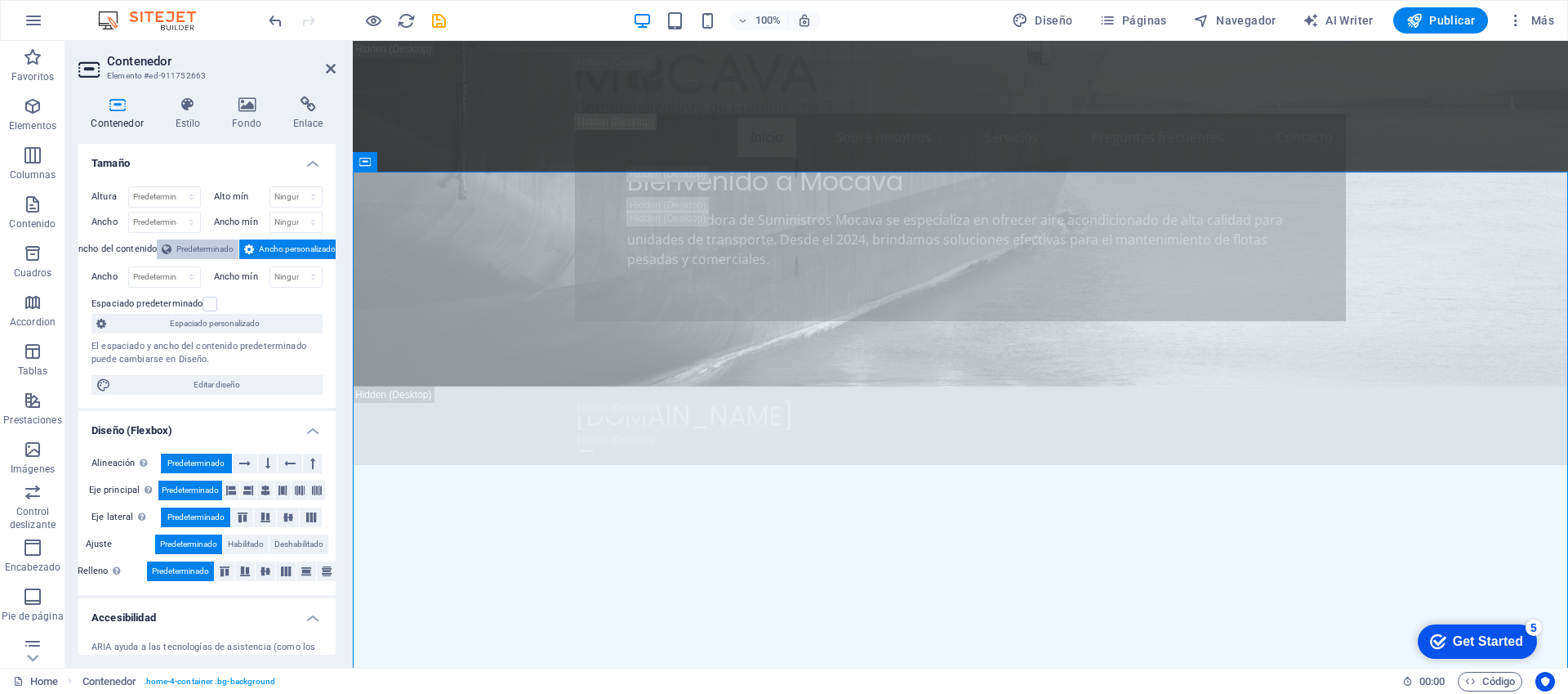
click at [182, 248] on span "Predeterminado" at bounding box center [204, 249] width 57 height 19
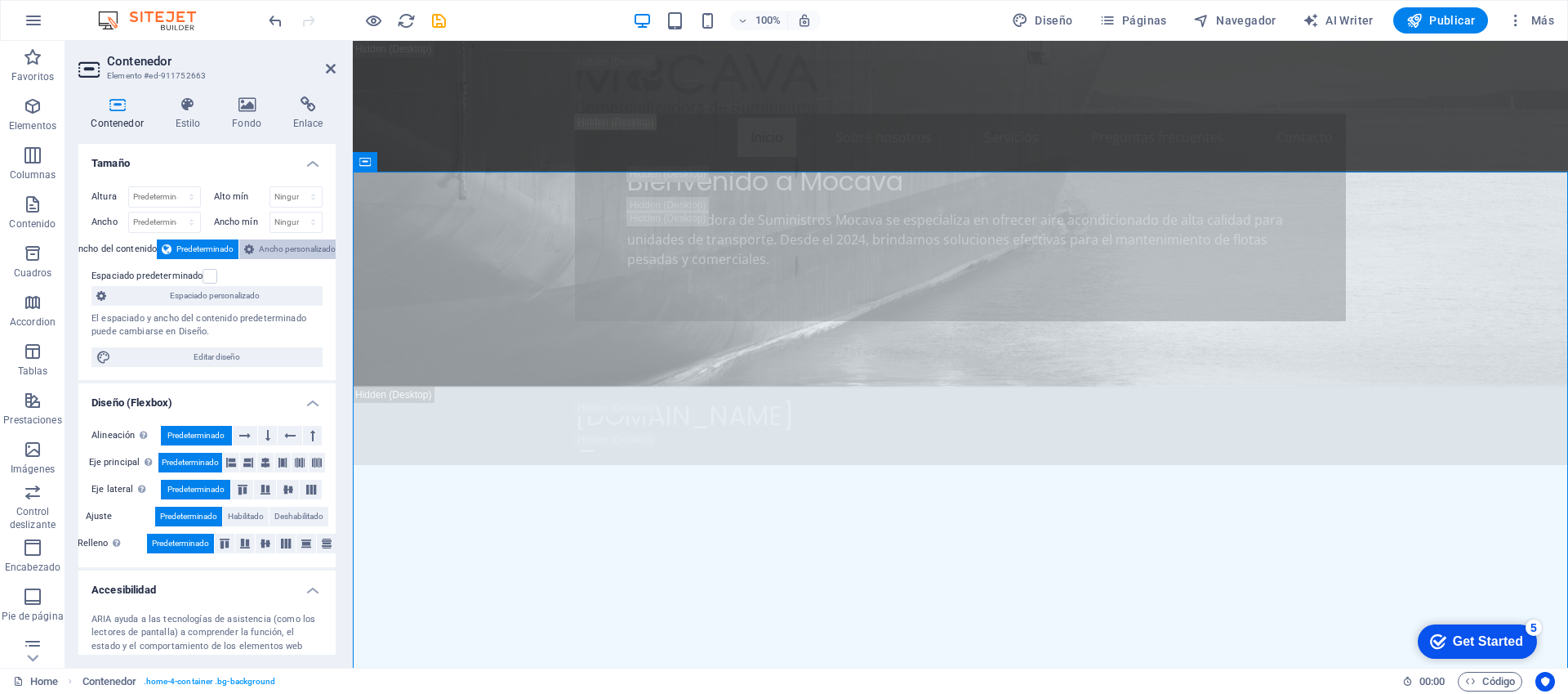
click at [288, 243] on span "Ancho personalizado" at bounding box center [297, 249] width 77 height 19
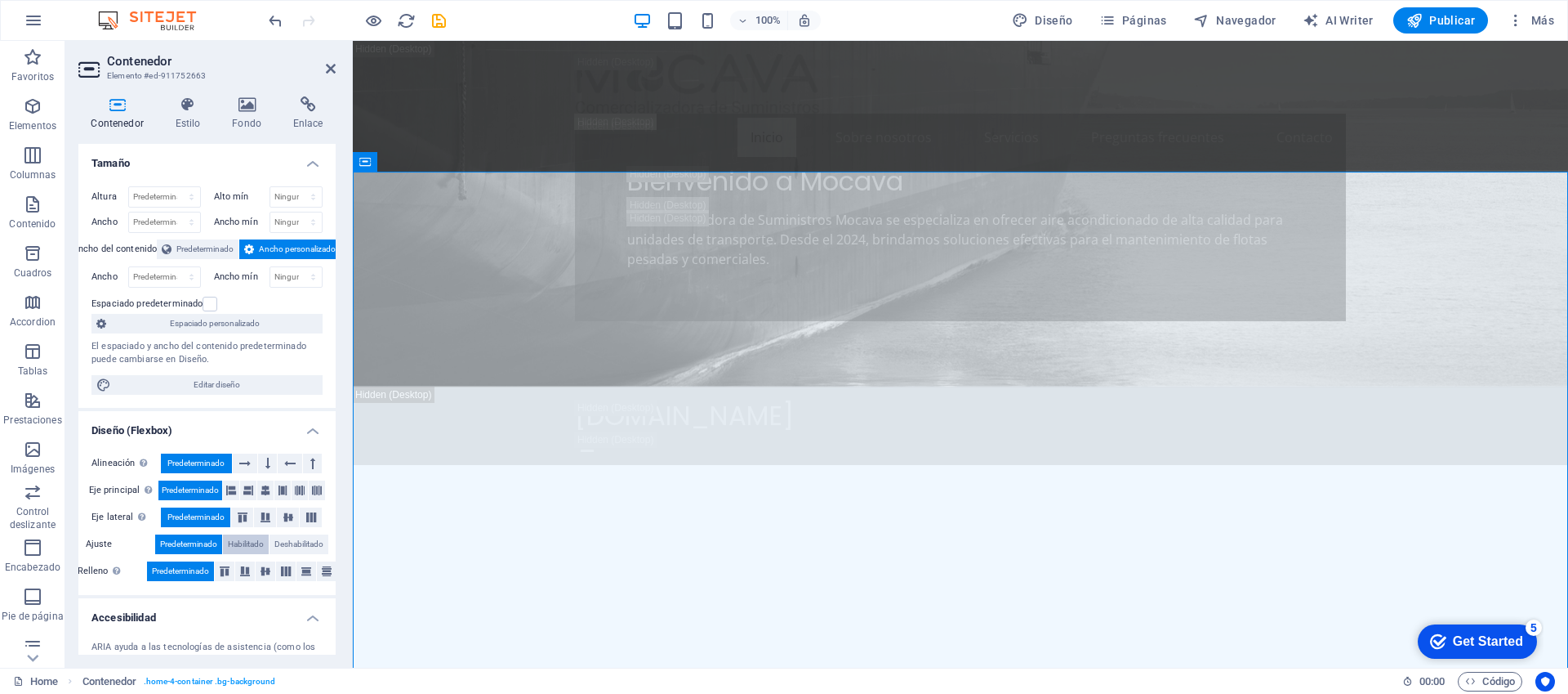
click at [245, 542] on span "Habilitado" at bounding box center [245, 544] width 36 height 19
click at [181, 541] on span "Predeterminado" at bounding box center [188, 544] width 57 height 19
click at [287, 462] on icon at bounding box center [290, 463] width 12 height 19
click at [191, 462] on span "Predeterminado" at bounding box center [195, 463] width 57 height 19
click at [277, 247] on span "Ancho personalizado" at bounding box center [297, 249] width 77 height 19
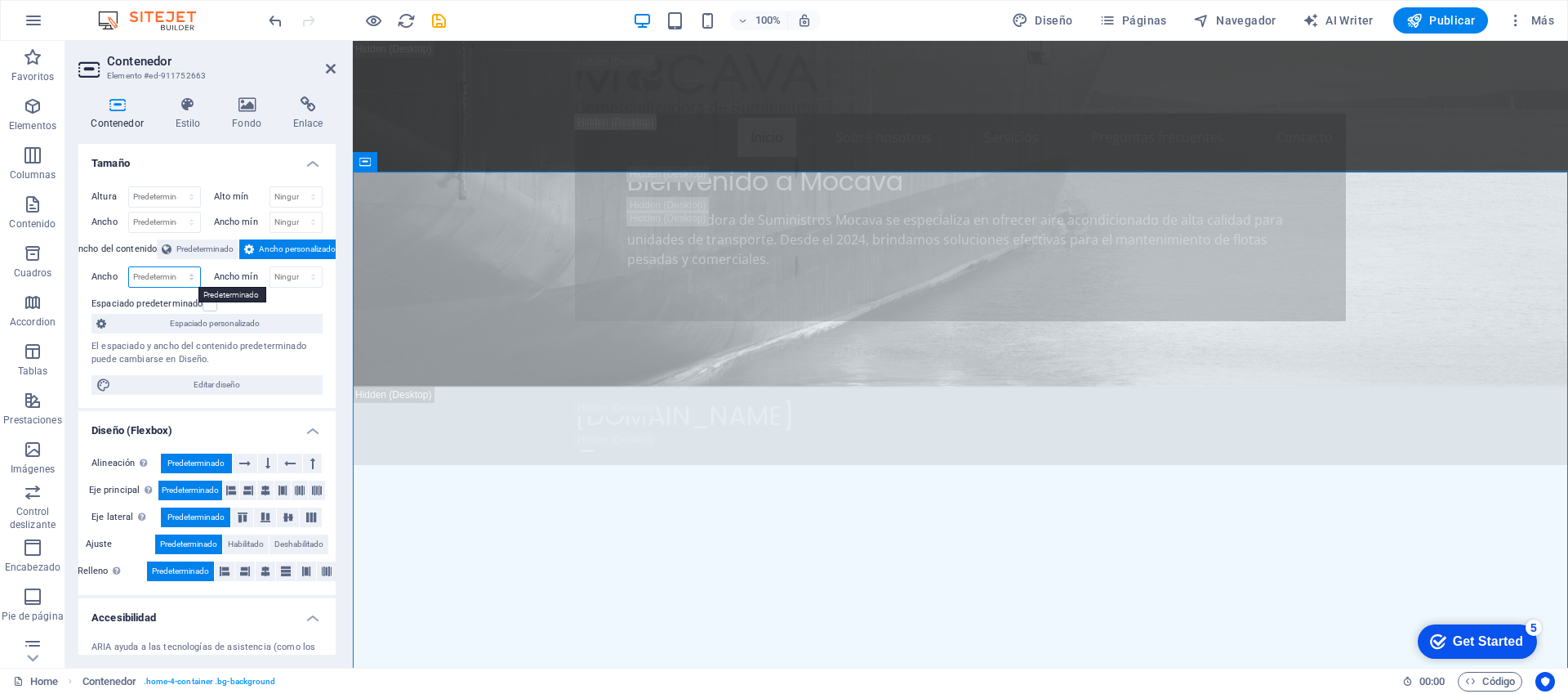
click at [163, 275] on select "Predeterminado px rem % em vh vw" at bounding box center [164, 277] width 71 height 19
select select "px"
click at [175, 268] on select "Predeterminado px rem % em vh vw" at bounding box center [164, 277] width 71 height 19
type input "1488"
click at [300, 277] on select "Ninguno px rem % vh vw" at bounding box center [296, 277] width 52 height 19
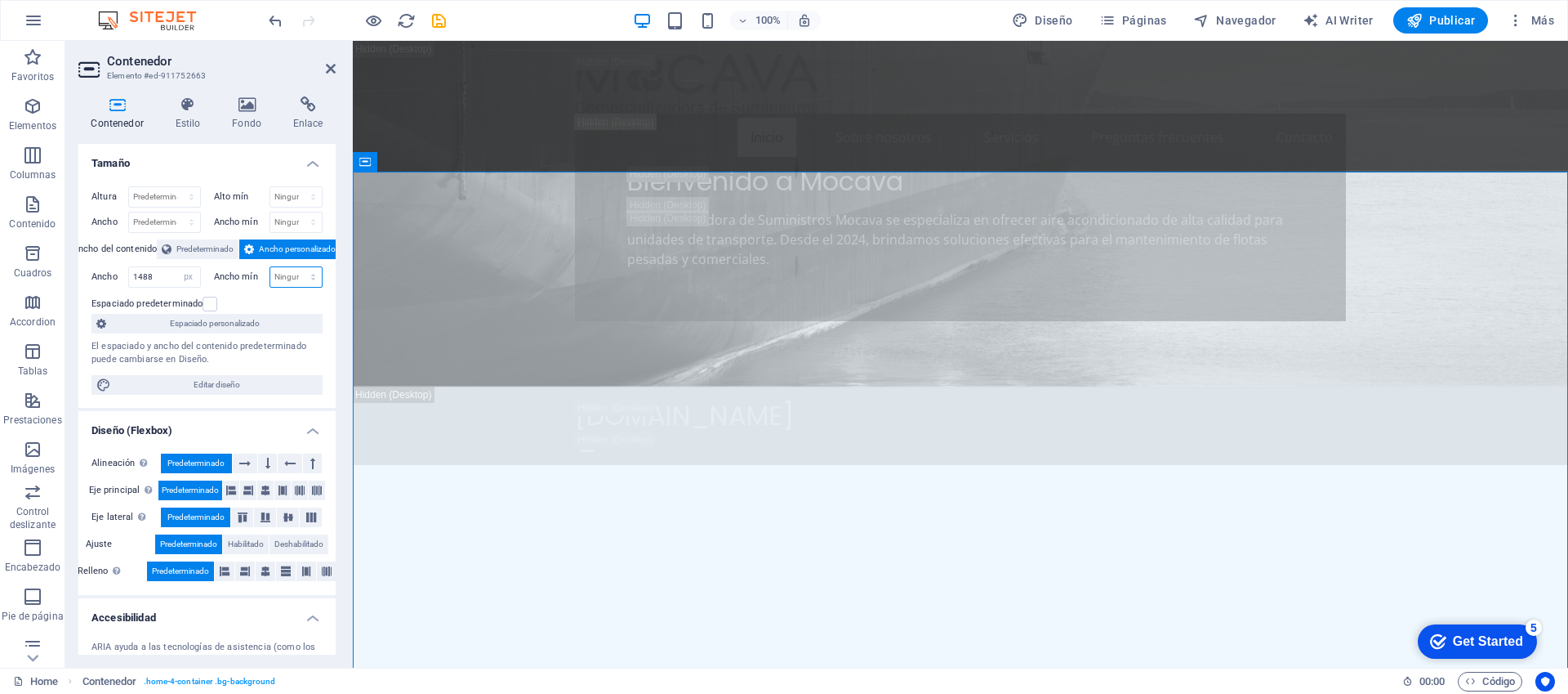
select select "px"
click at [295, 268] on select "Ninguno px rem % vh vw" at bounding box center [296, 277] width 52 height 19
type input "0"
click at [172, 274] on input "1488" at bounding box center [164, 277] width 71 height 19
click at [190, 278] on select "Predeterminado px rem % em vh vw" at bounding box center [189, 277] width 23 height 19
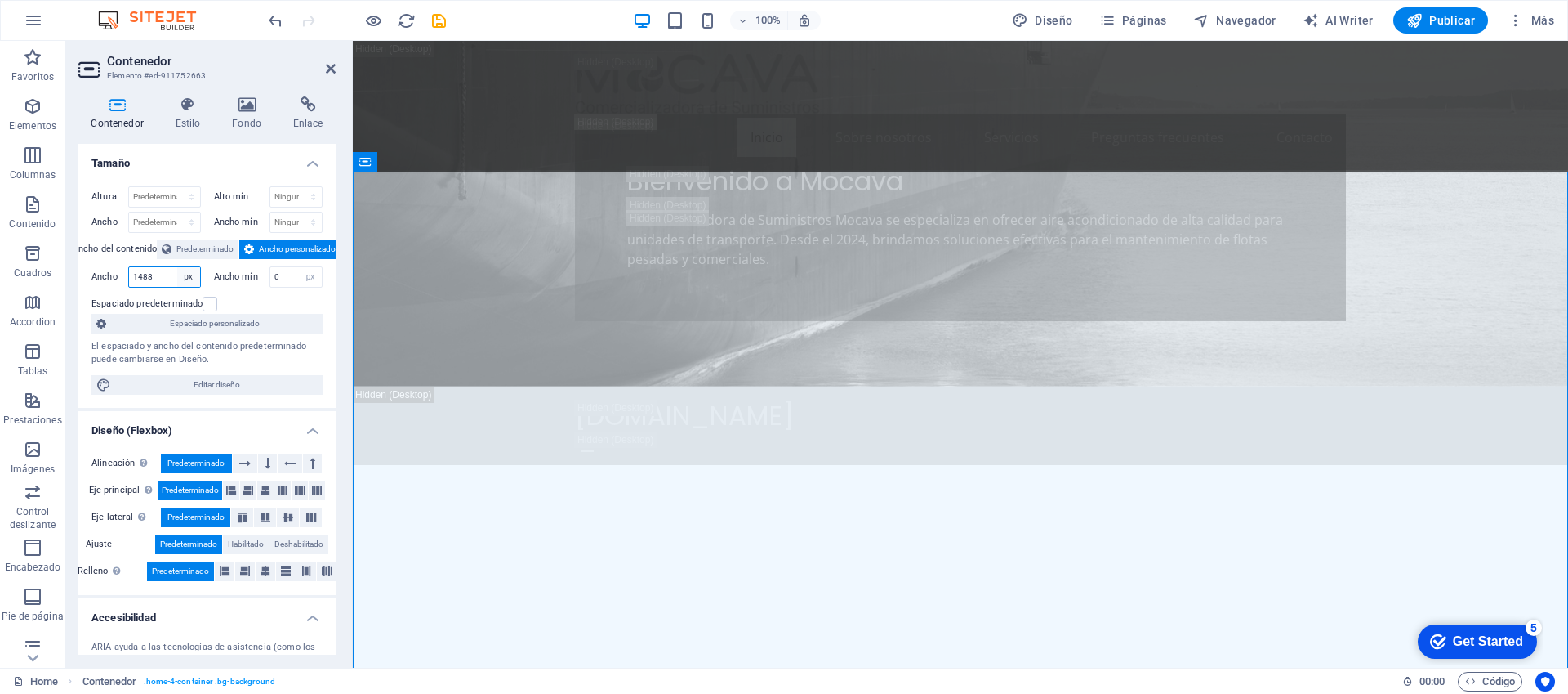
select select "%"
click at [177, 268] on select "Predeterminado px rem % em vh vw" at bounding box center [189, 277] width 23 height 19
type input "100"
click at [313, 279] on select "Ninguno px rem % vh vw" at bounding box center [311, 277] width 23 height 19
select select "%"
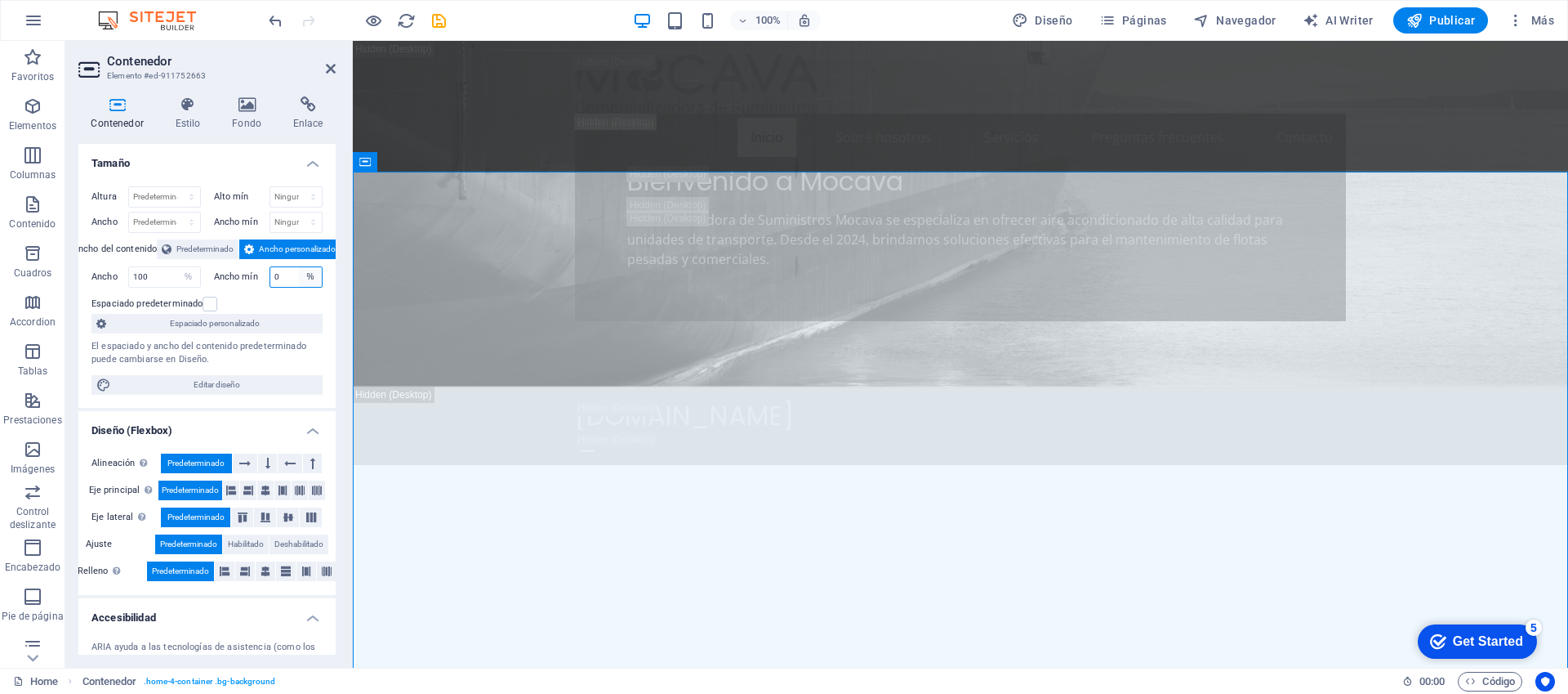
click at [299, 268] on select "Ninguno px rem % vh vw" at bounding box center [311, 277] width 23 height 19
type input "100"
drag, startPoint x: 139, startPoint y: 279, endPoint x: 48, endPoint y: 270, distance: 91.4
click at [48, 270] on section "Favoritos Elementos Columnas Contenido Cuadros Accordion Tablas Prestaciones Im…" at bounding box center [784, 353] width 1568 height 627
type input "50"
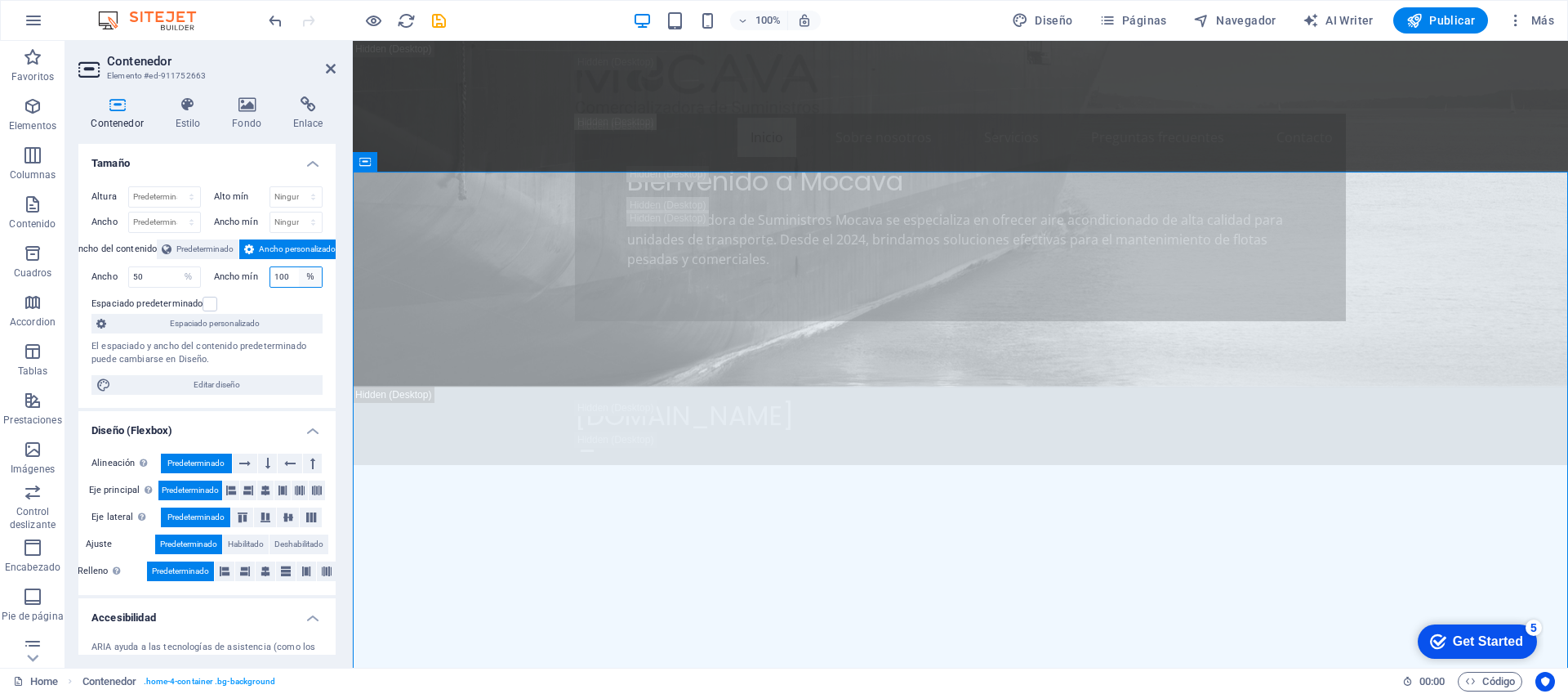
click at [300, 276] on select "Ninguno px rem % vh vw" at bounding box center [311, 277] width 23 height 19
click at [270, 276] on input "100" at bounding box center [296, 277] width 52 height 19
click at [263, 277] on div "Ancho mín 100 Ninguno px rem % vh vw" at bounding box center [268, 277] width 110 height 21
click at [236, 290] on div "[MEDICAL_DATA] Predeterminado px rem % vh vw Alto mín Ninguno px rem % vh vw An…" at bounding box center [207, 291] width 257 height 235
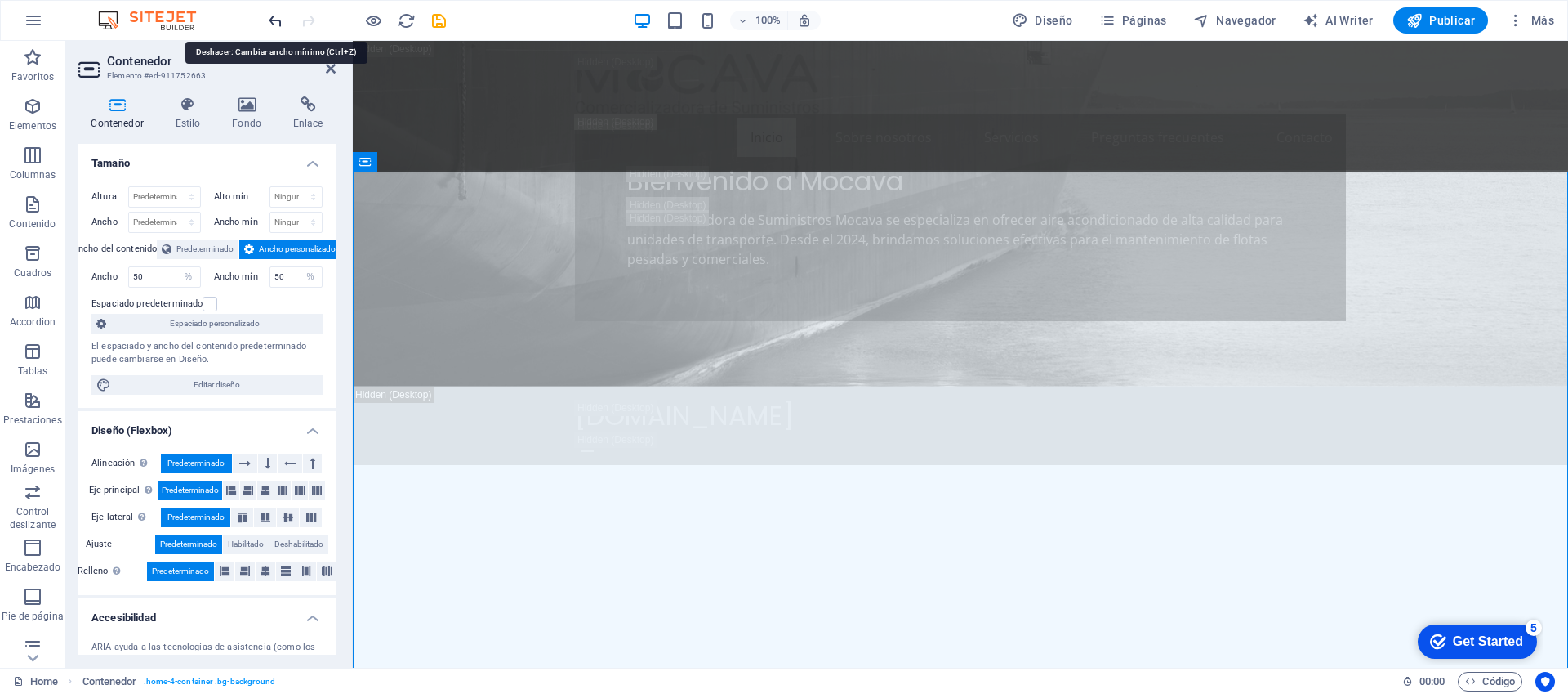
type input "100"
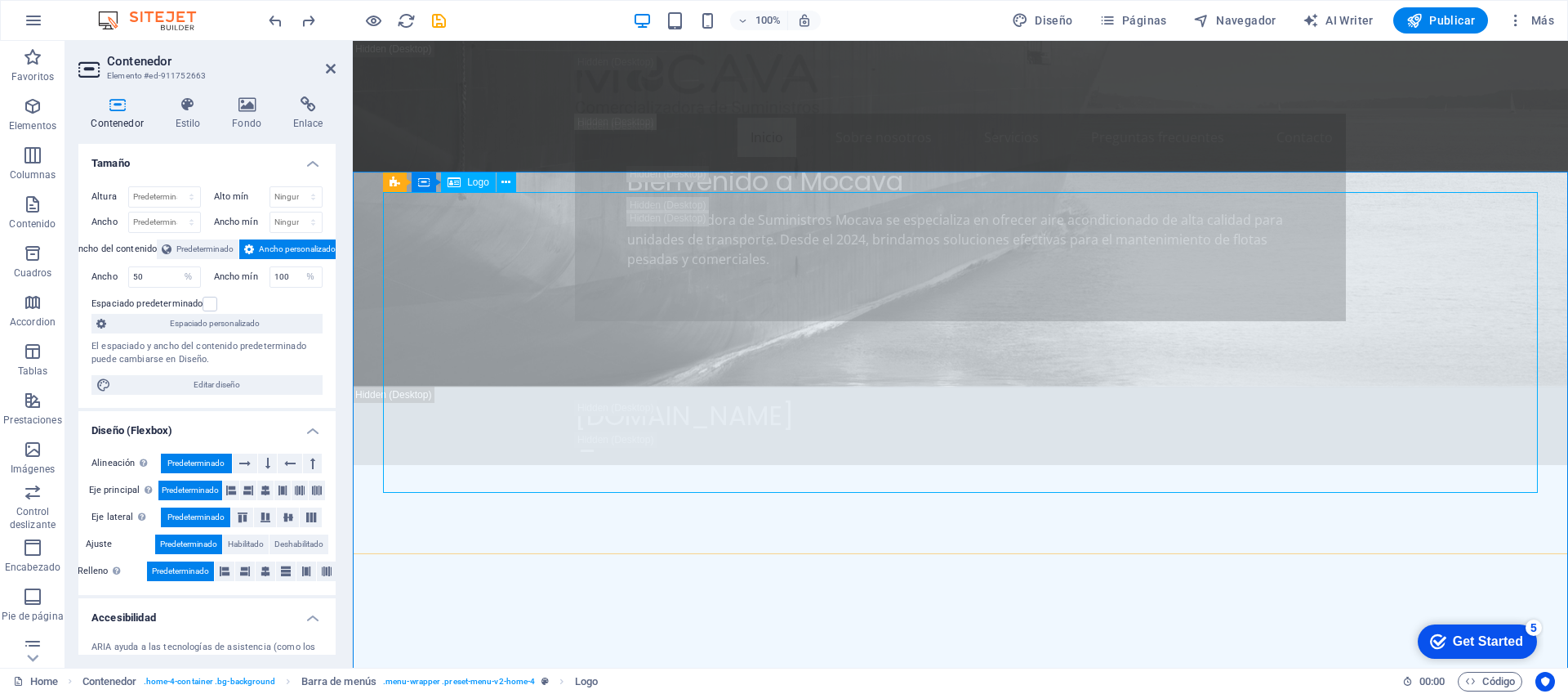
drag, startPoint x: 738, startPoint y: 230, endPoint x: 514, endPoint y: 235, distance: 224.1
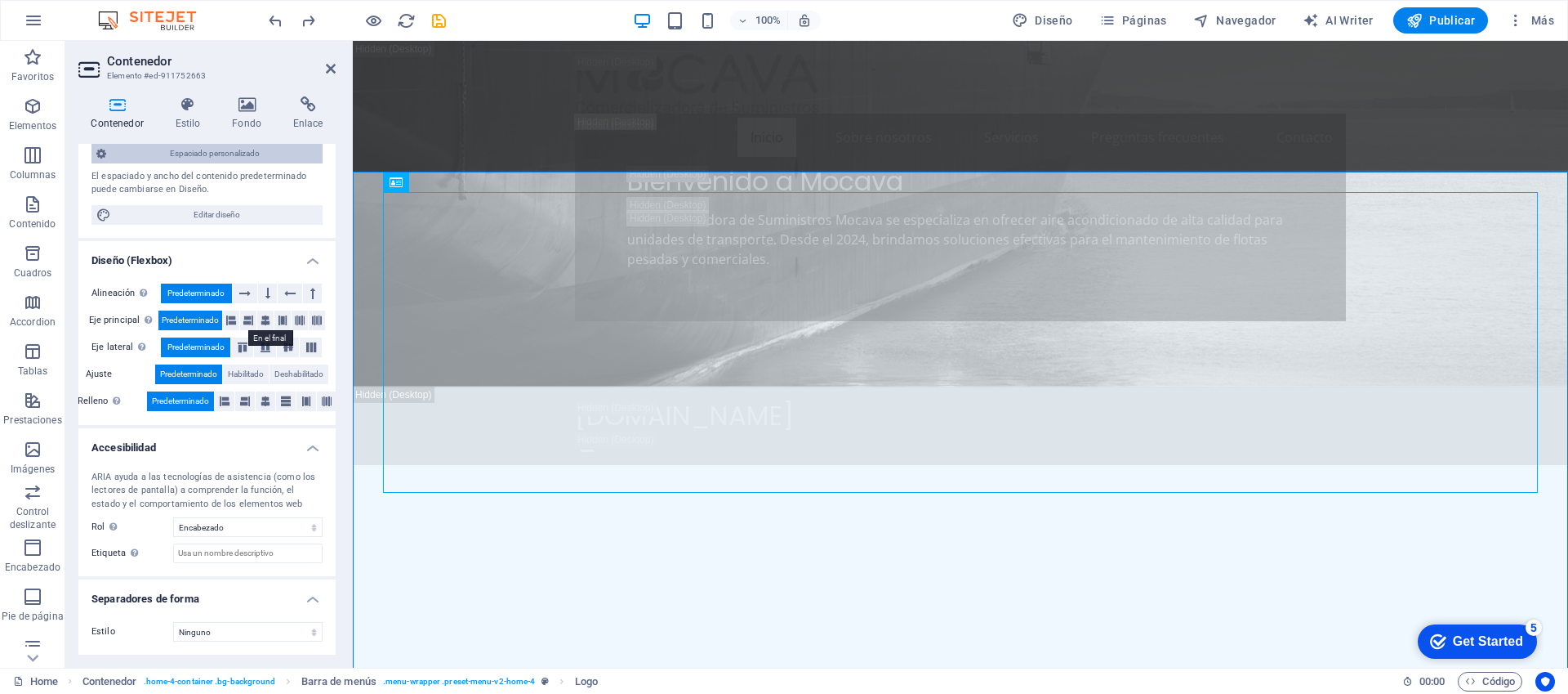
scroll to position [0, 0]
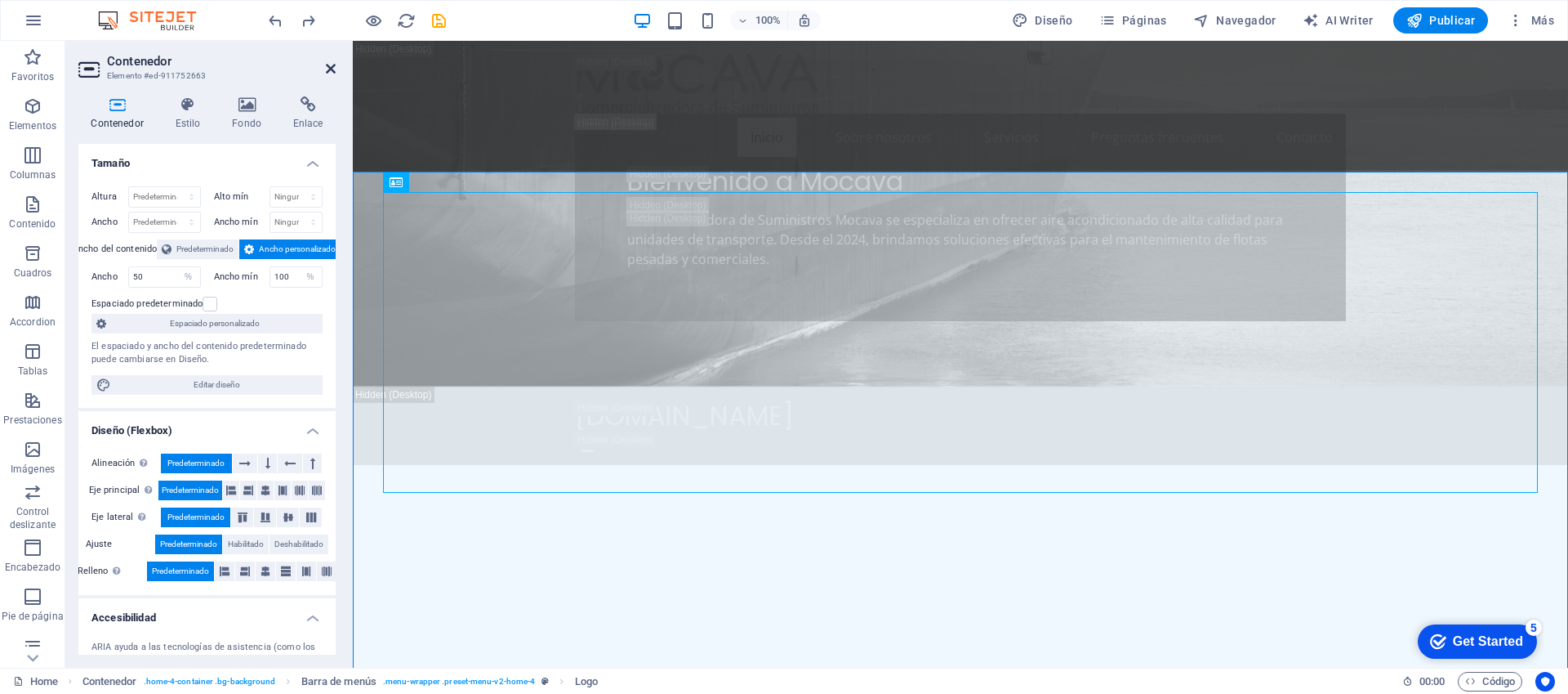
click at [334, 70] on icon at bounding box center [331, 69] width 10 height 13
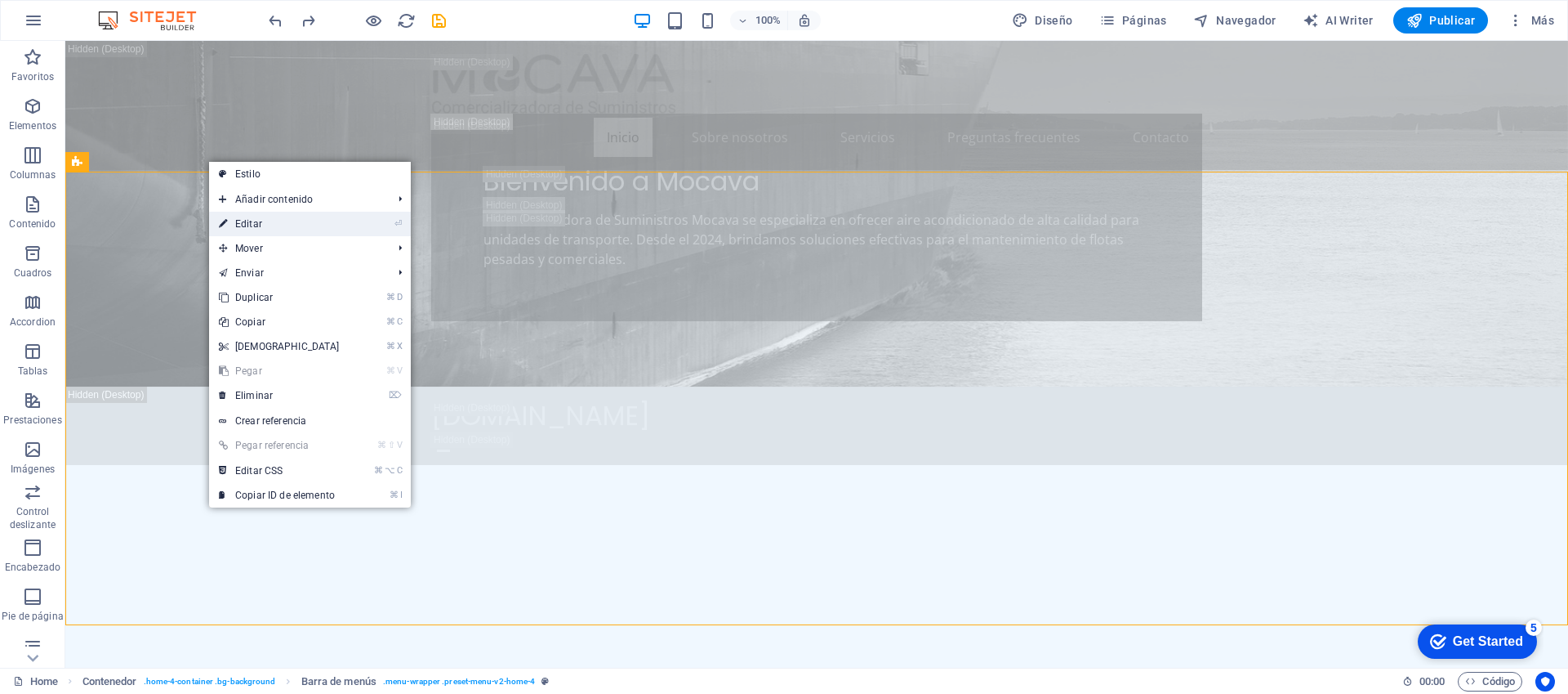
click at [281, 222] on link "⏎ Editar" at bounding box center [279, 223] width 140 height 24
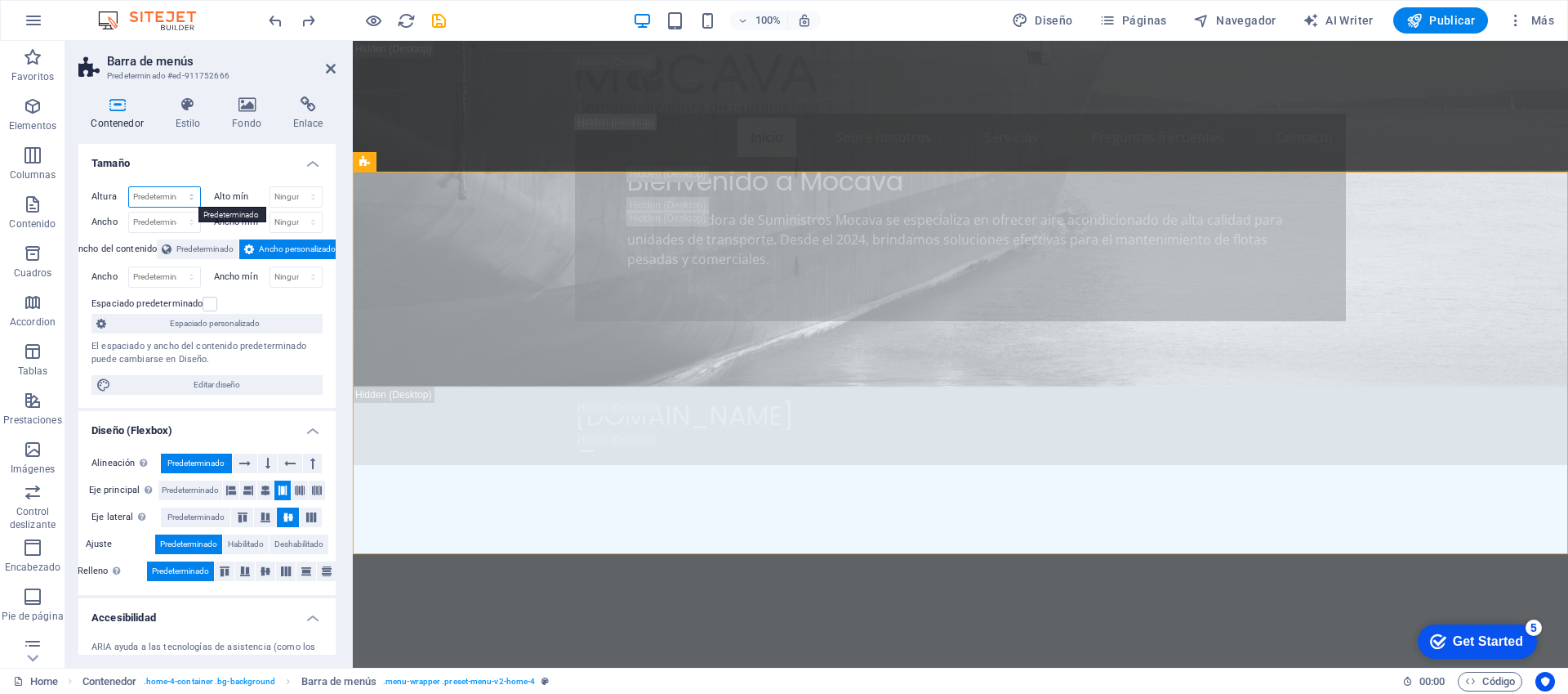
click at [184, 199] on select "Predeterminado px rem % vh vw" at bounding box center [164, 196] width 71 height 19
select select "%"
click at [175, 187] on select "Predeterminado px rem % vh vw" at bounding box center [164, 196] width 71 height 19
type input "100"
click at [301, 196] on select "Ninguno px rem % vh vw" at bounding box center [296, 196] width 52 height 19
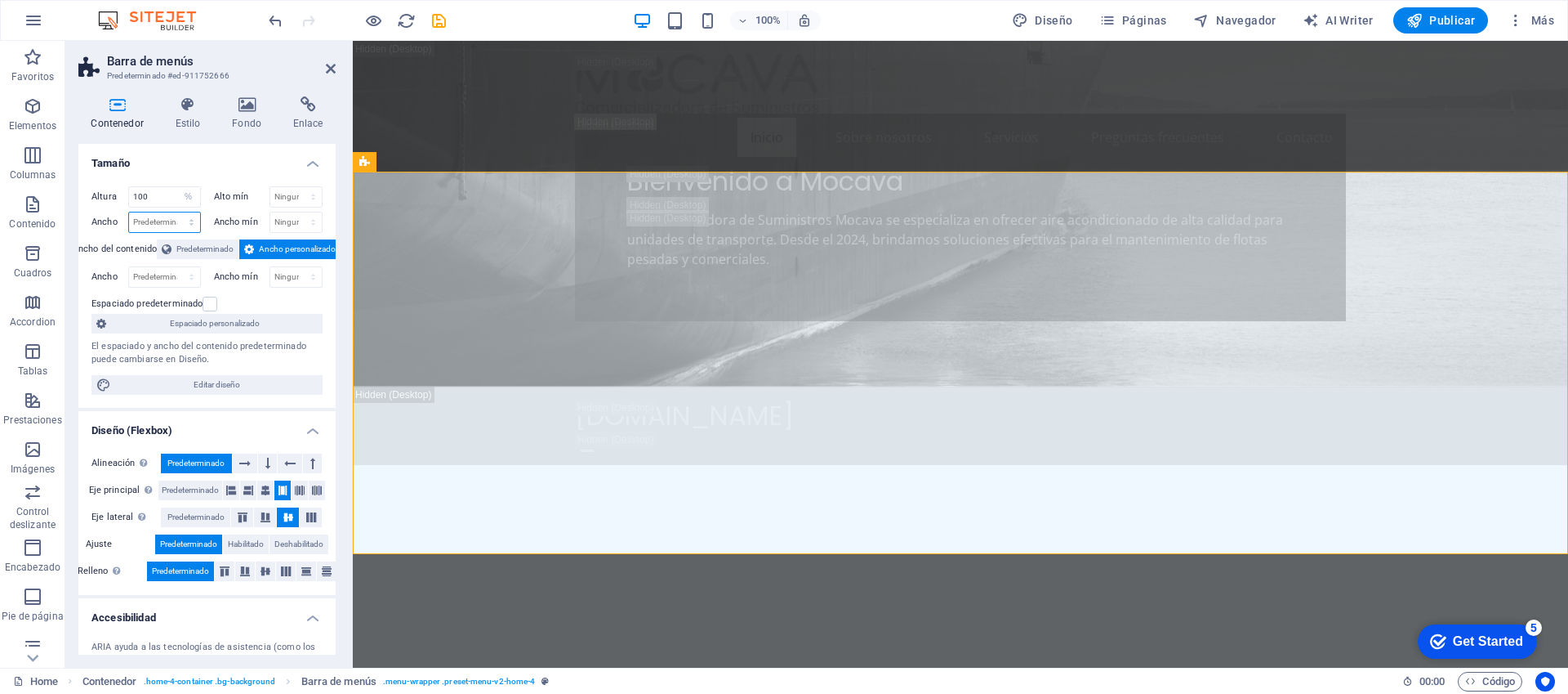
click at [170, 224] on select "Predeterminado px rem % em vh vw" at bounding box center [164, 222] width 71 height 19
select select "%"
click at [175, 213] on select "Predeterminado px rem % em vh vw" at bounding box center [164, 222] width 71 height 19
type input "100"
drag, startPoint x: 138, startPoint y: 196, endPoint x: 129, endPoint y: 195, distance: 9.1
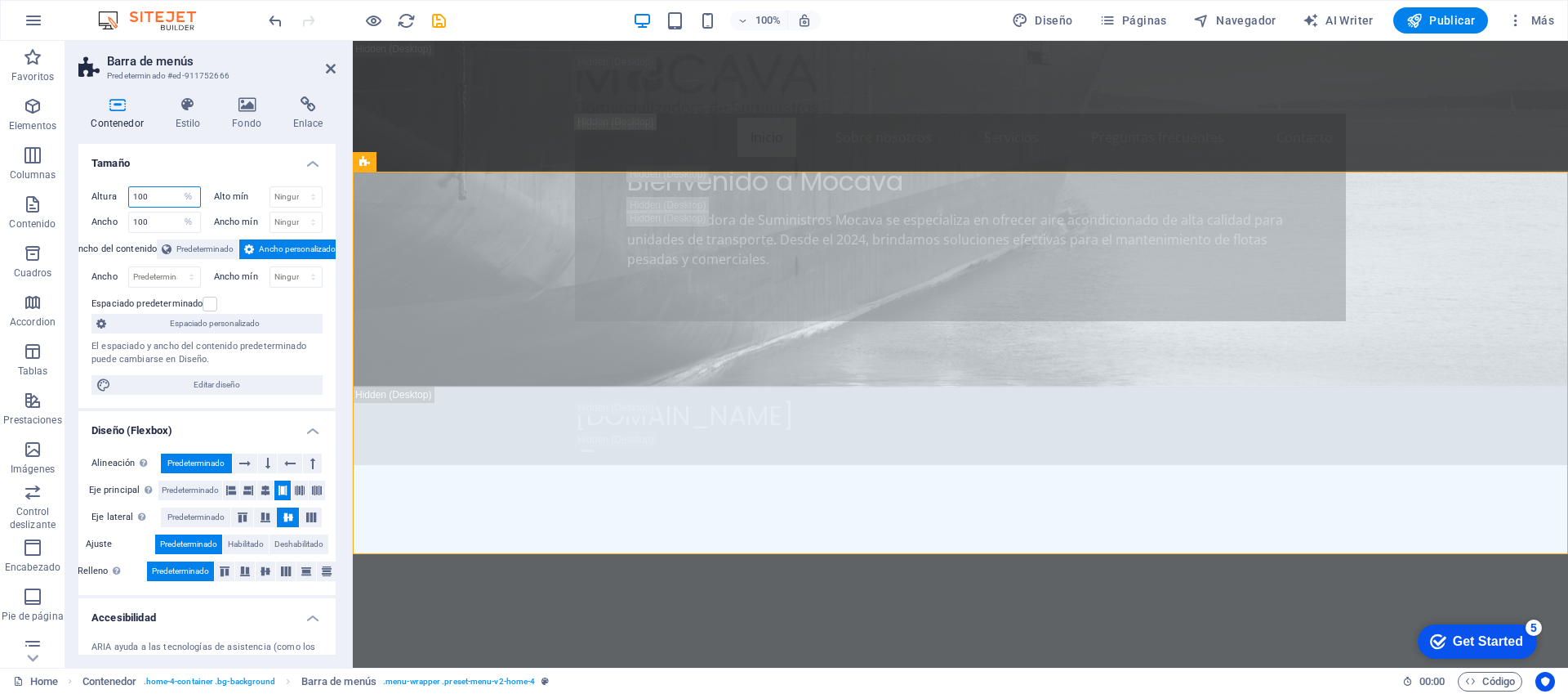
click at [129, 195] on input "100" at bounding box center [164, 196] width 71 height 19
type input "50"
click at [153, 222] on input "100" at bounding box center [164, 222] width 71 height 19
drag, startPoint x: 155, startPoint y: 219, endPoint x: 93, endPoint y: 222, distance: 62.1
click at [93, 222] on div "Ancho 100 Predeterminado px rem % em vh vw" at bounding box center [146, 222] width 110 height 21
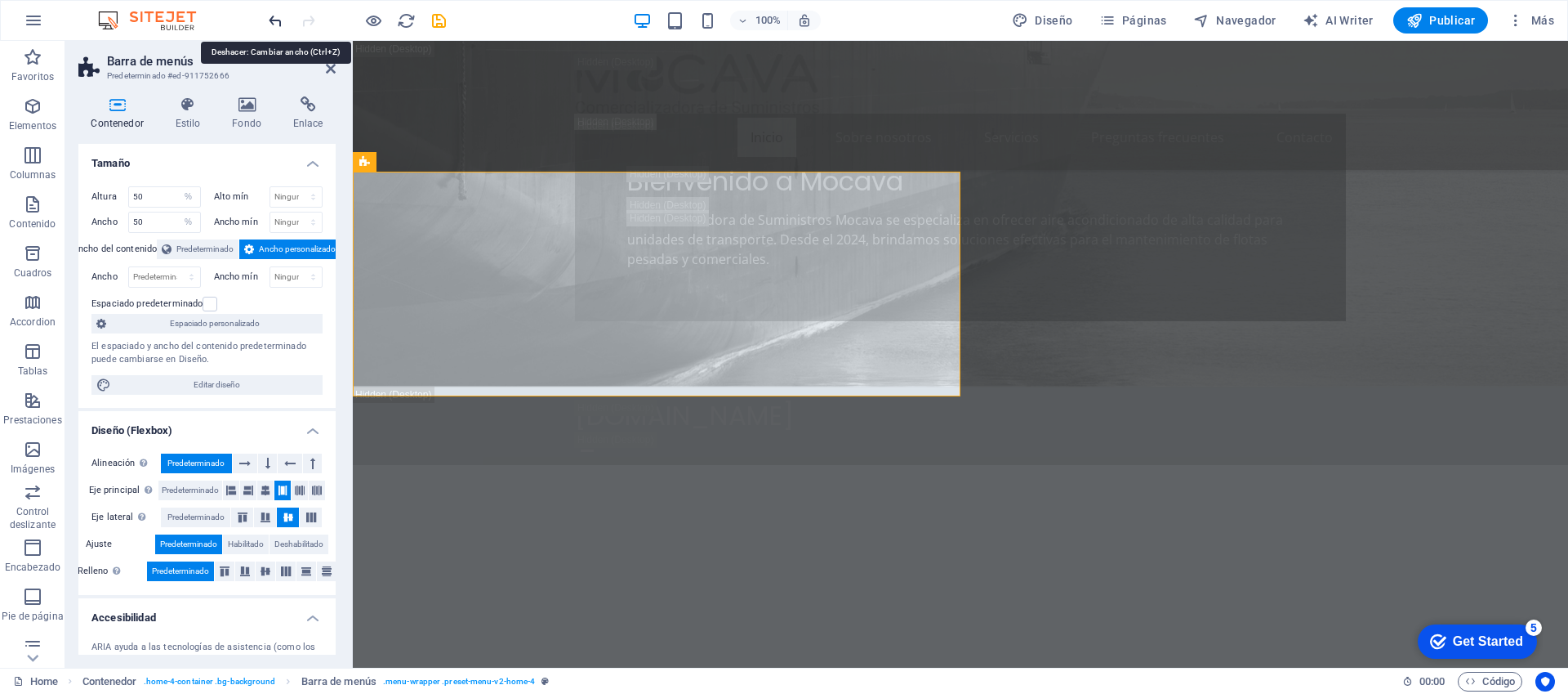
type input "100"
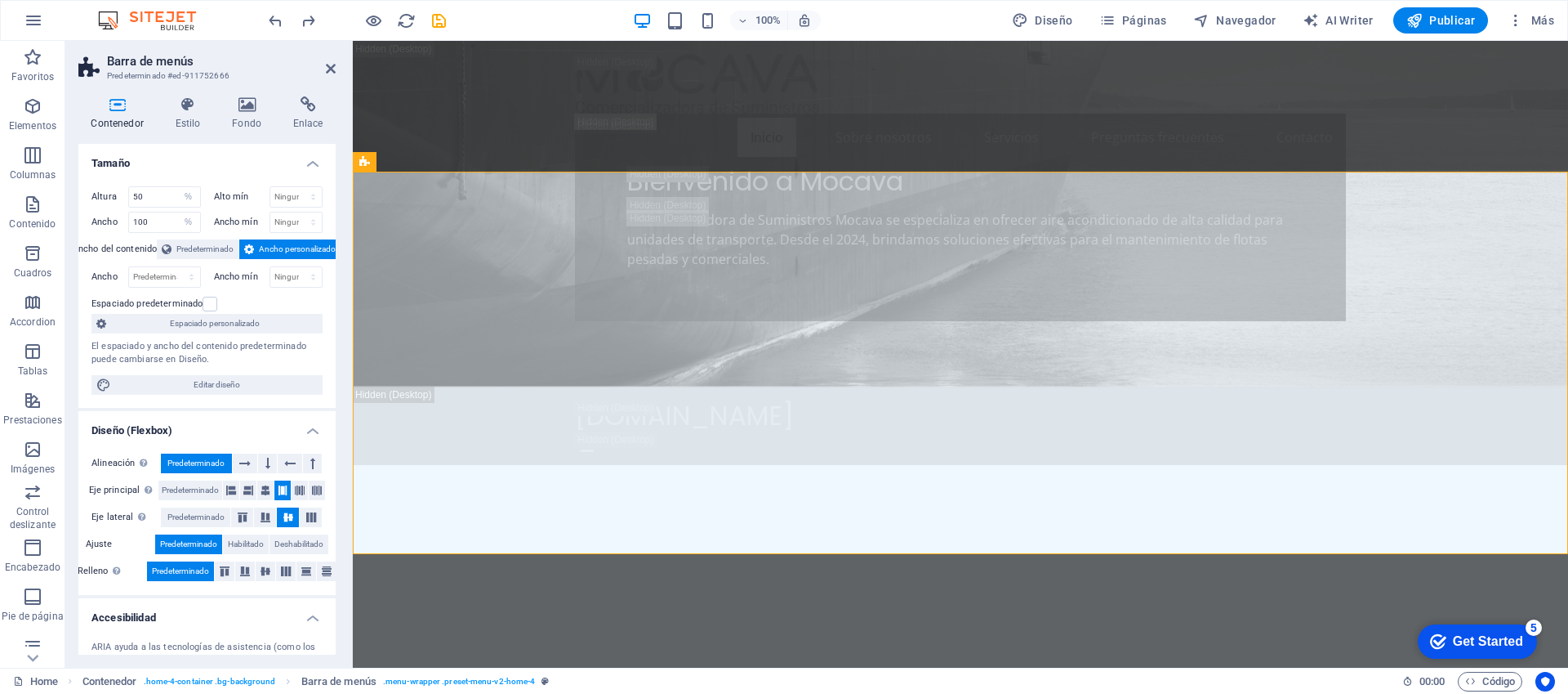
click at [311, 166] on h4 "Tamaño" at bounding box center [207, 158] width 257 height 30
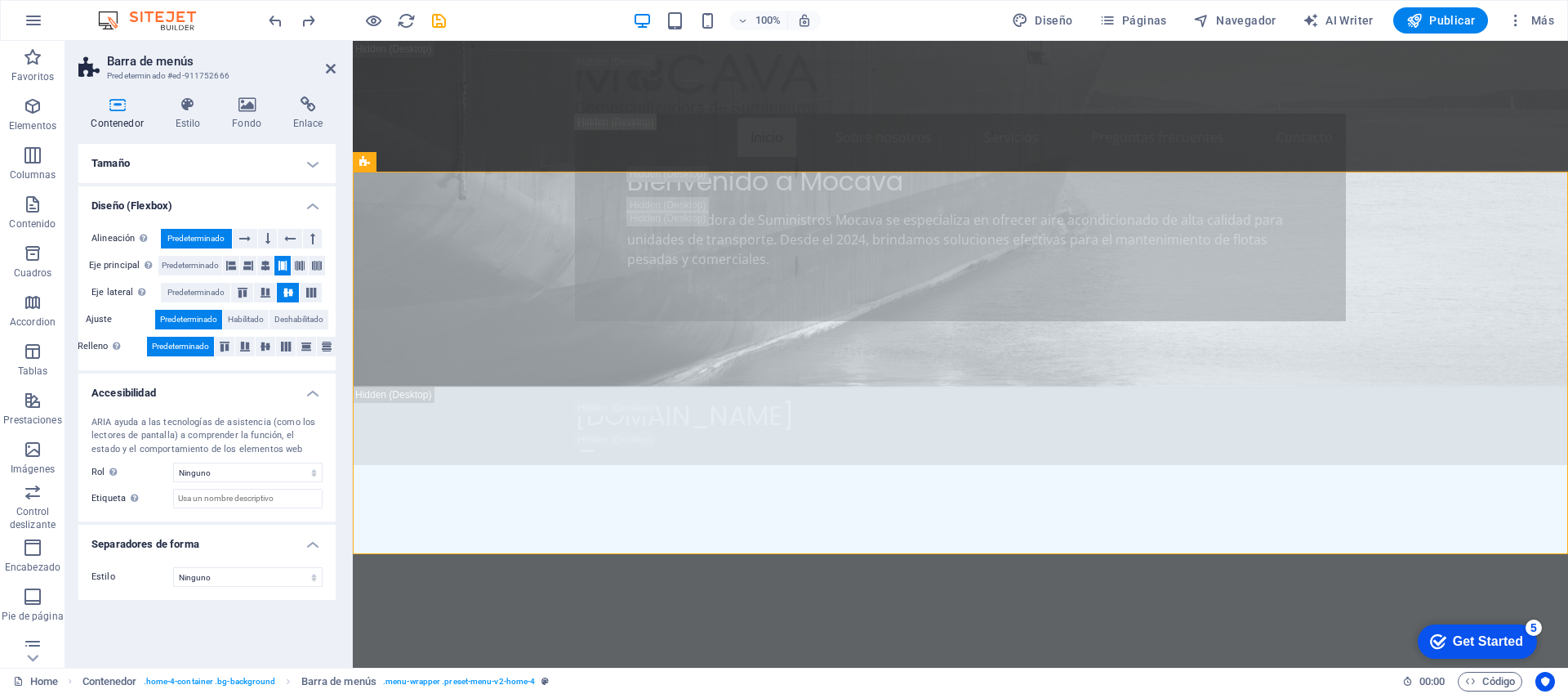
click at [311, 166] on h4 "Tamaño" at bounding box center [207, 163] width 257 height 39
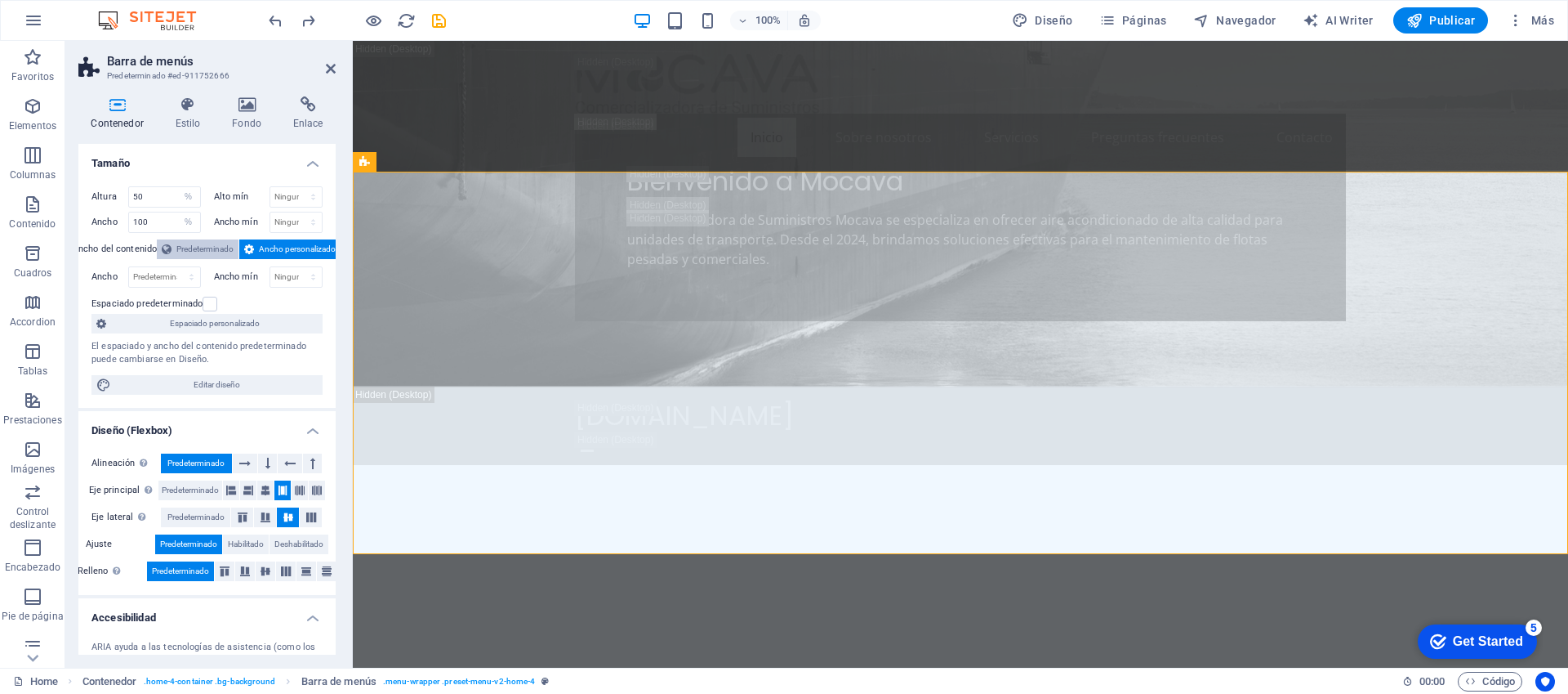
click at [203, 249] on span "Predeterminado" at bounding box center [204, 249] width 57 height 19
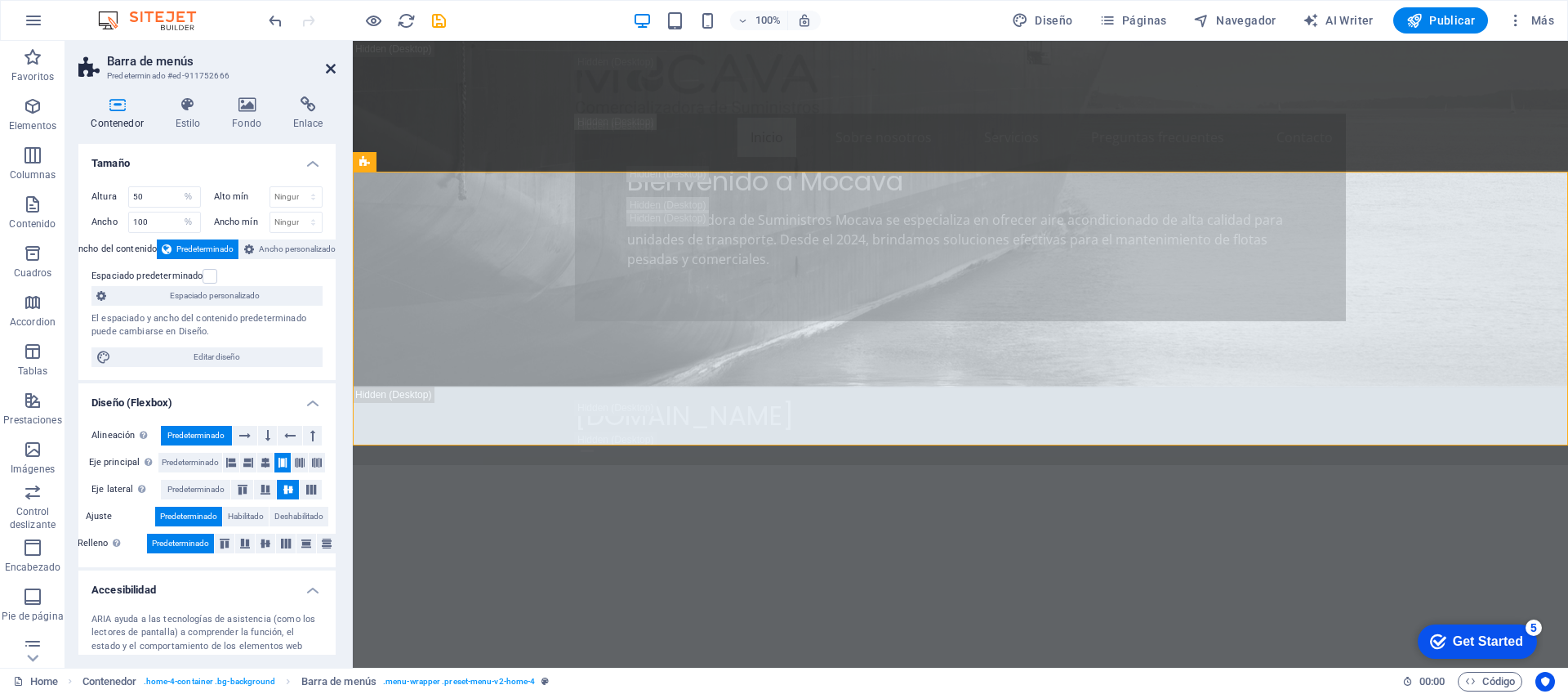
click at [327, 69] on icon at bounding box center [331, 69] width 10 height 13
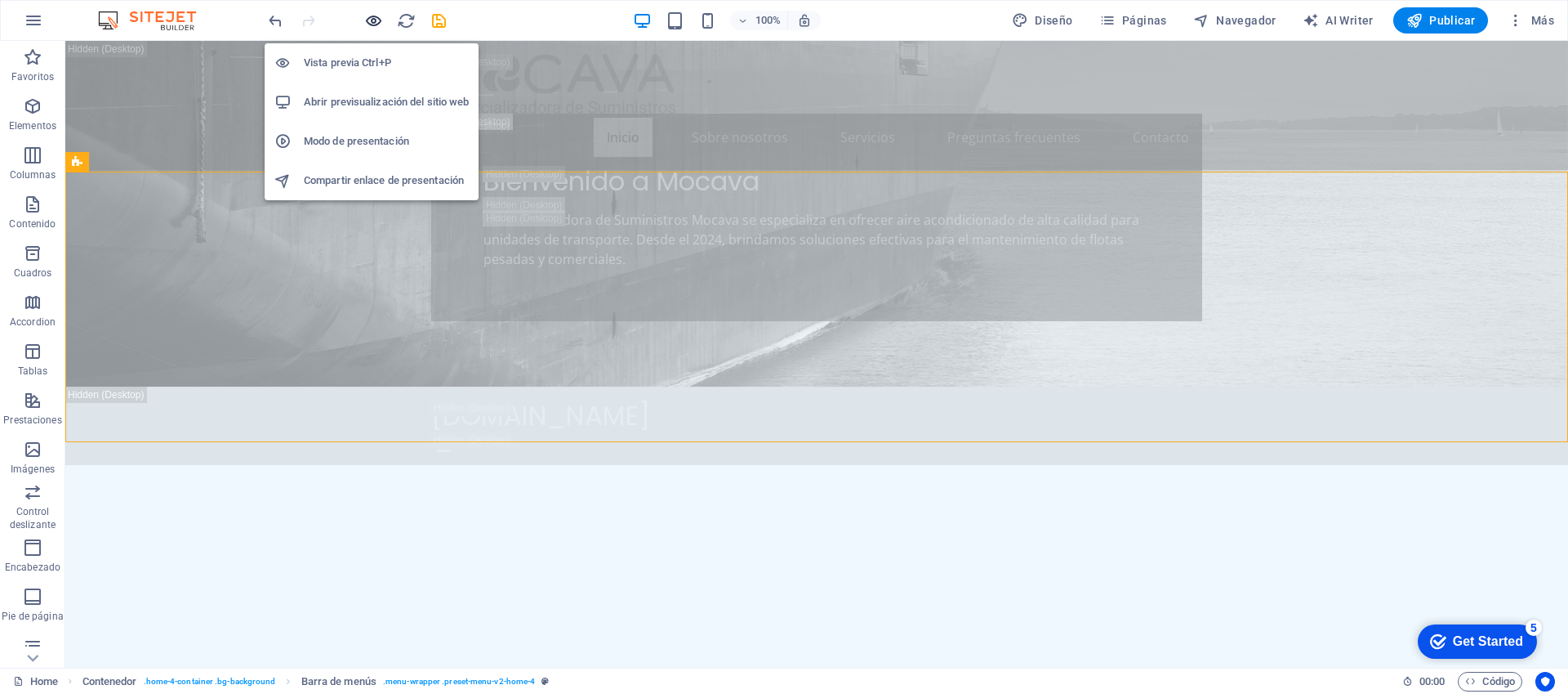
click at [0, 0] on icon "button" at bounding box center [0, 0] width 0 height 0
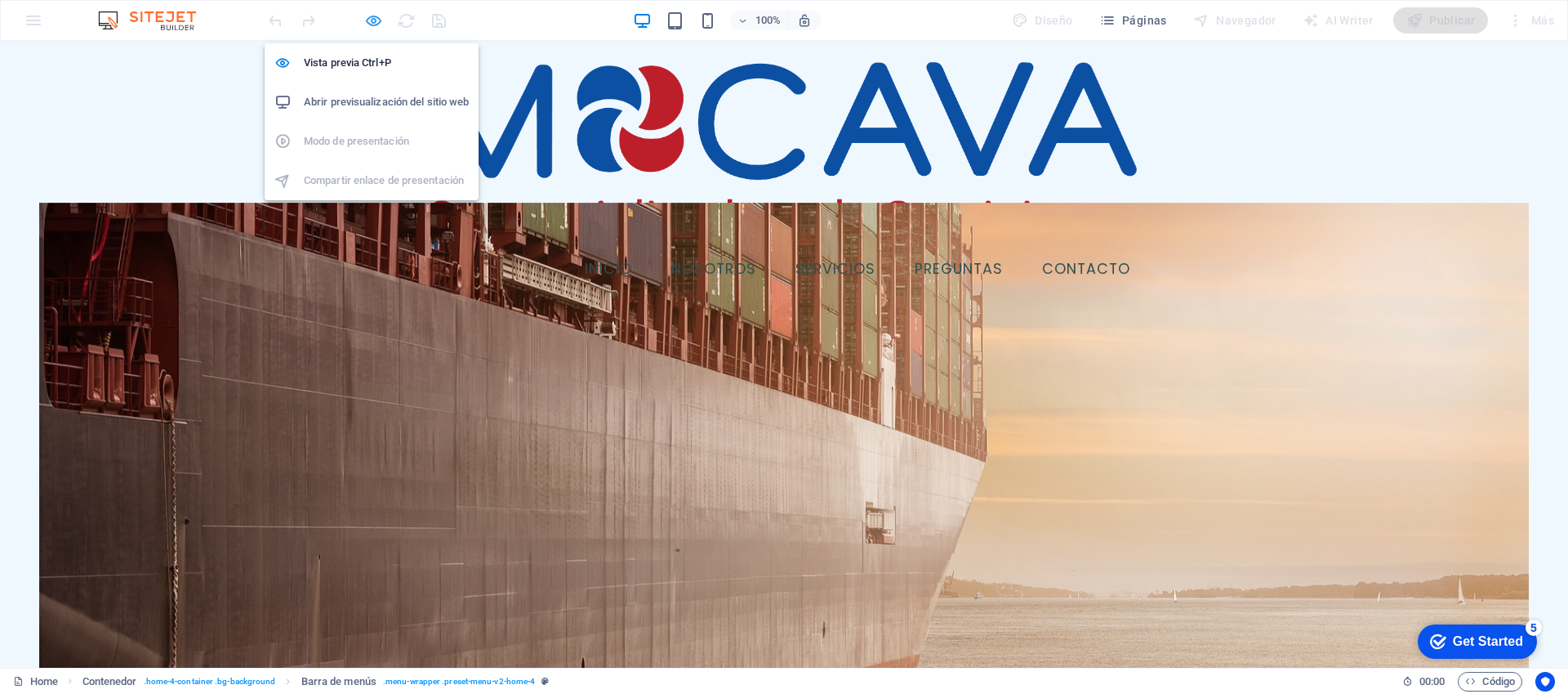
click at [0, 0] on icon "button" at bounding box center [0, 0] width 0 height 0
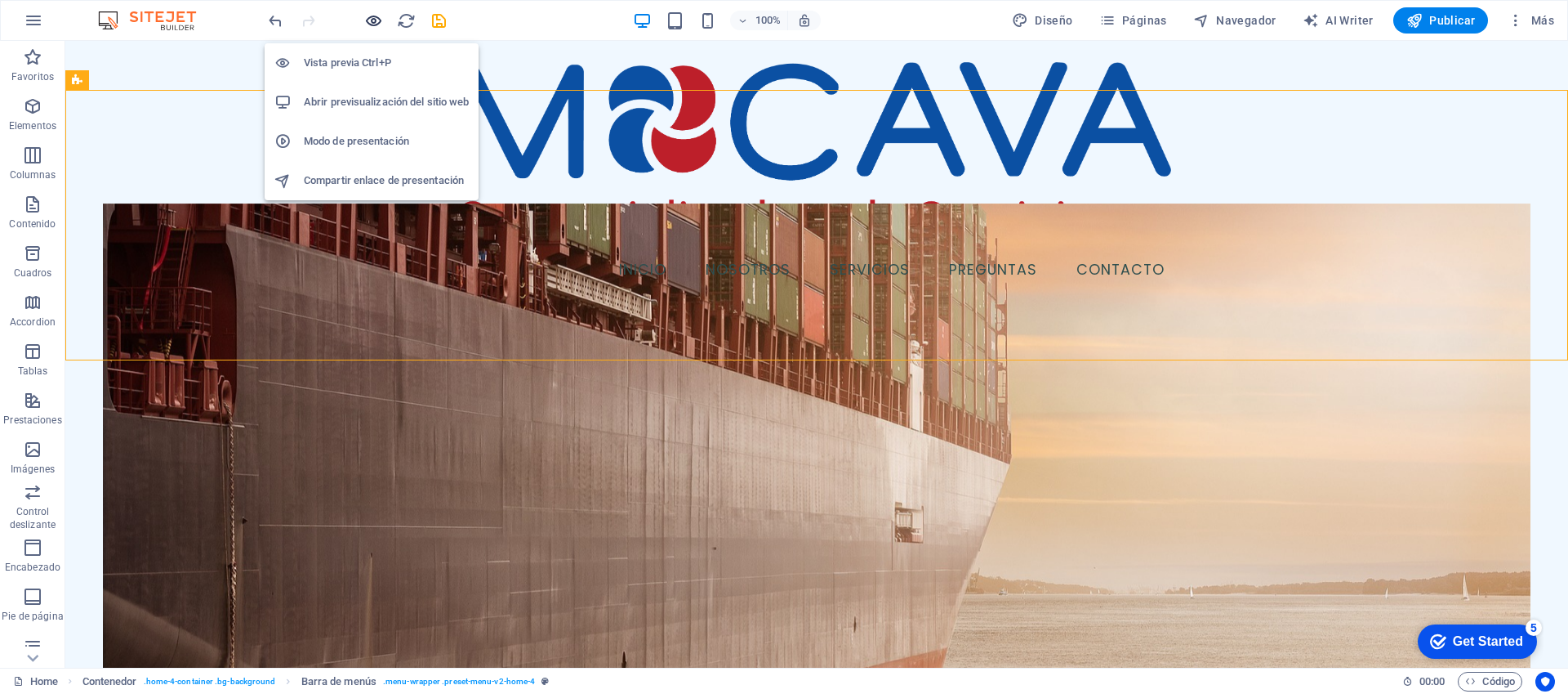
scroll to position [1289, 0]
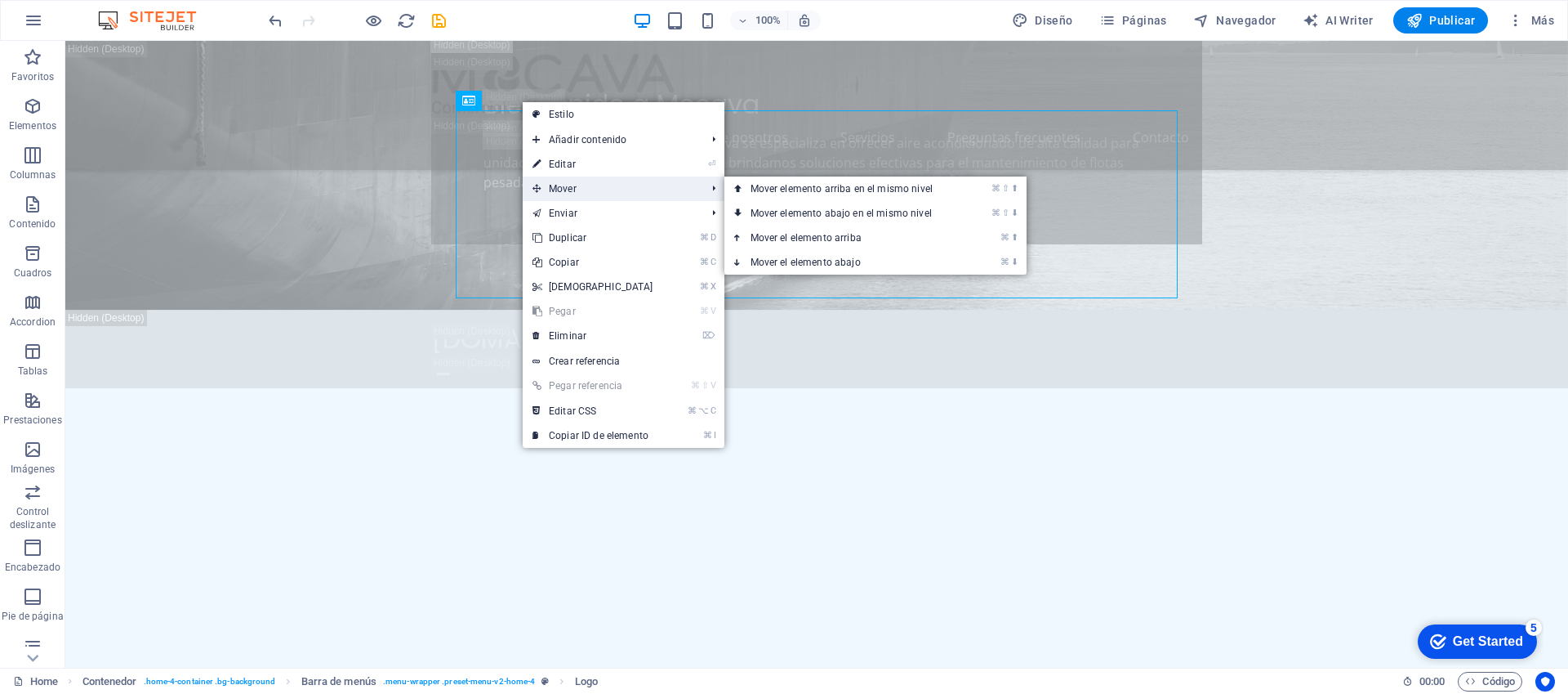
click at [573, 187] on span "Mover" at bounding box center [611, 188] width 177 height 24
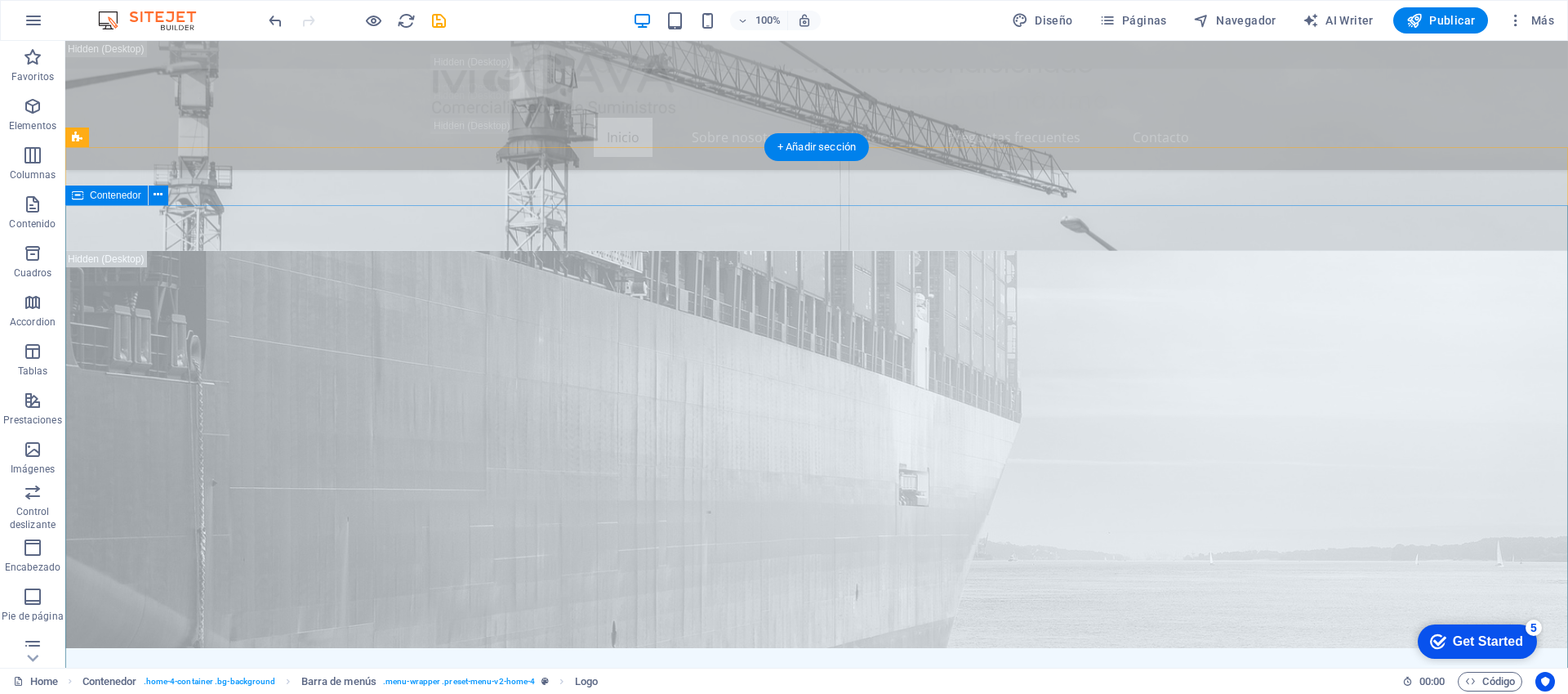
scroll to position [0, 0]
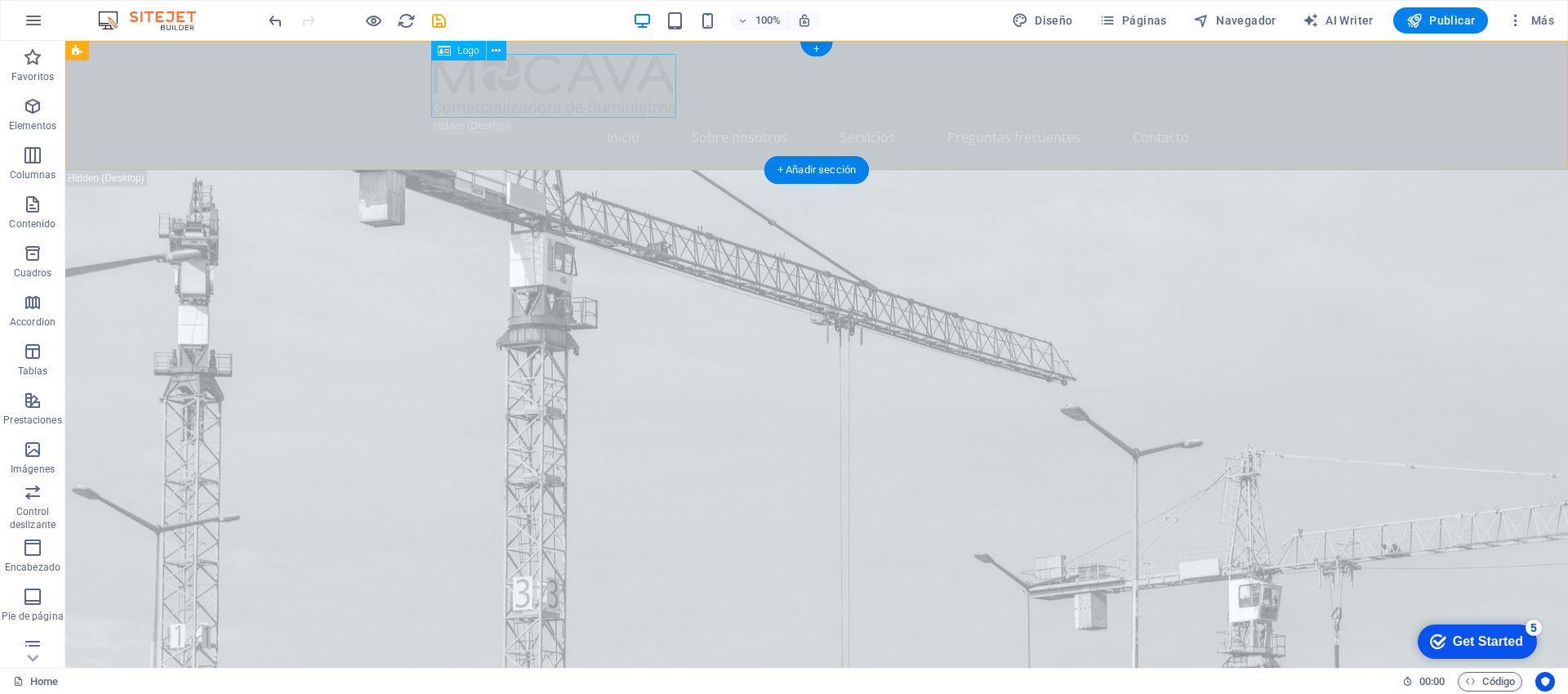
click at [576, 79] on div at bounding box center [816, 86] width 771 height 64
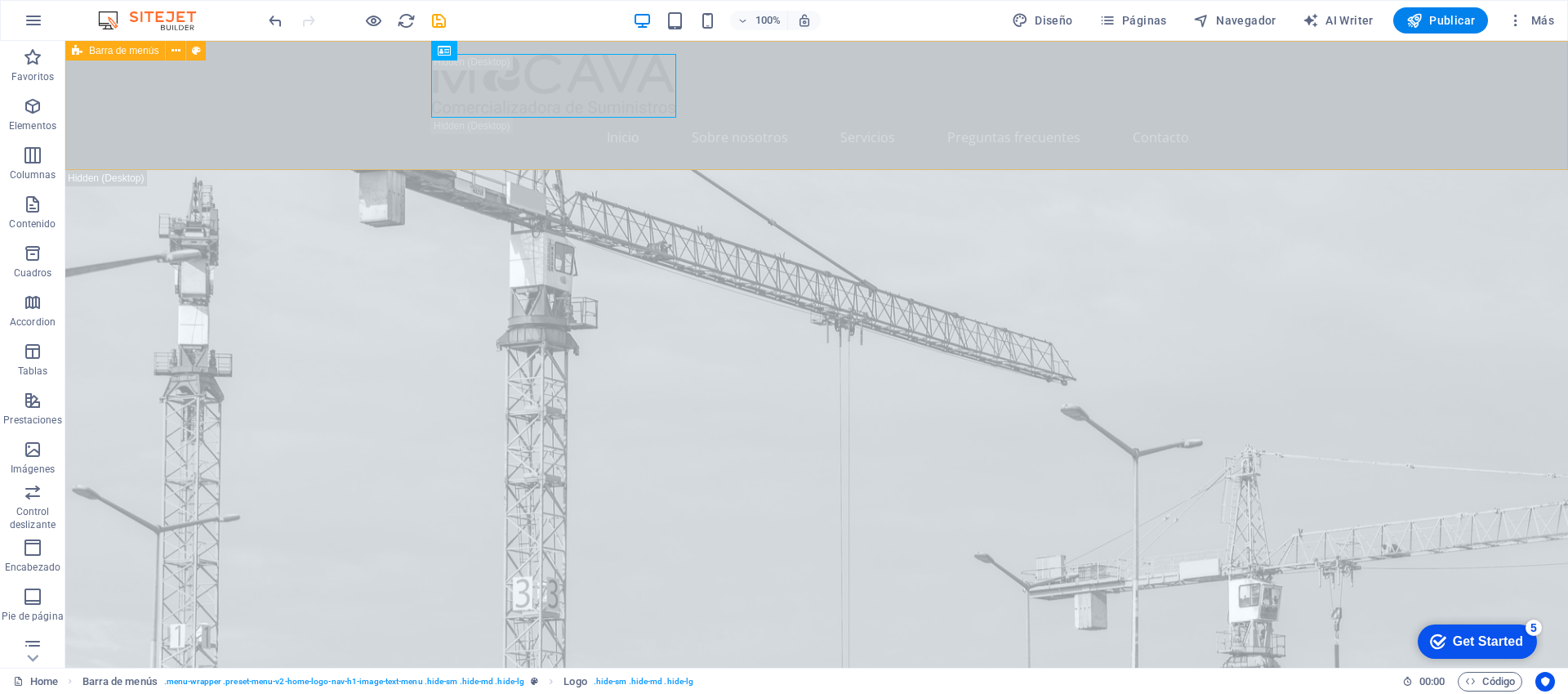
click at [181, 51] on button at bounding box center [175, 50] width 19 height 19
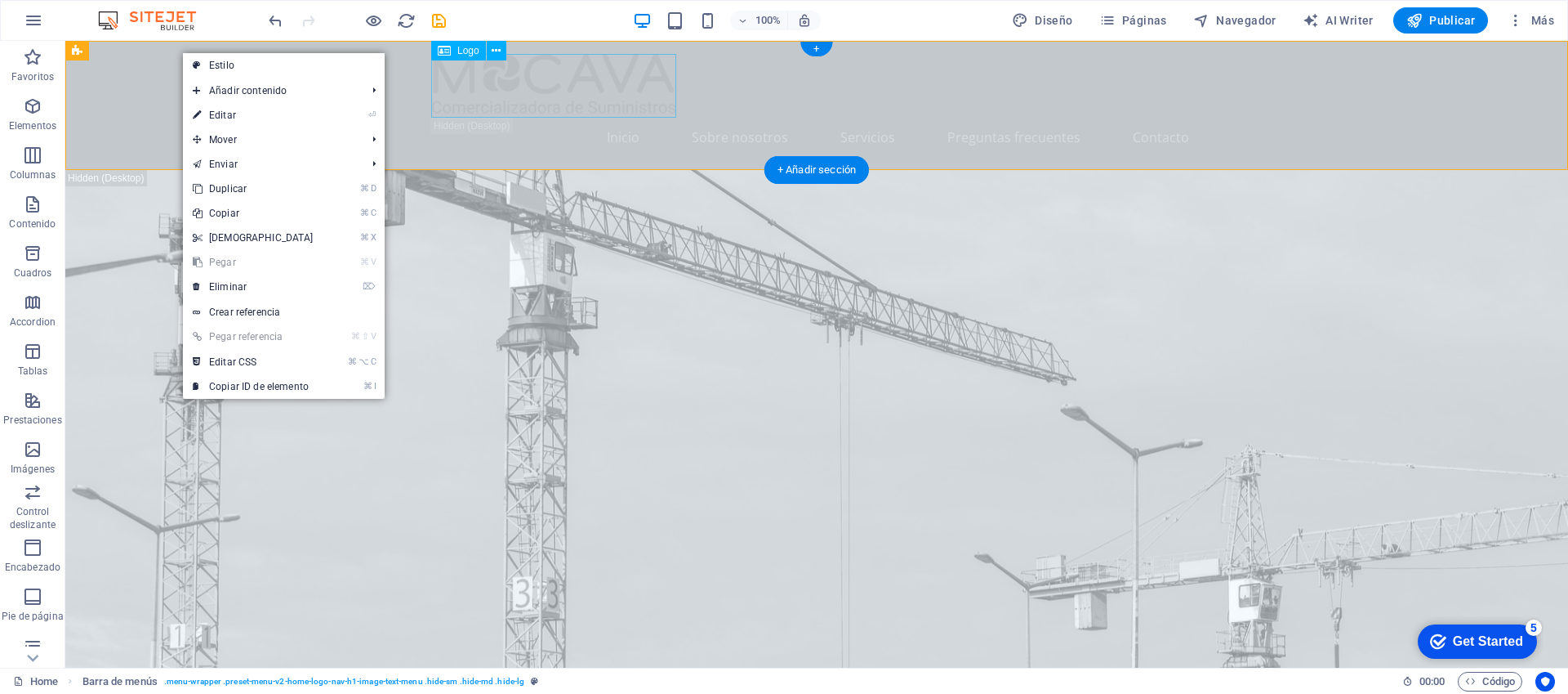
click at [489, 86] on div at bounding box center [816, 86] width 771 height 64
